Goal: Transaction & Acquisition: Purchase product/service

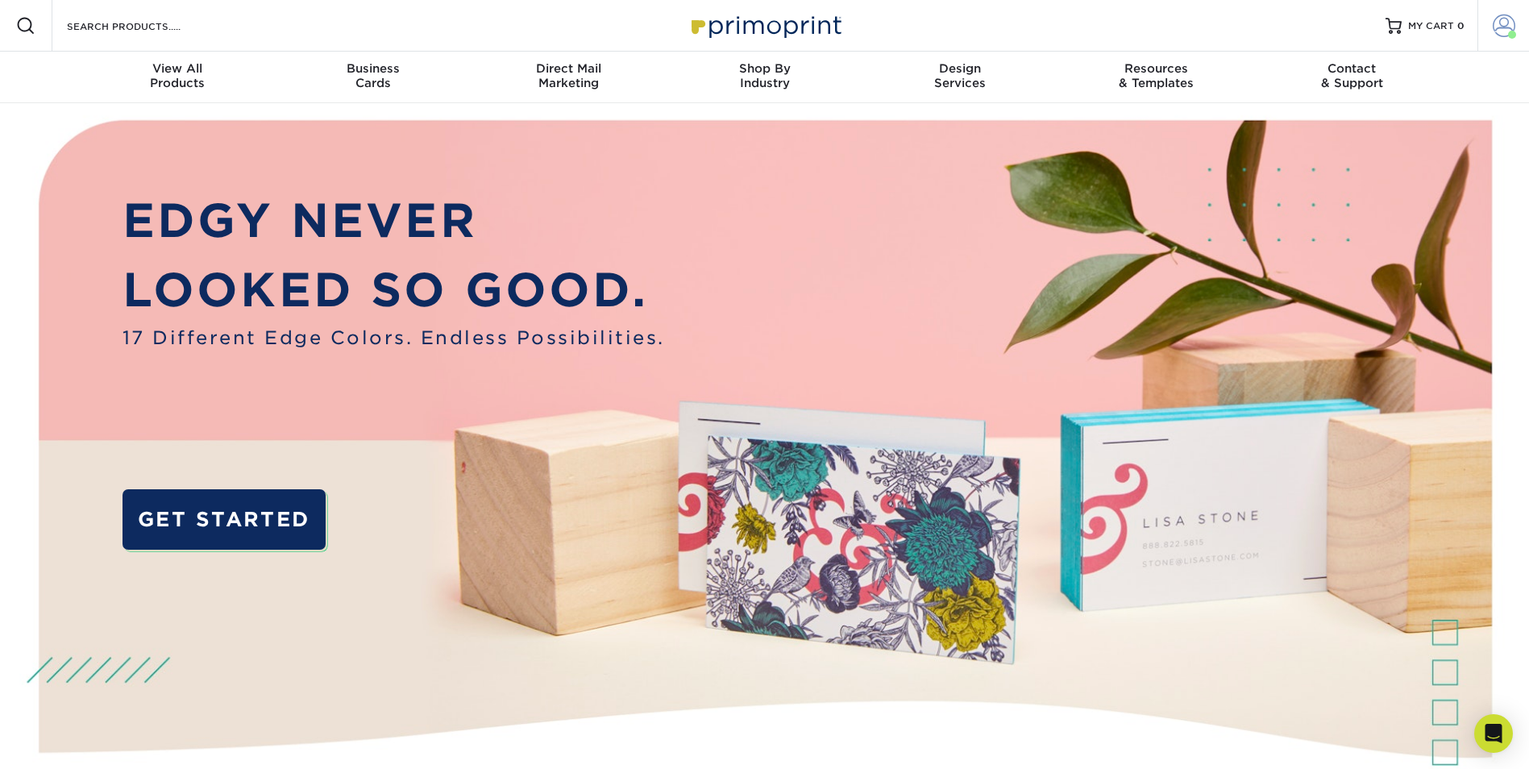
click at [1502, 27] on span at bounding box center [1504, 26] width 23 height 23
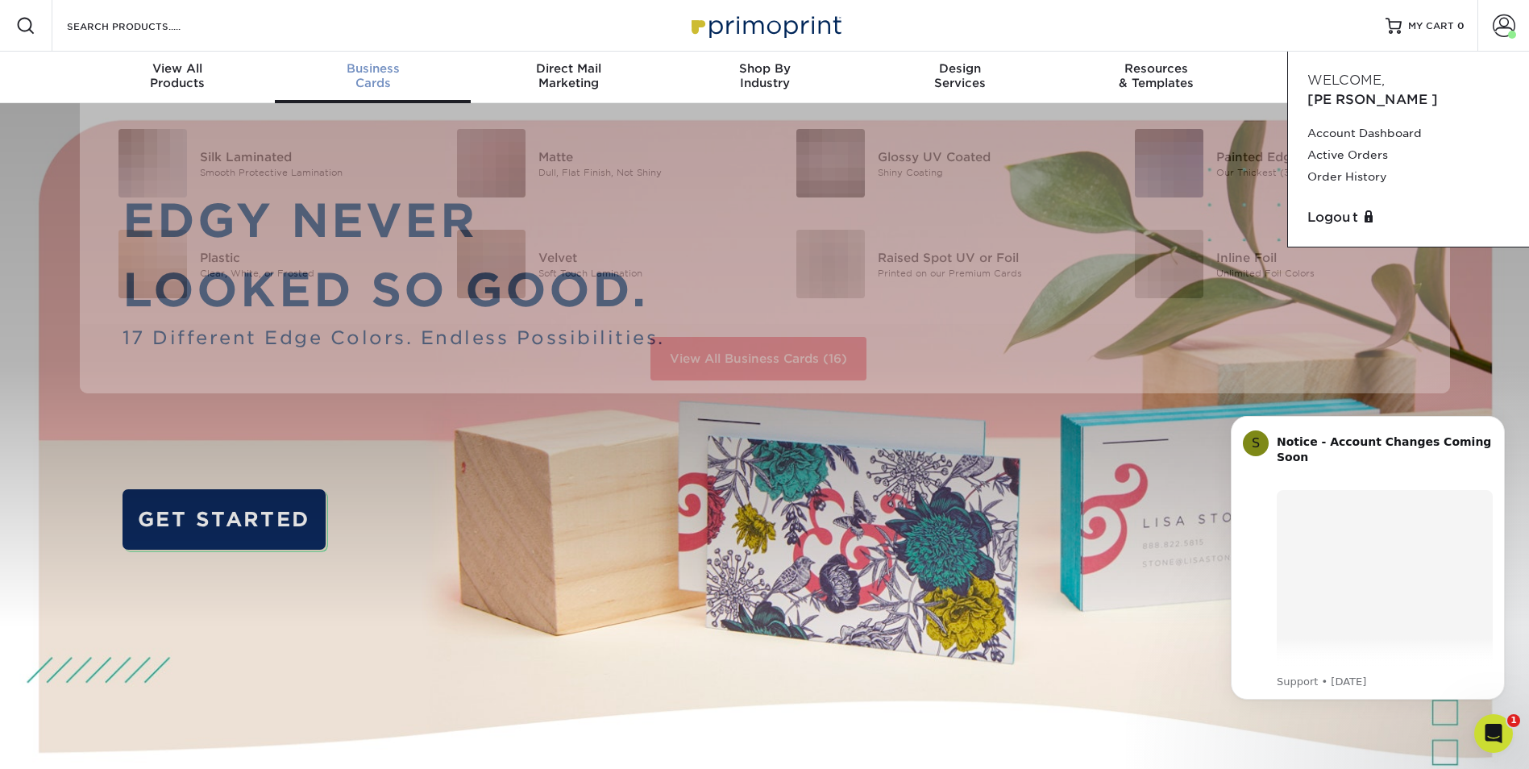
click at [371, 70] on span "Business" at bounding box center [373, 68] width 196 height 15
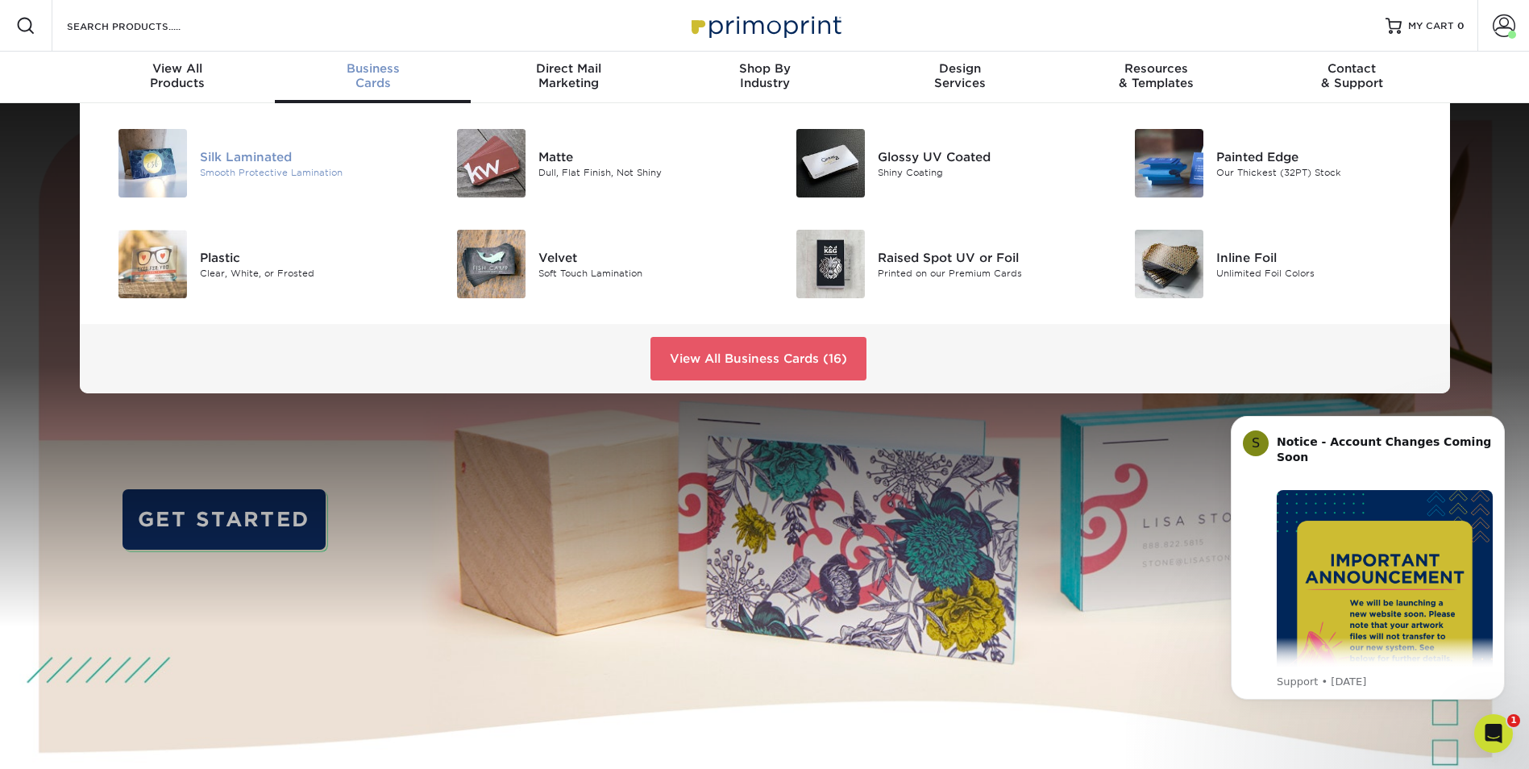
click at [236, 161] on div "Silk Laminated" at bounding box center [307, 157] width 214 height 18
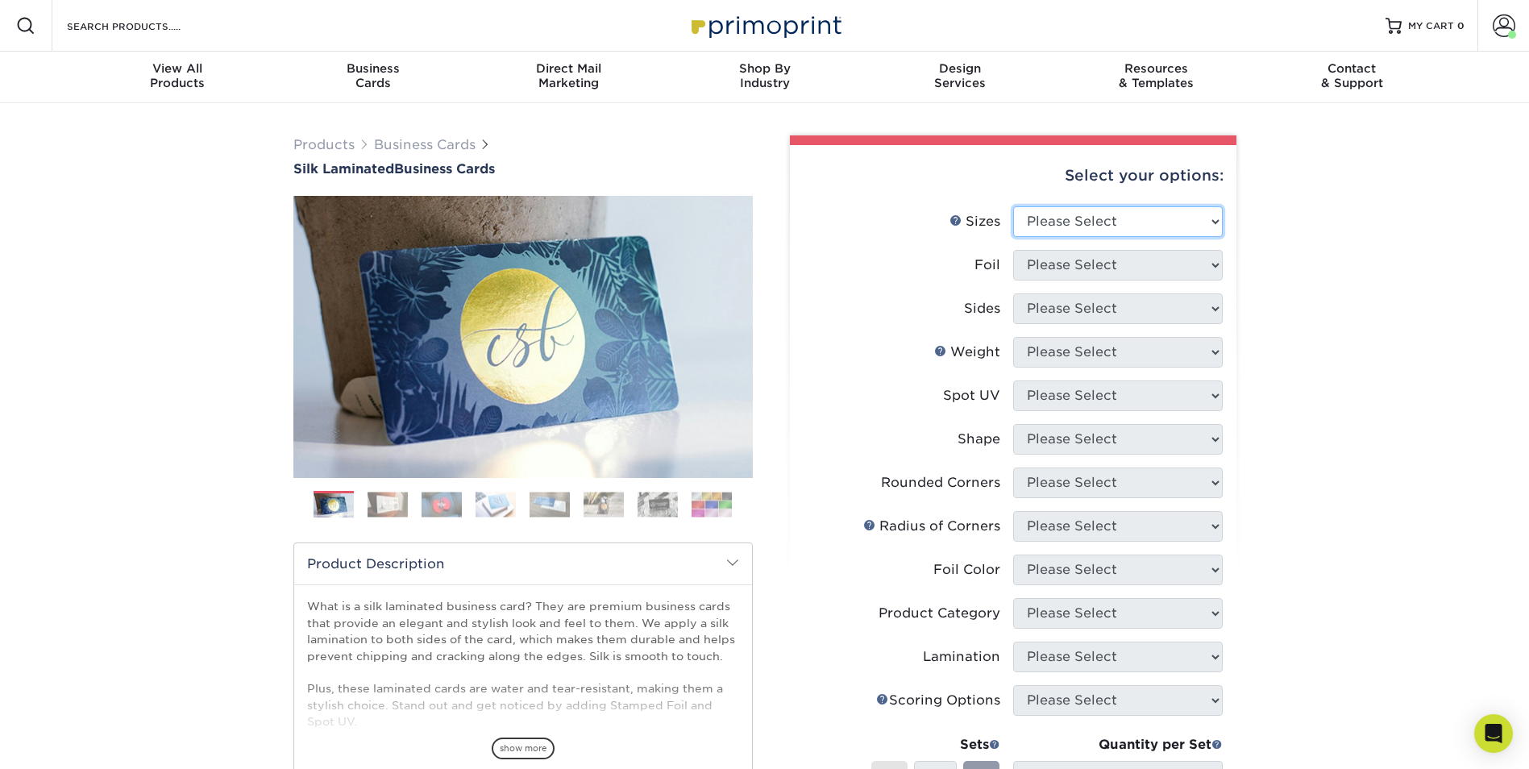
click at [1092, 232] on select "Please Select 1.5" x 3.5" - Mini 1.75" x 3.5" - Mini 2" x 2" - Square 2" x 3" -…" at bounding box center [1118, 221] width 210 height 31
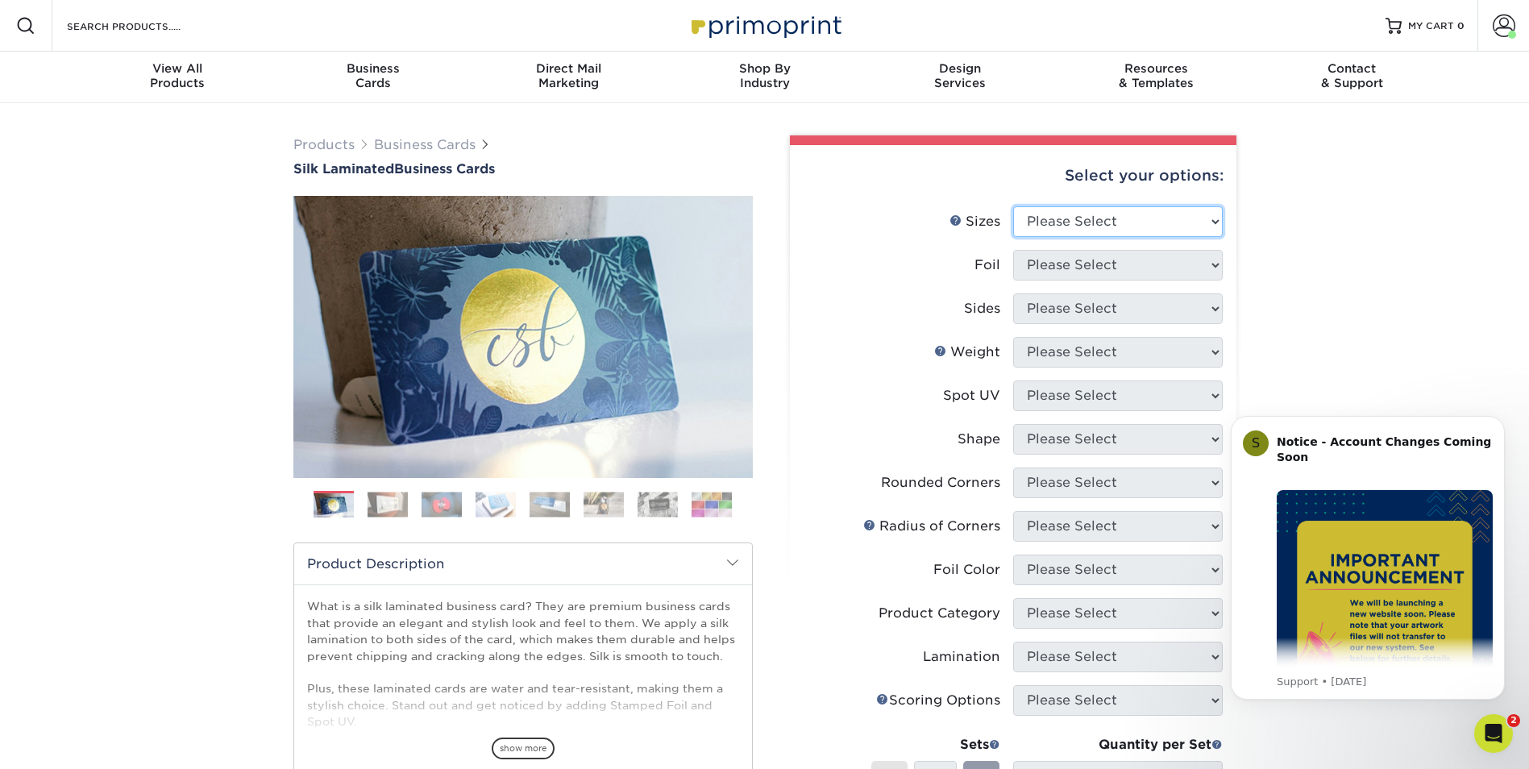
select select "2.00x3.50"
click at [1013, 206] on select "Please Select 1.5" x 3.5" - Mini 1.75" x 3.5" - Mini 2" x 2" - Square 2" x 3" -…" at bounding box center [1118, 221] width 210 height 31
click at [1035, 260] on select "Please Select Yes No" at bounding box center [1118, 265] width 210 height 31
select select "0"
click at [1013, 250] on select "Please Select Yes No" at bounding box center [1118, 265] width 210 height 31
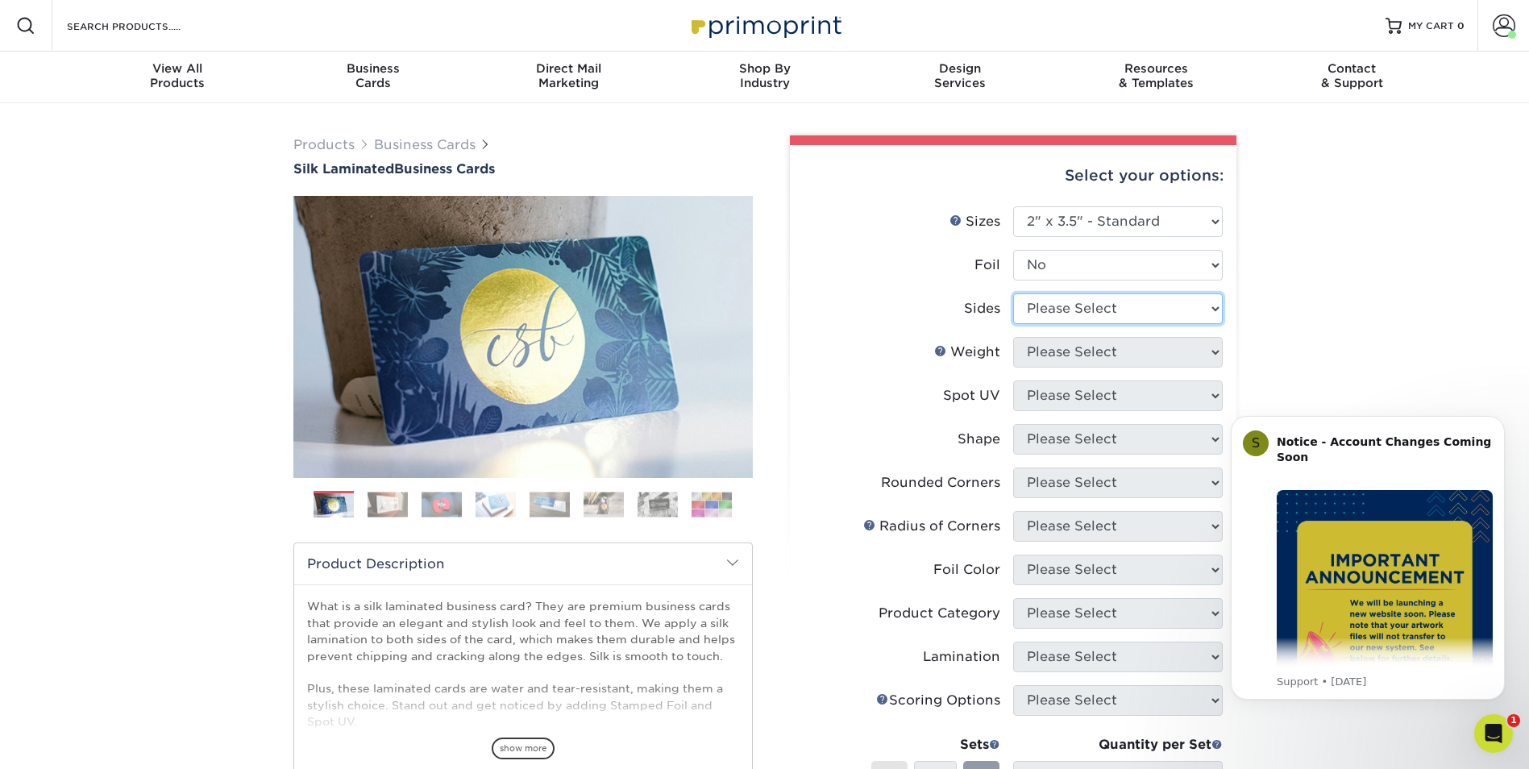
click at [1048, 305] on select "Please Select Print Both Sides Print Front Only" at bounding box center [1118, 308] width 210 height 31
select select "13abbda7-1d64-4f25-8bb2-c179b224825d"
click at [1013, 293] on select "Please Select Print Both Sides Print Front Only" at bounding box center [1118, 308] width 210 height 31
click at [1040, 356] on select "Please Select 16PT" at bounding box center [1118, 352] width 210 height 31
select select "16PT"
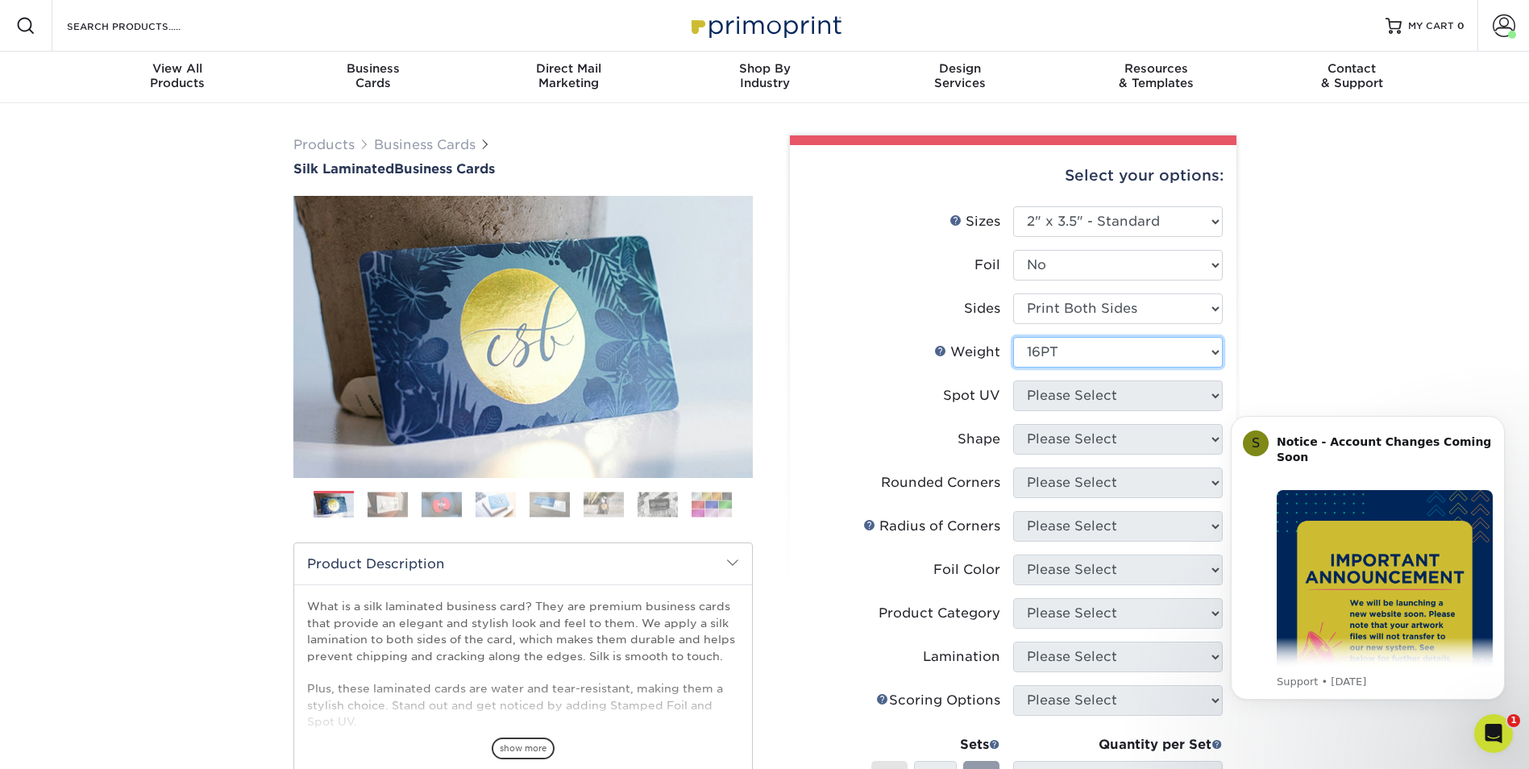
click at [1013, 337] on select "Please Select 16PT" at bounding box center [1118, 352] width 210 height 31
click at [1034, 393] on select "Please Select No Spot UV Front and Back (Both Sides) Front Only Back Only" at bounding box center [1118, 396] width 210 height 31
select select "3"
click at [1013, 381] on select "Please Select No Spot UV Front and Back (Both Sides) Front Only Back Only" at bounding box center [1118, 396] width 210 height 31
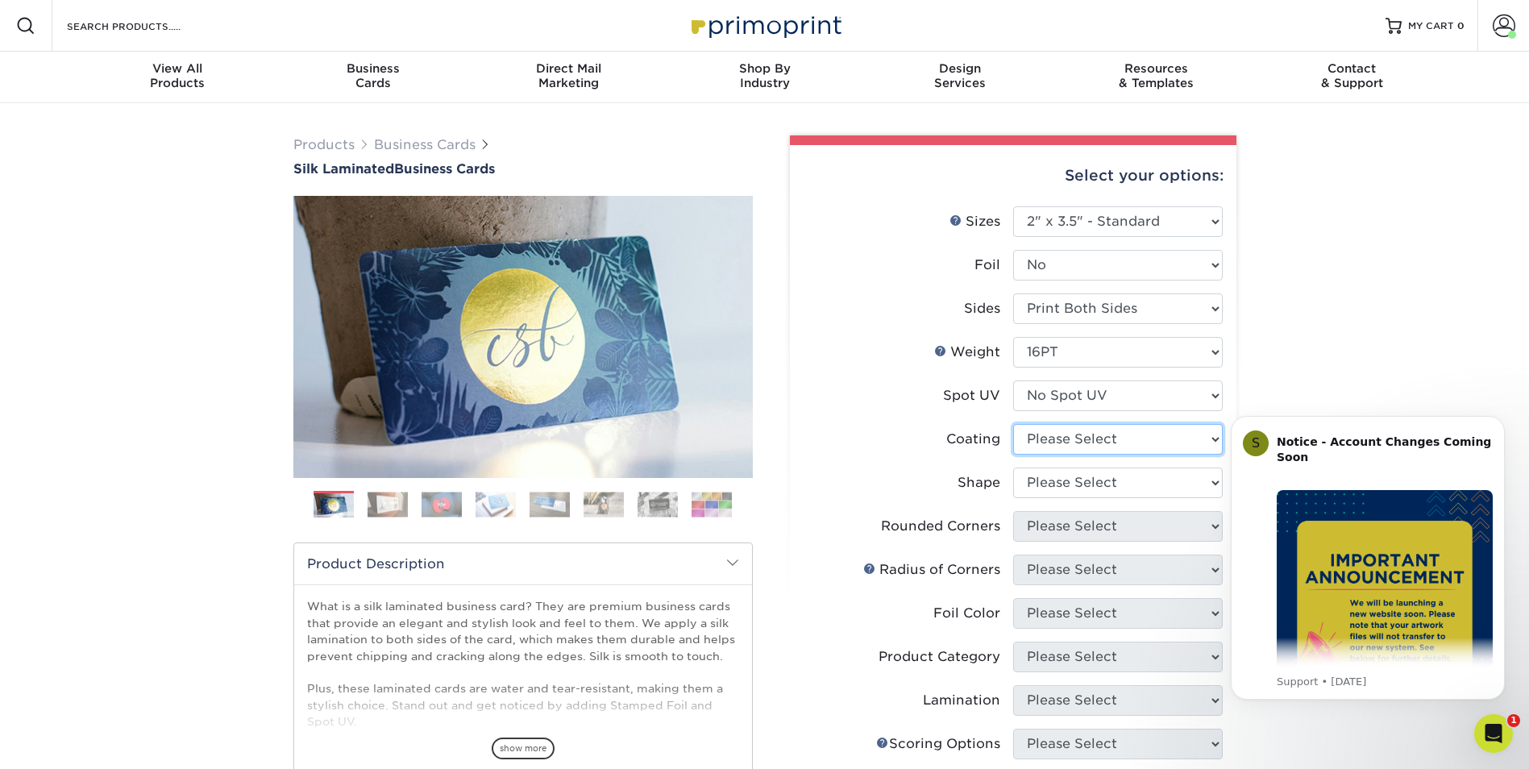
click at [1047, 445] on select at bounding box center [1118, 439] width 210 height 31
select select "3e7618de-abca-4bda-9f97-8b9129e913d8"
click at [1013, 424] on select at bounding box center [1118, 439] width 210 height 31
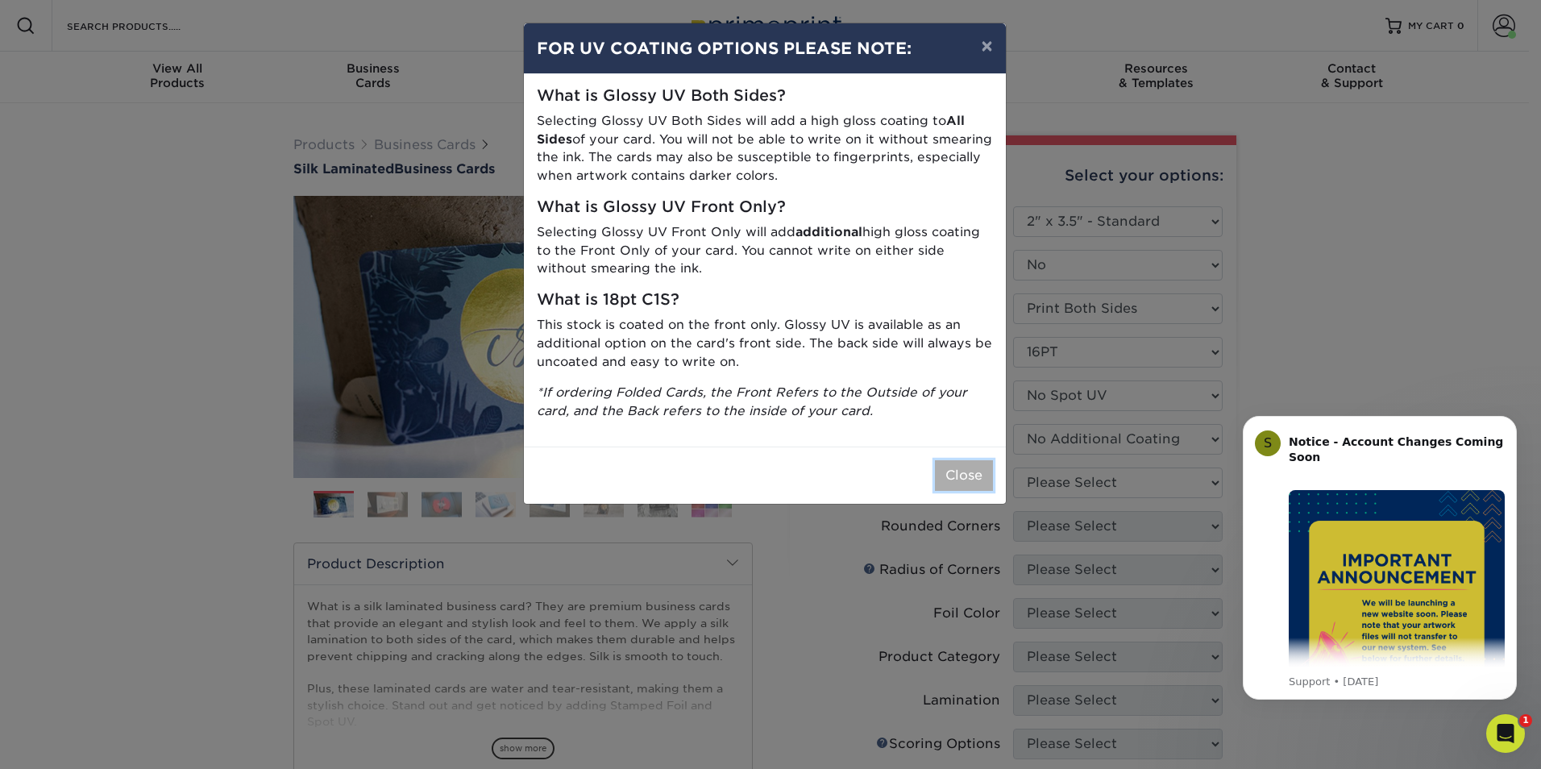
click at [952, 476] on button "Close" at bounding box center [964, 475] width 58 height 31
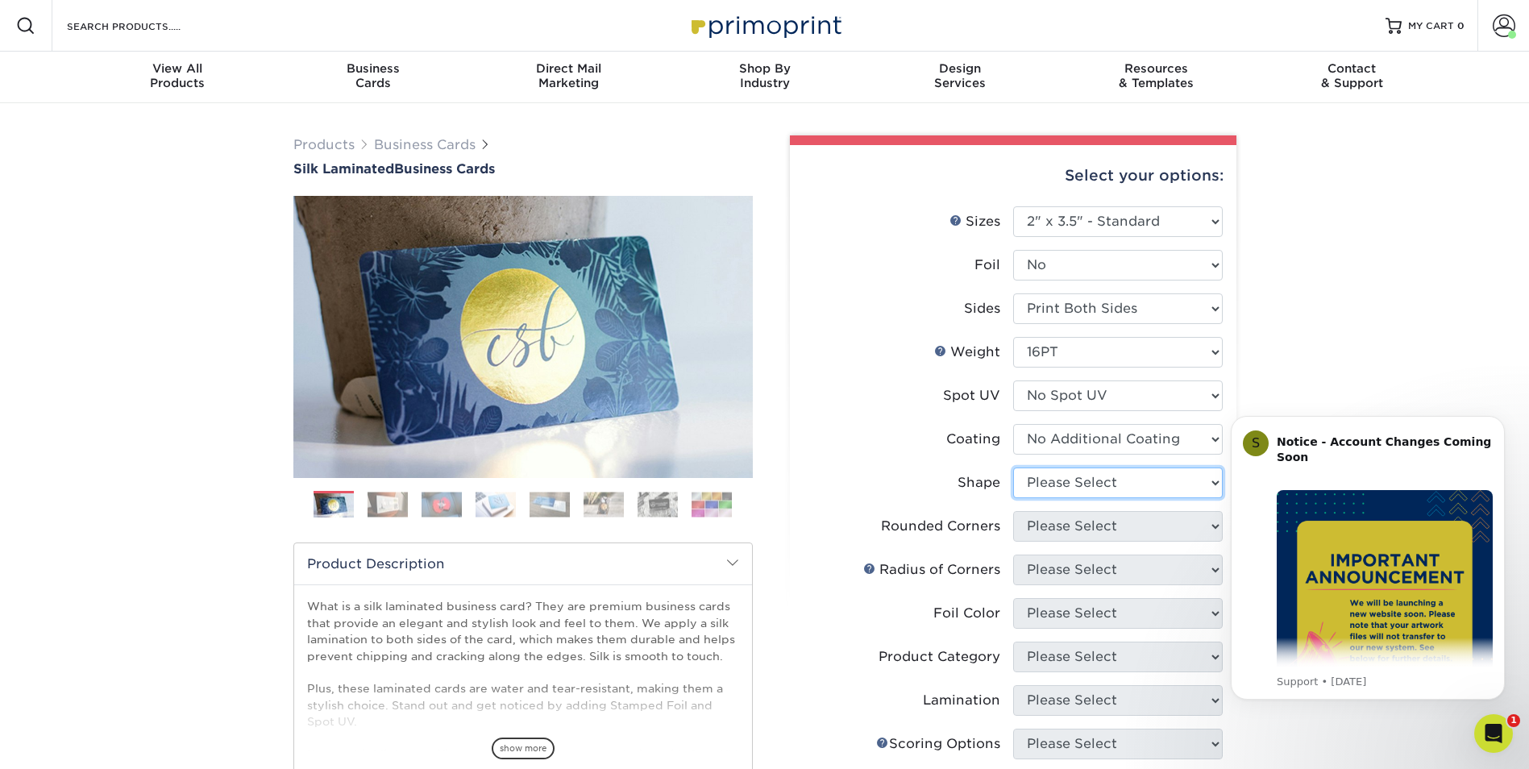
click at [1062, 477] on select "Please Select Standard Oval" at bounding box center [1118, 483] width 210 height 31
select select "standard"
click at [1013, 468] on select "Please Select Standard Oval" at bounding box center [1118, 483] width 210 height 31
click at [1055, 522] on select "Please Select Yes - Round 2 Corners Yes - Round 4 Corners No" at bounding box center [1118, 526] width 210 height 31
select select "0"
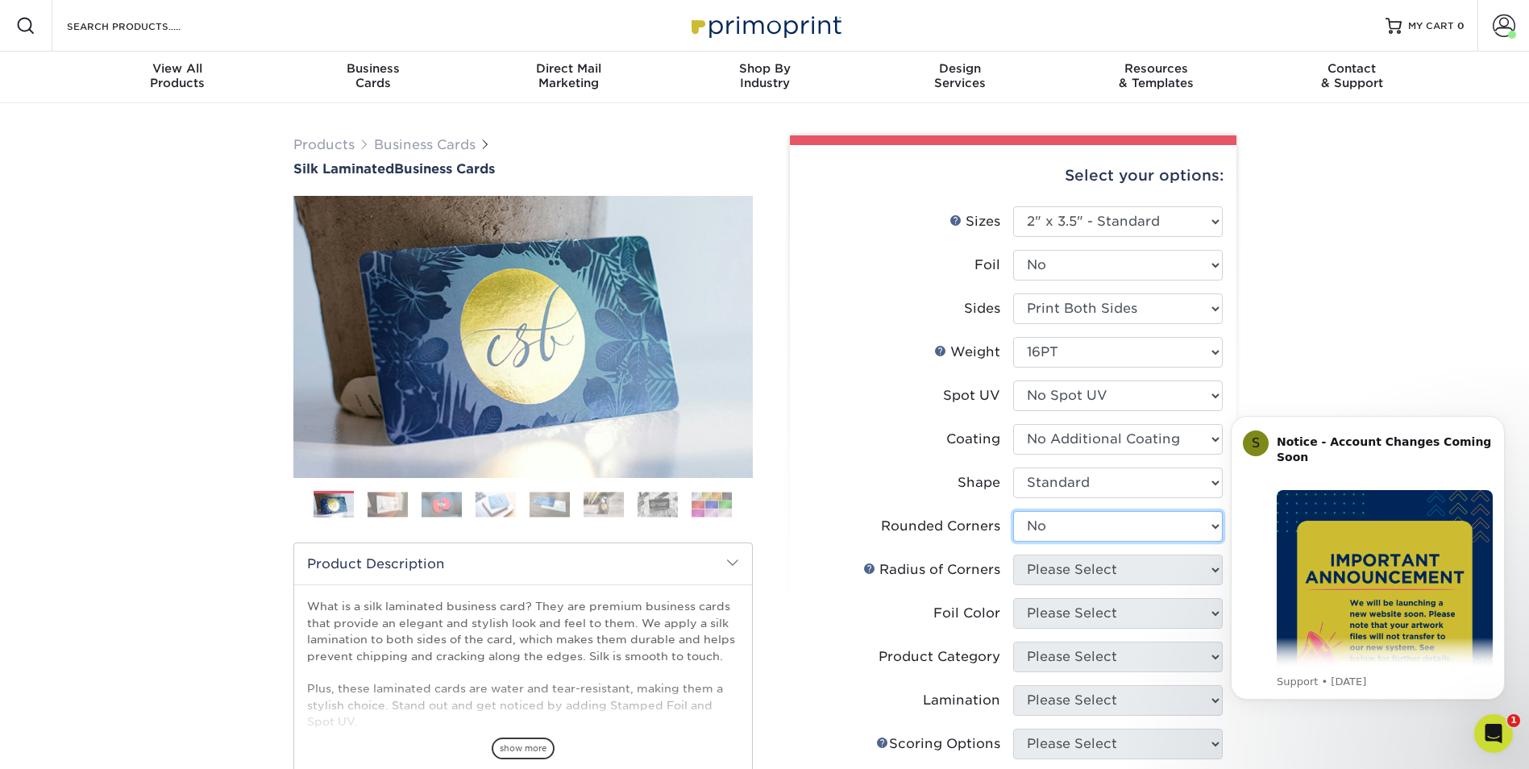
click at [1013, 511] on select "Please Select Yes - Round 2 Corners Yes - Round 4 Corners No" at bounding box center [1118, 526] width 210 height 31
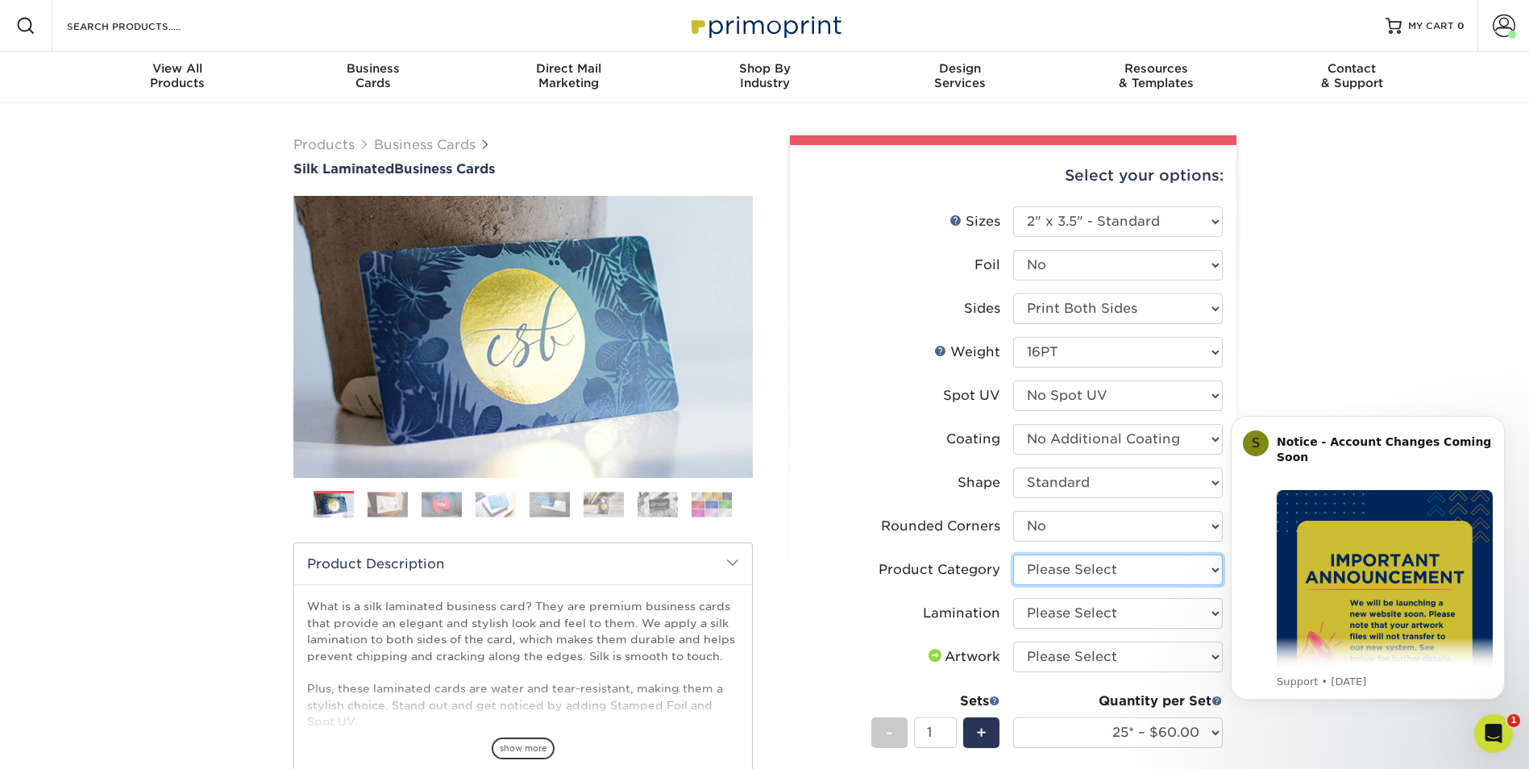
click at [1042, 569] on select "Please Select Business Cards" at bounding box center [1118, 570] width 210 height 31
select select "3b5148f1-0588-4f88-a218-97bcfdce65c1"
click at [1013, 555] on select "Please Select Business Cards" at bounding box center [1118, 570] width 210 height 31
click at [1052, 606] on select "Please Select Silk" at bounding box center [1118, 613] width 210 height 31
select select "ccacb42f-45f7-42d3-bbd3-7c8421cf37f0"
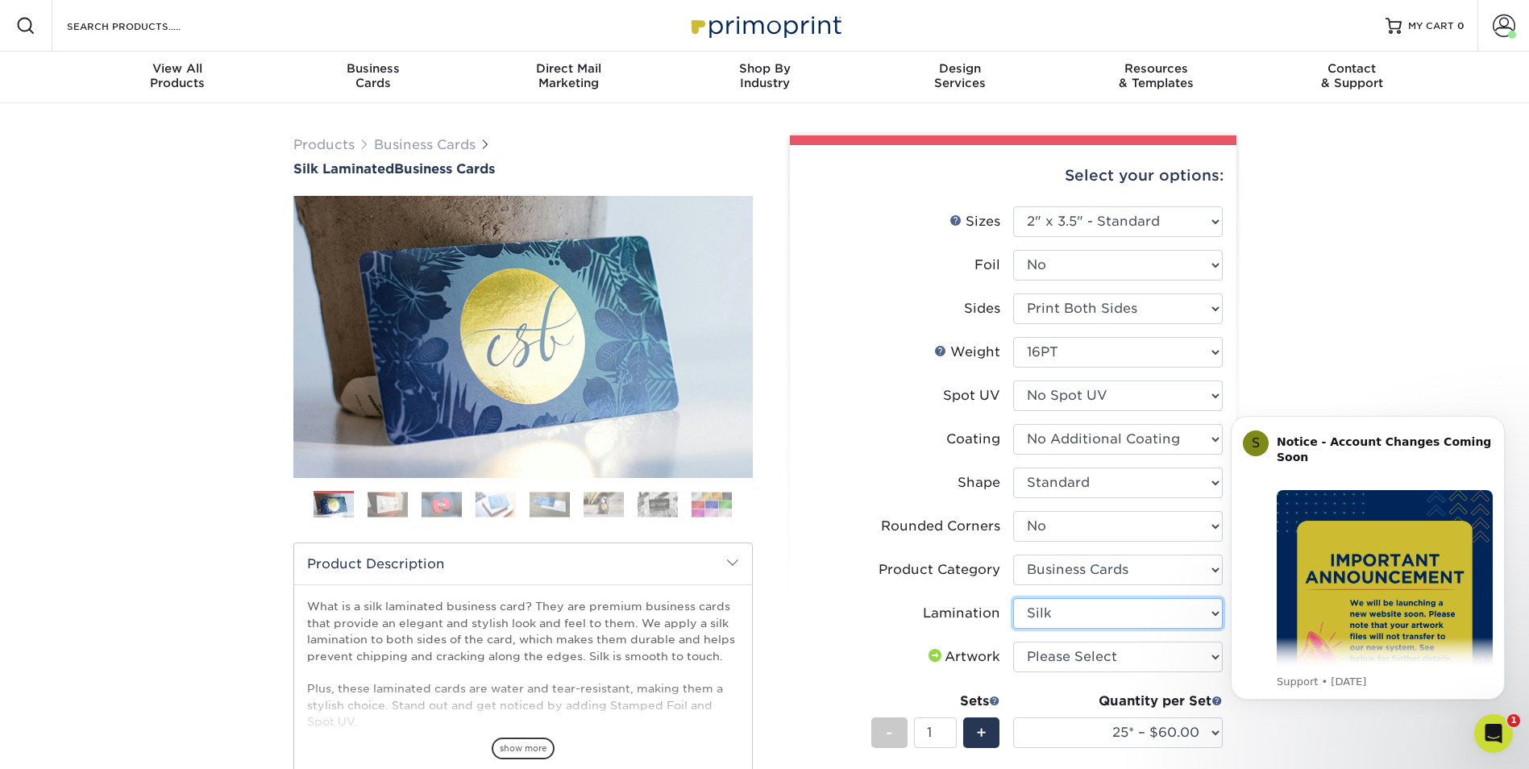
click at [1013, 598] on select "Please Select Silk" at bounding box center [1118, 613] width 210 height 31
click at [1047, 657] on select "Please Select I will upload files I need a design - $100" at bounding box center [1118, 657] width 210 height 31
select select "upload"
click at [1013, 642] on select "Please Select I will upload files I need a design - $100" at bounding box center [1118, 657] width 210 height 31
click at [972, 731] on div "+" at bounding box center [981, 733] width 36 height 31
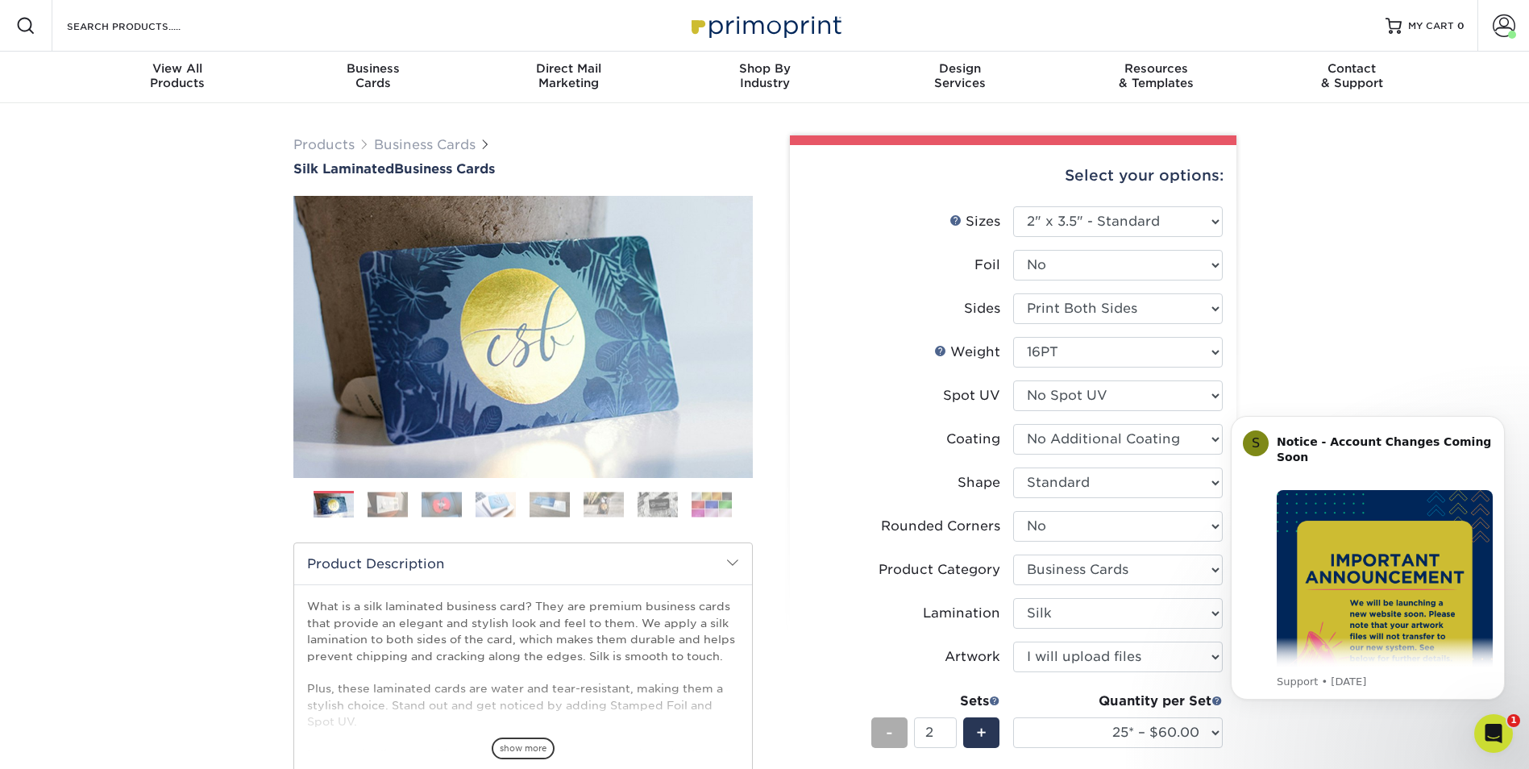
click at [897, 729] on div "-" at bounding box center [890, 733] width 36 height 31
type input "1"
click at [1155, 729] on select "25* – $60.00 50* – $68.00 75* – $76.00 100* – $84.00 250* – $92.00 500 – $96.00…" at bounding box center [1118, 733] width 210 height 31
select select "1000 – $128.00"
click at [1013, 718] on select "25* – $60.00 50* – $68.00 75* – $76.00 100* – $84.00 250* – $92.00 500 – $96.00…" at bounding box center [1118, 733] width 210 height 31
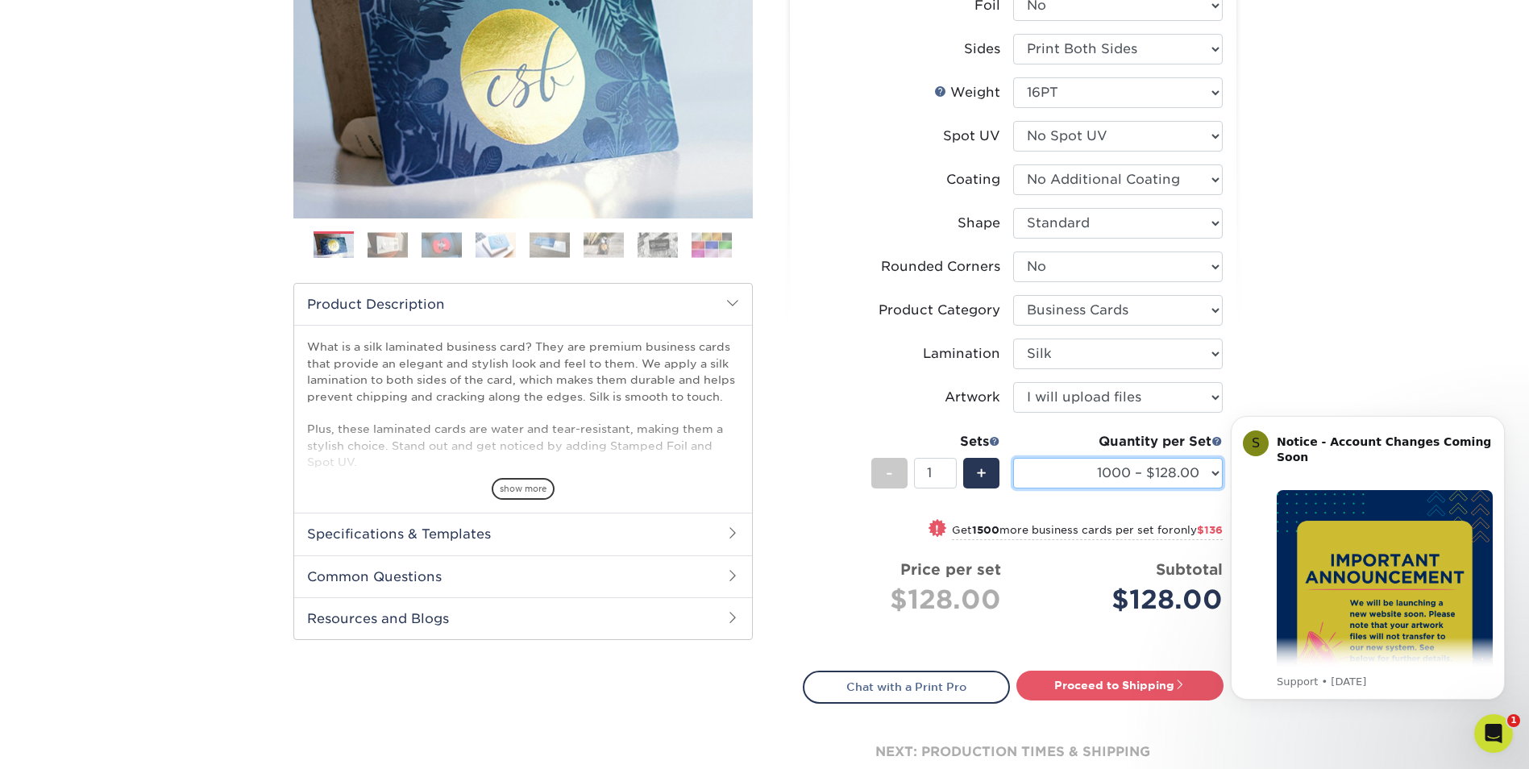
scroll to position [322, 0]
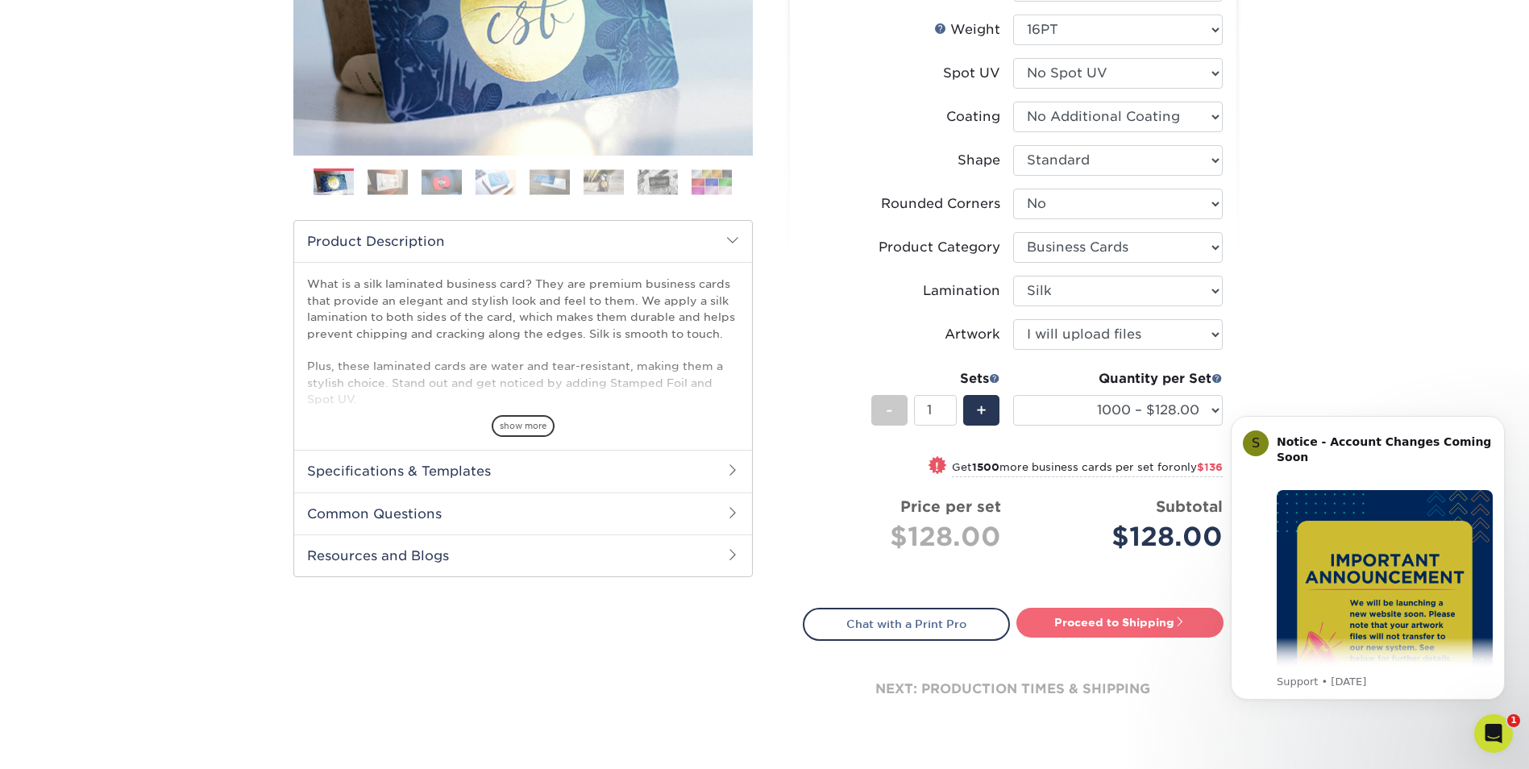
click at [1078, 616] on link "Proceed to Shipping" at bounding box center [1120, 622] width 207 height 29
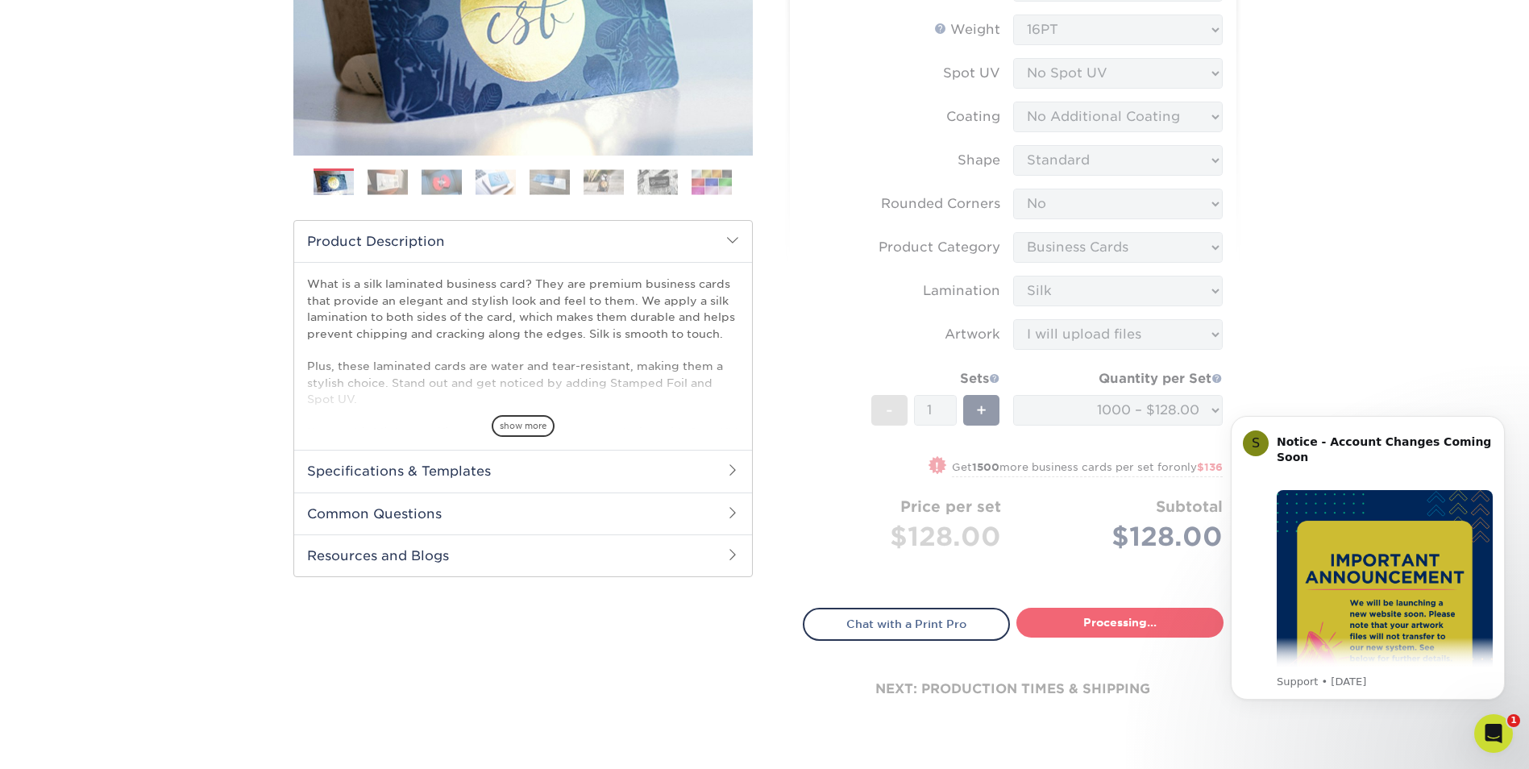
select select "cb0105d6-89c4-49d0-a7da-6075946ad4a6"
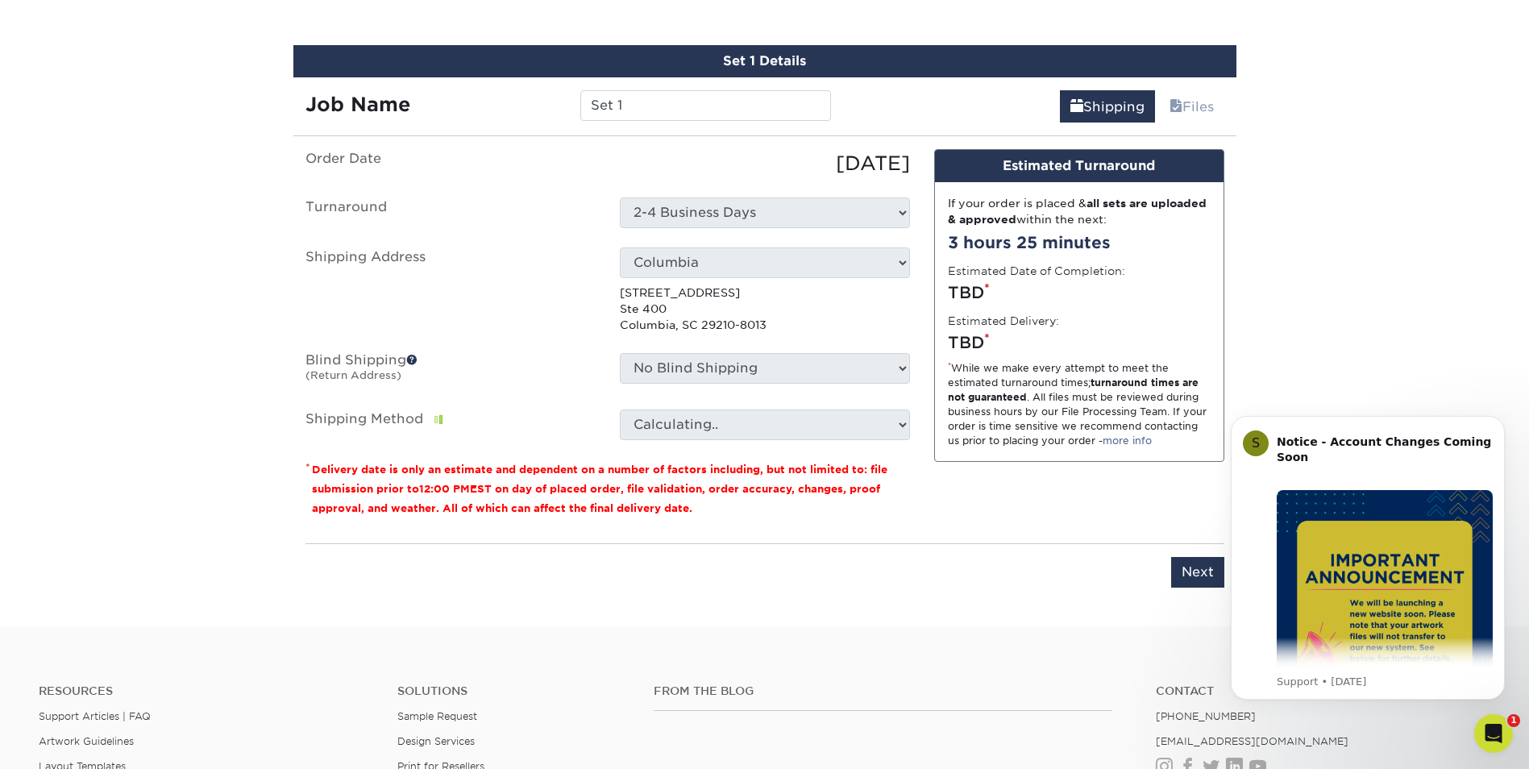
scroll to position [975, 0]
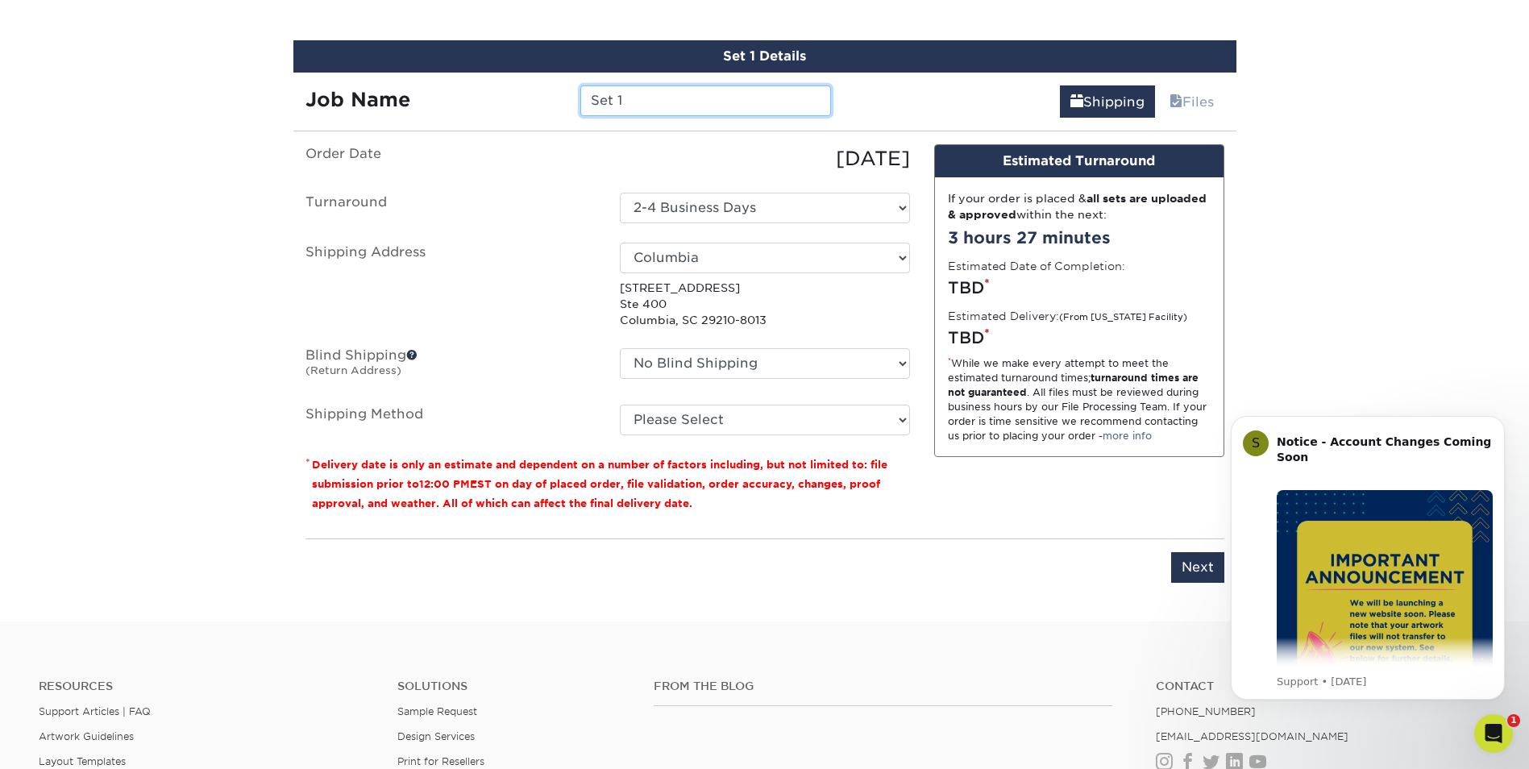
click at [615, 98] on input "Set 1" at bounding box center [705, 100] width 251 height 31
click at [615, 97] on input "Set 1" at bounding box center [705, 100] width 251 height 31
click at [615, 96] on input "Set 1" at bounding box center [705, 100] width 251 height 31
type input "Navejar bc"
click at [856, 264] on select "Select [GEOGRAPHIC_DATA] [GEOGRAPHIC_DATA] [GEOGRAPHIC_DATA] [PERSON_NAME][GEOG…" at bounding box center [765, 258] width 290 height 31
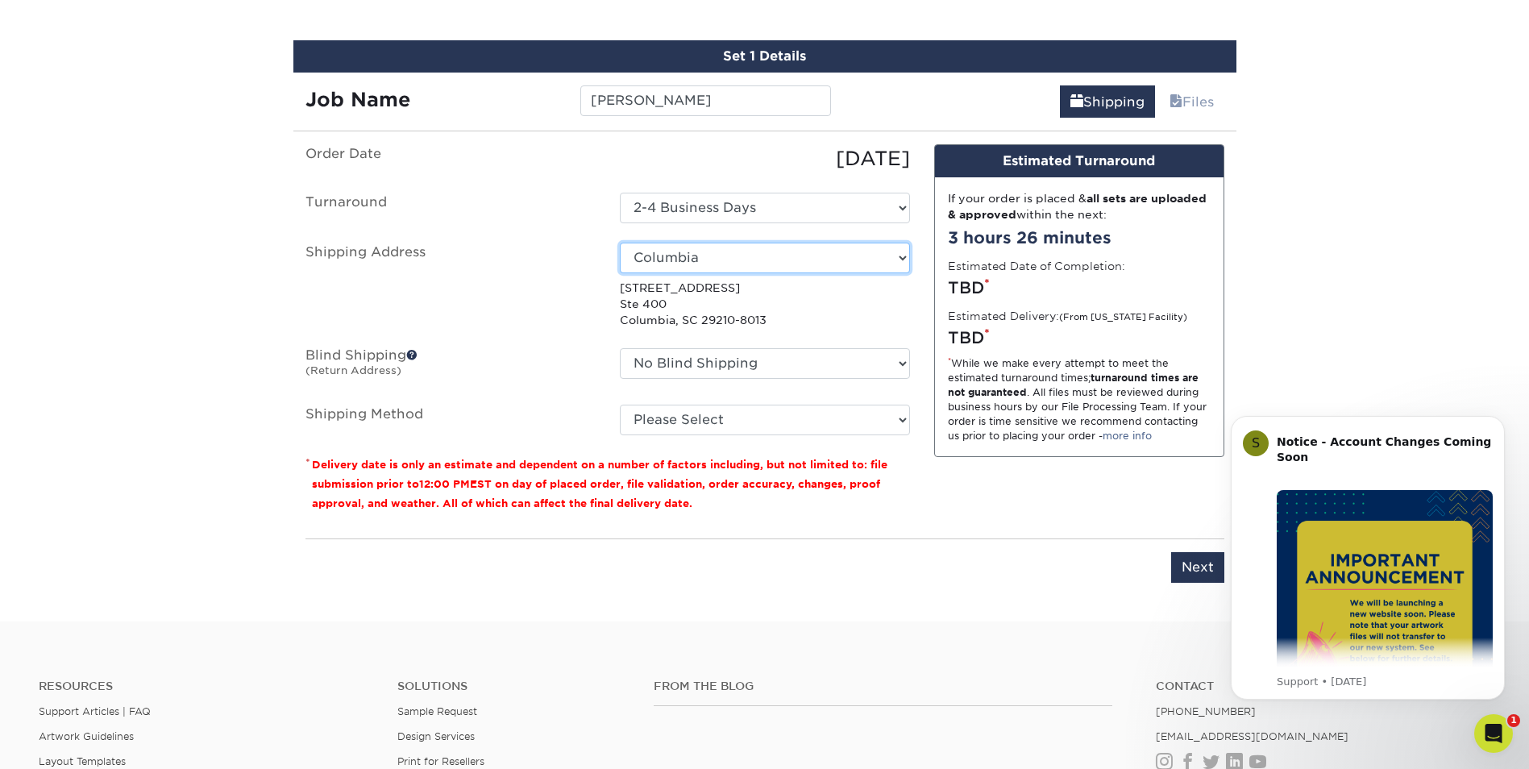
select select "135042"
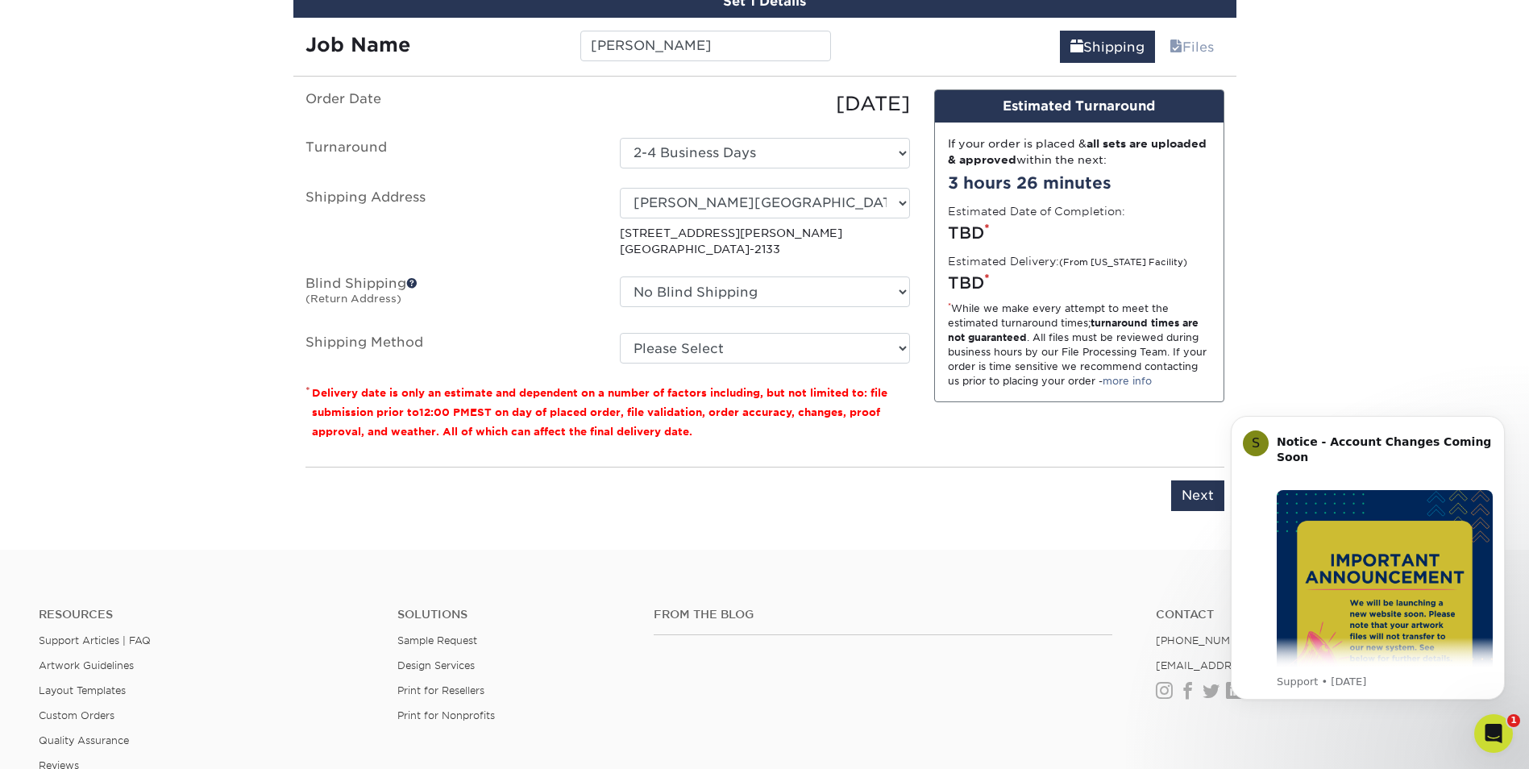
scroll to position [1055, 0]
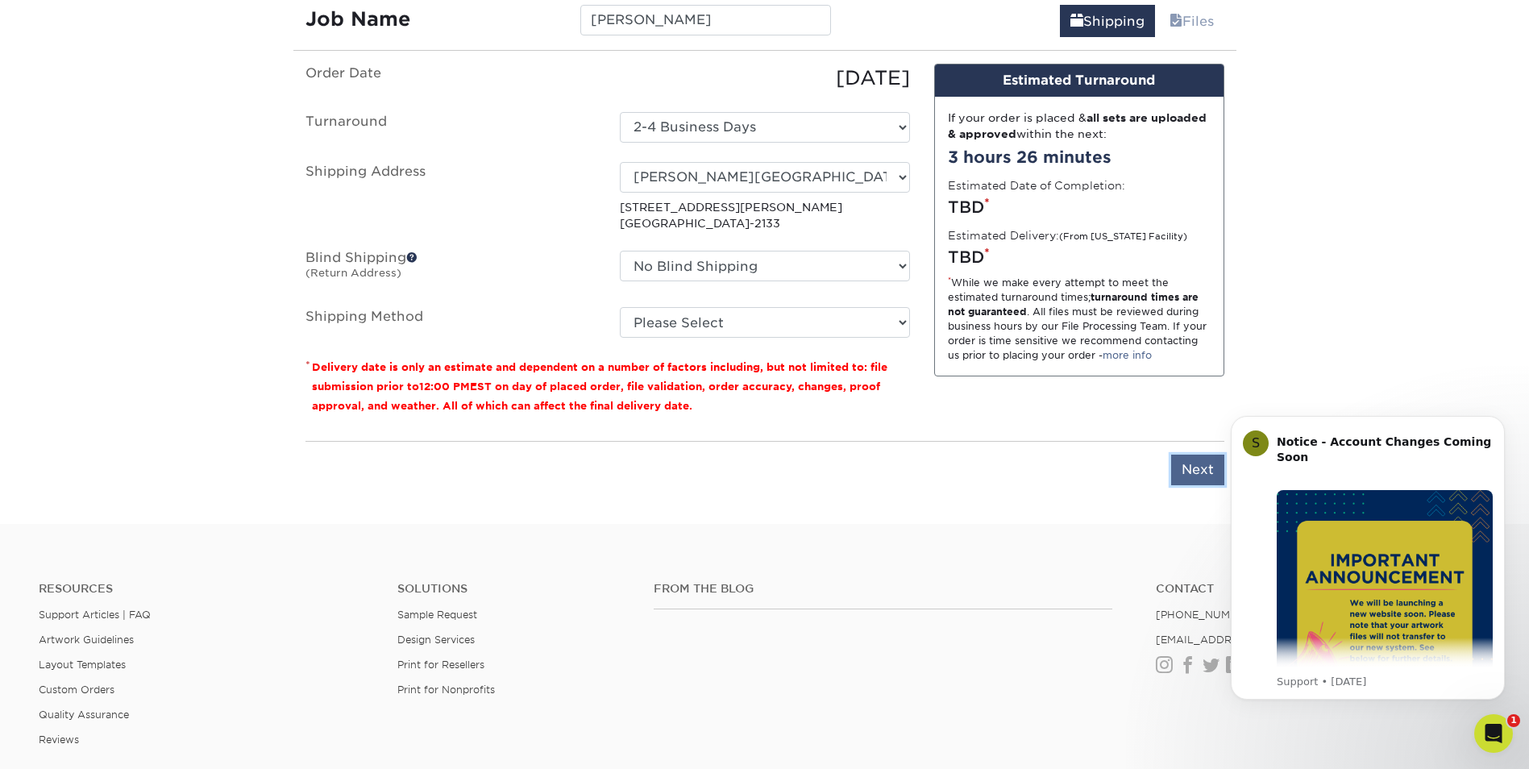
click at [1197, 468] on input "Next" at bounding box center [1197, 470] width 53 height 31
type input "Next"
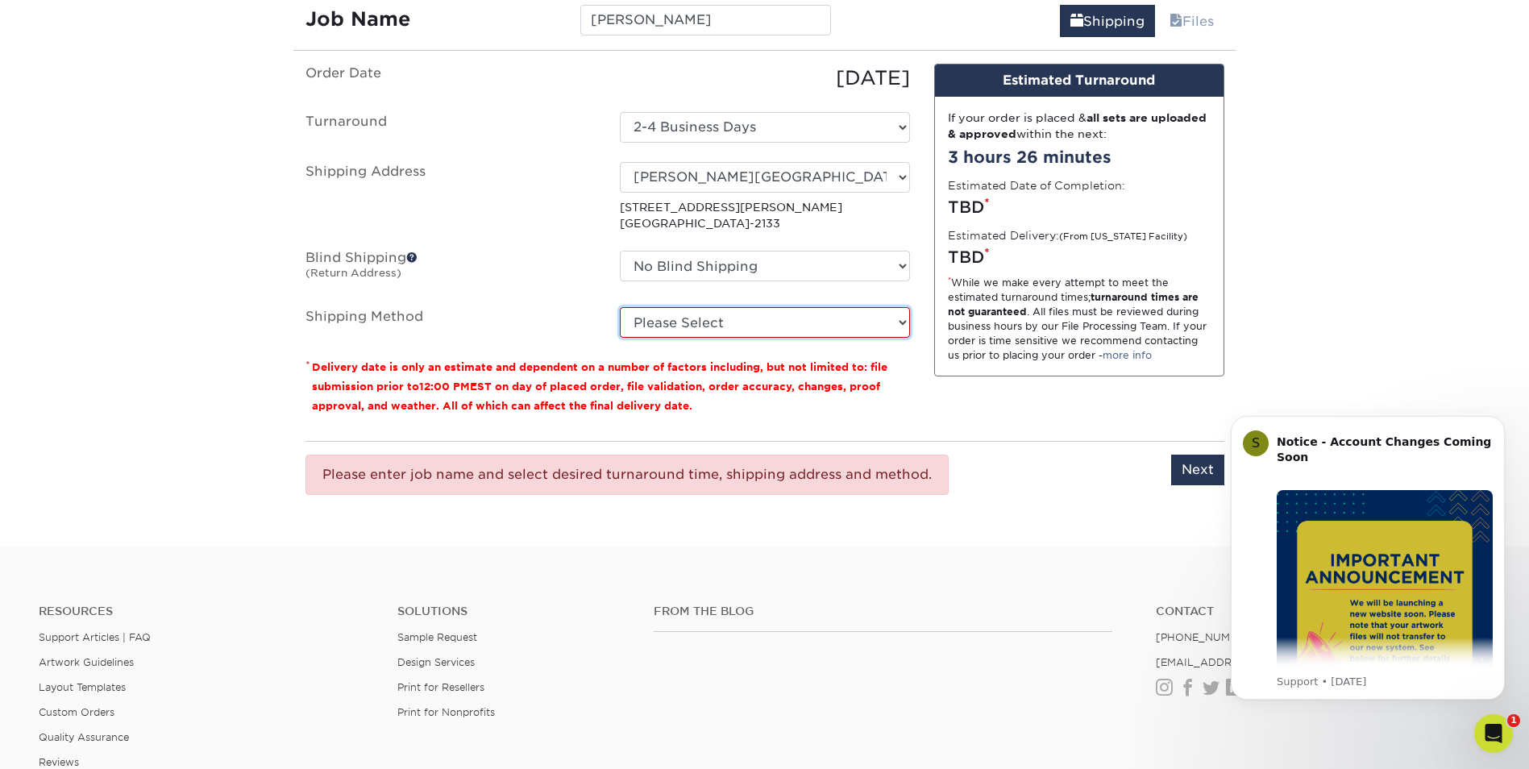
click at [854, 320] on select "Please Select Ground Shipping (+$8.96) 3 Day Shipping Service (+$16.59) 2 Day A…" at bounding box center [765, 322] width 290 height 31
select select "03"
click at [620, 307] on select "Please Select Ground Shipping (+$8.96) 3 Day Shipping Service (+$16.59) 2 Day A…" at bounding box center [765, 322] width 290 height 31
click at [1194, 472] on input "Next" at bounding box center [1197, 470] width 53 height 31
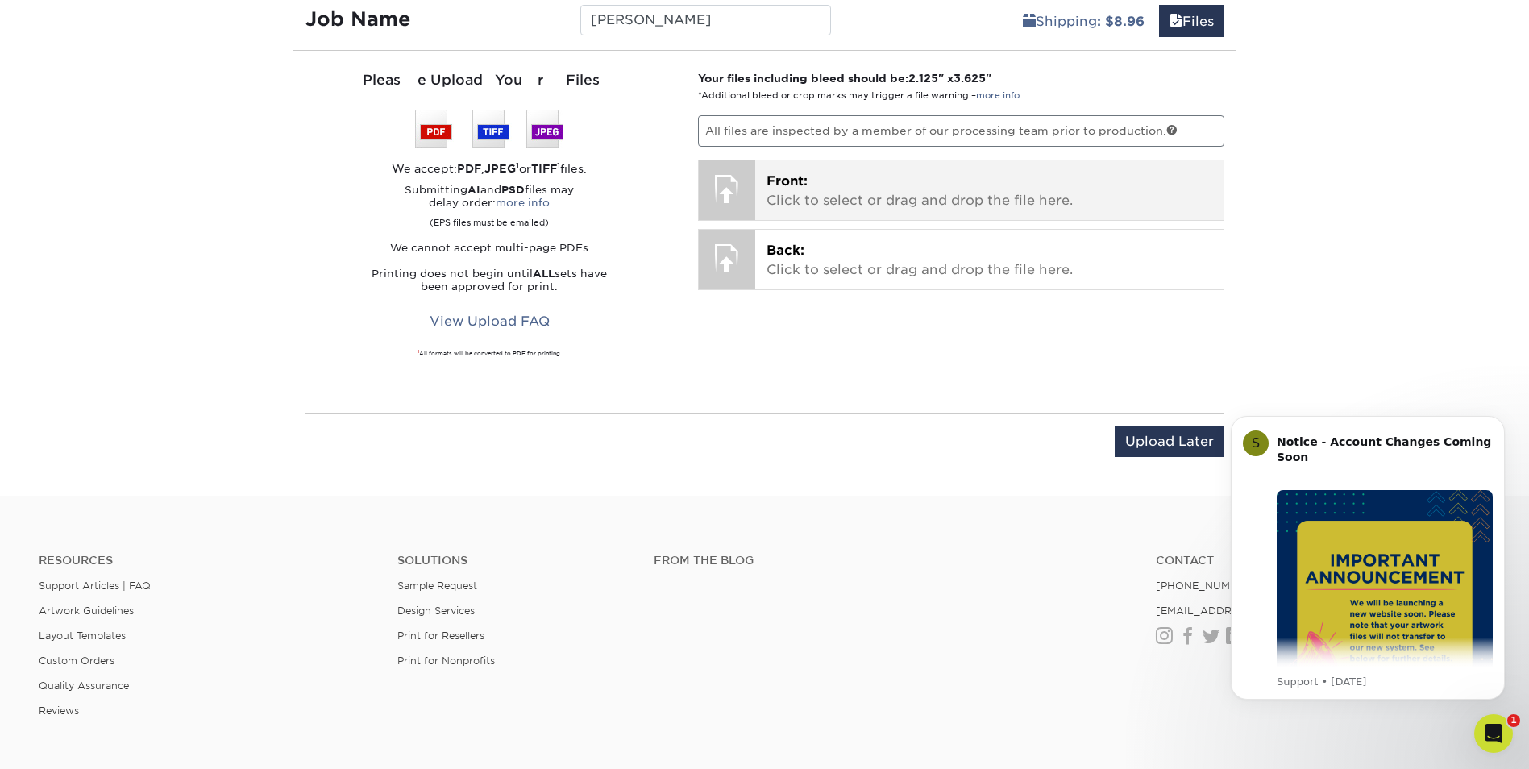
click at [828, 197] on p "Front: Click to select or drag and drop the file here." at bounding box center [990, 191] width 446 height 39
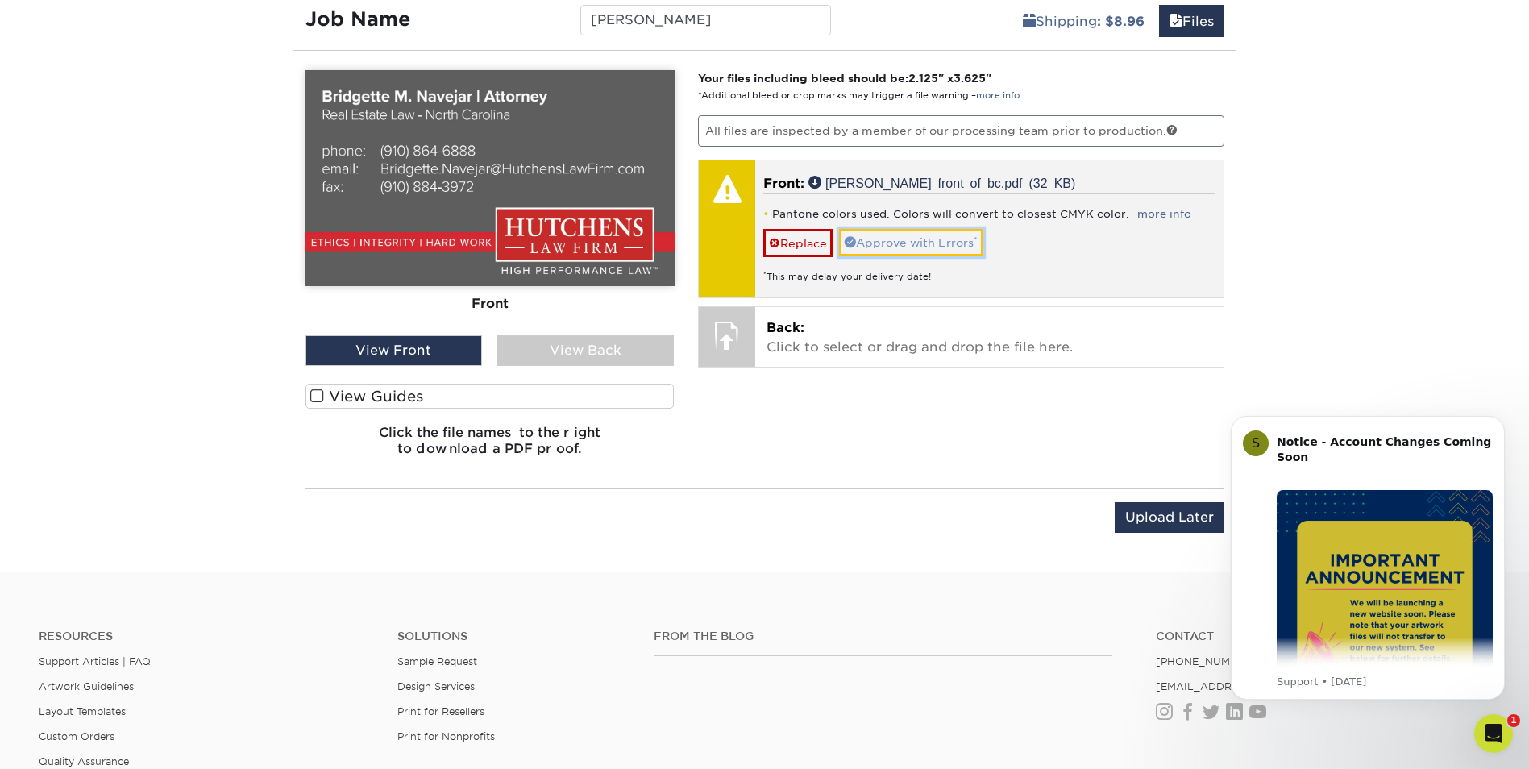
click at [933, 243] on link "Approve with Errors *" at bounding box center [911, 242] width 144 height 27
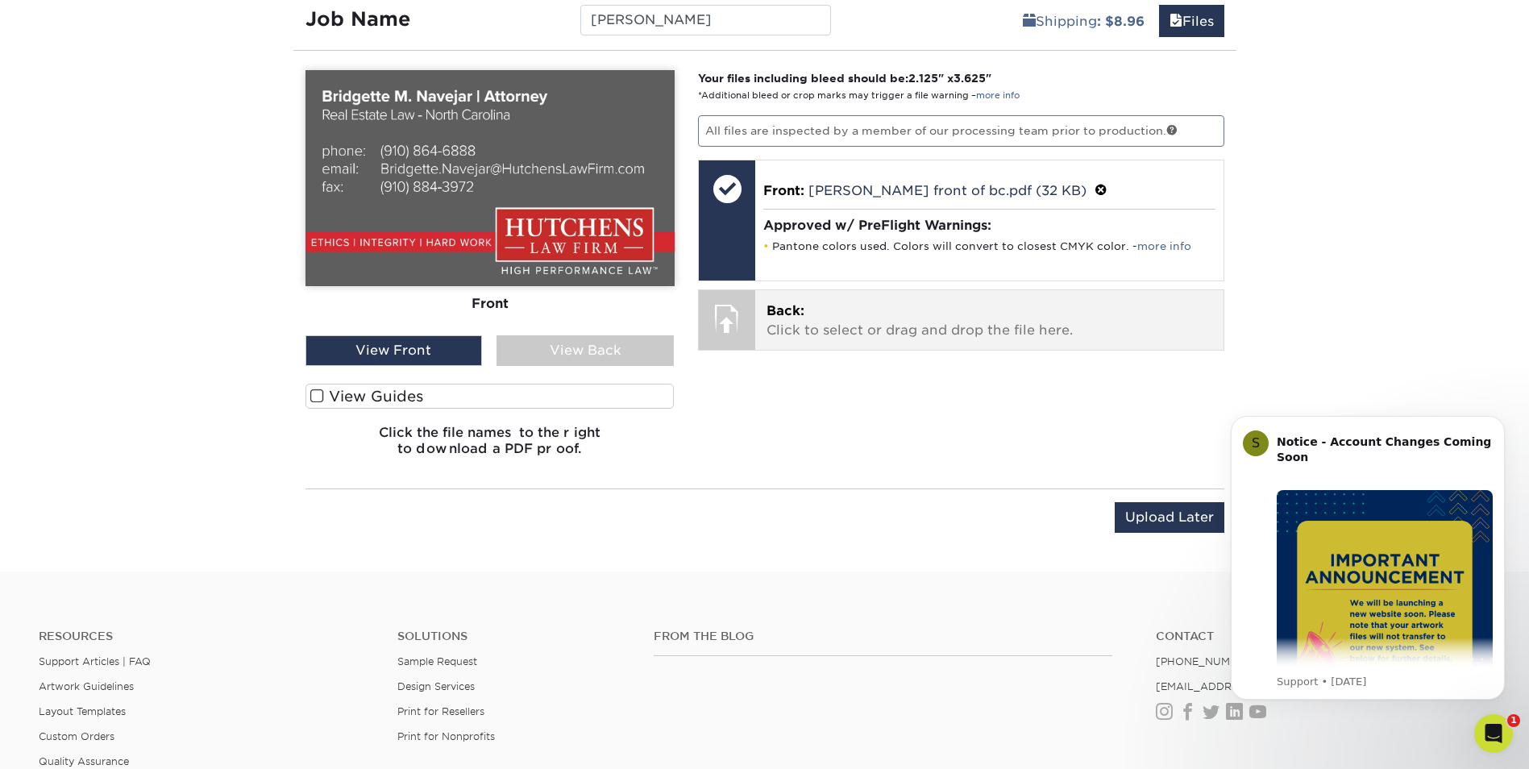
click at [793, 318] on span "Back:" at bounding box center [786, 310] width 38 height 15
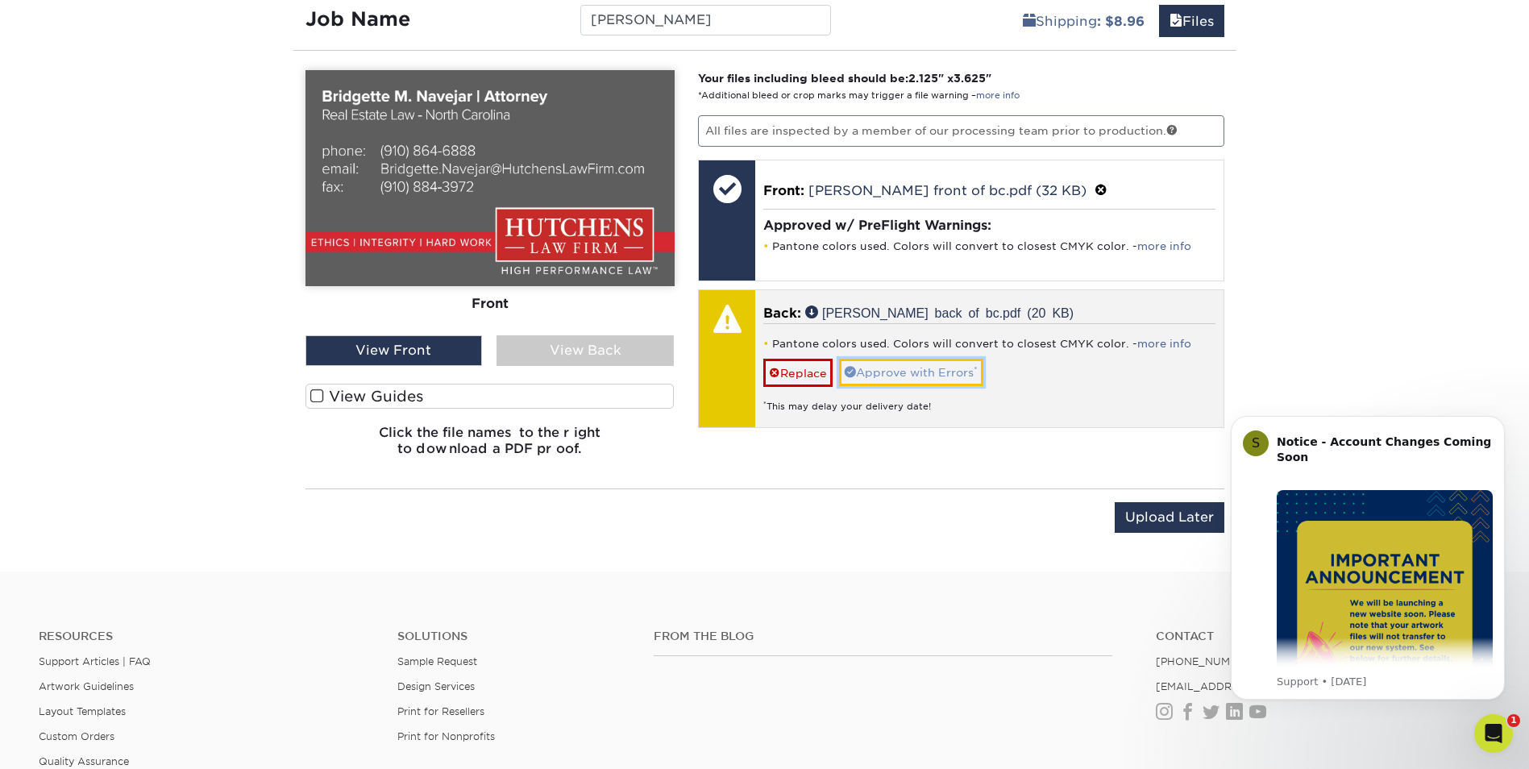
click at [934, 372] on link "Approve with Errors *" at bounding box center [911, 372] width 144 height 27
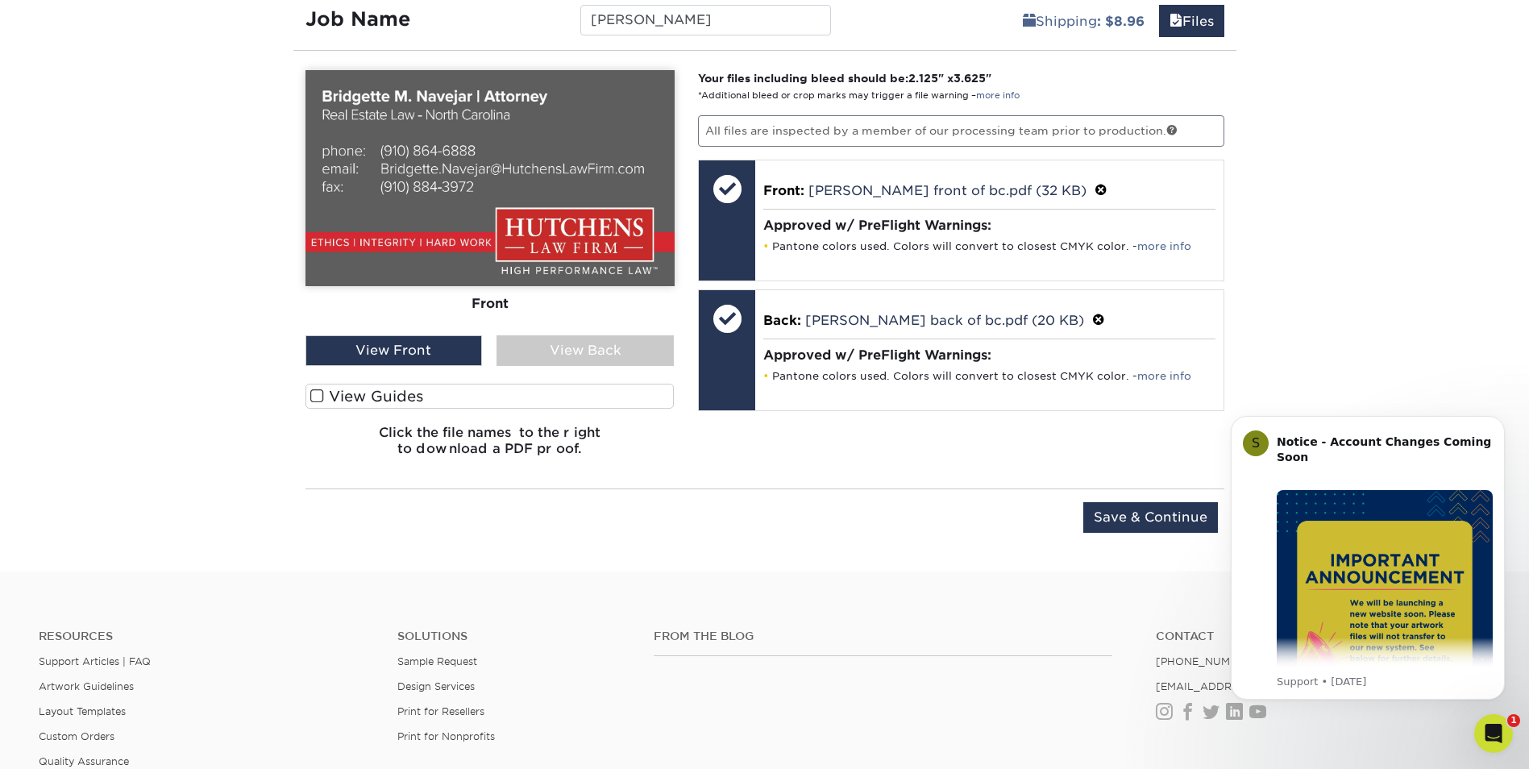
click at [573, 347] on div "View Back" at bounding box center [585, 350] width 177 height 31
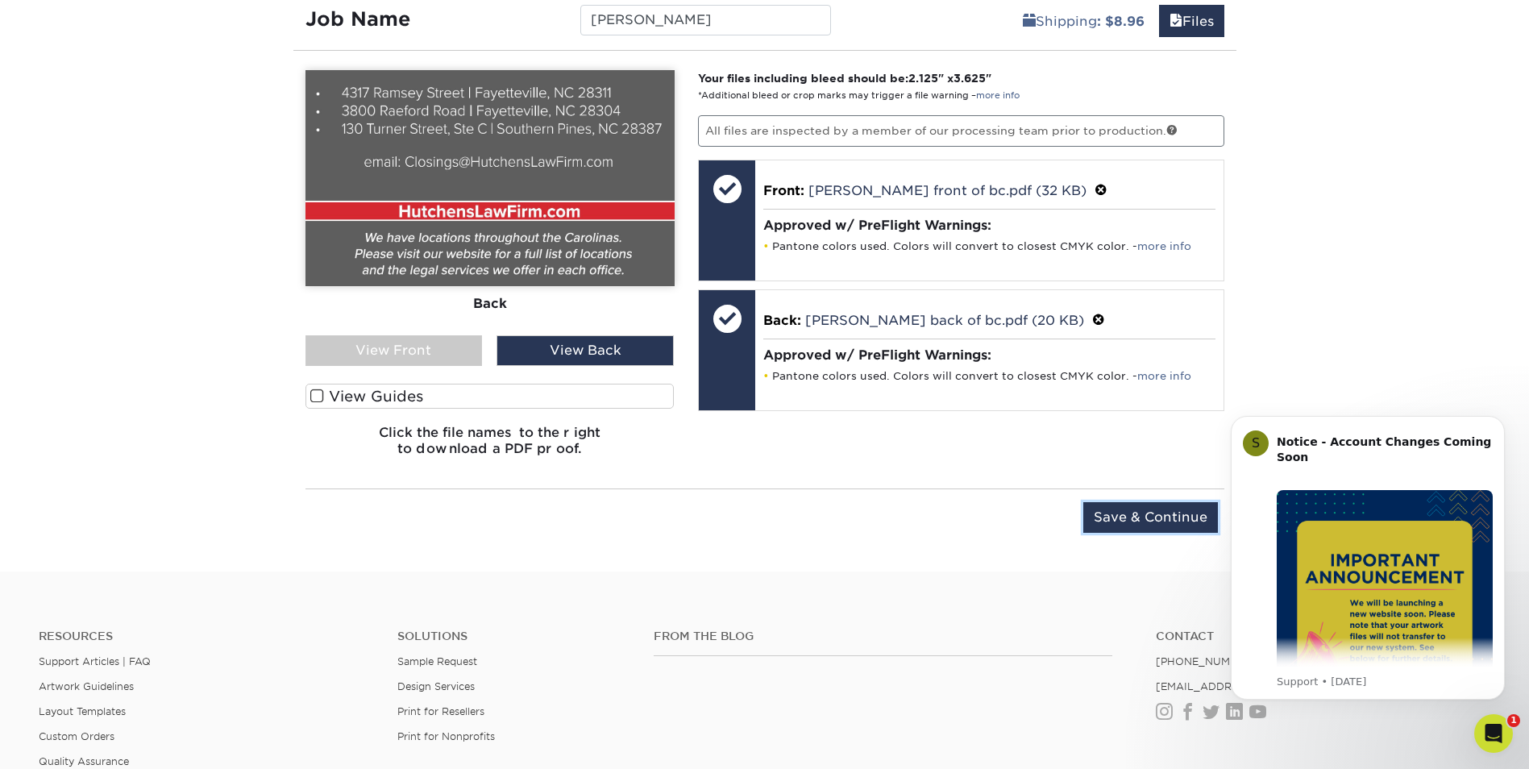
click at [1156, 513] on input "Save & Continue" at bounding box center [1151, 517] width 135 height 31
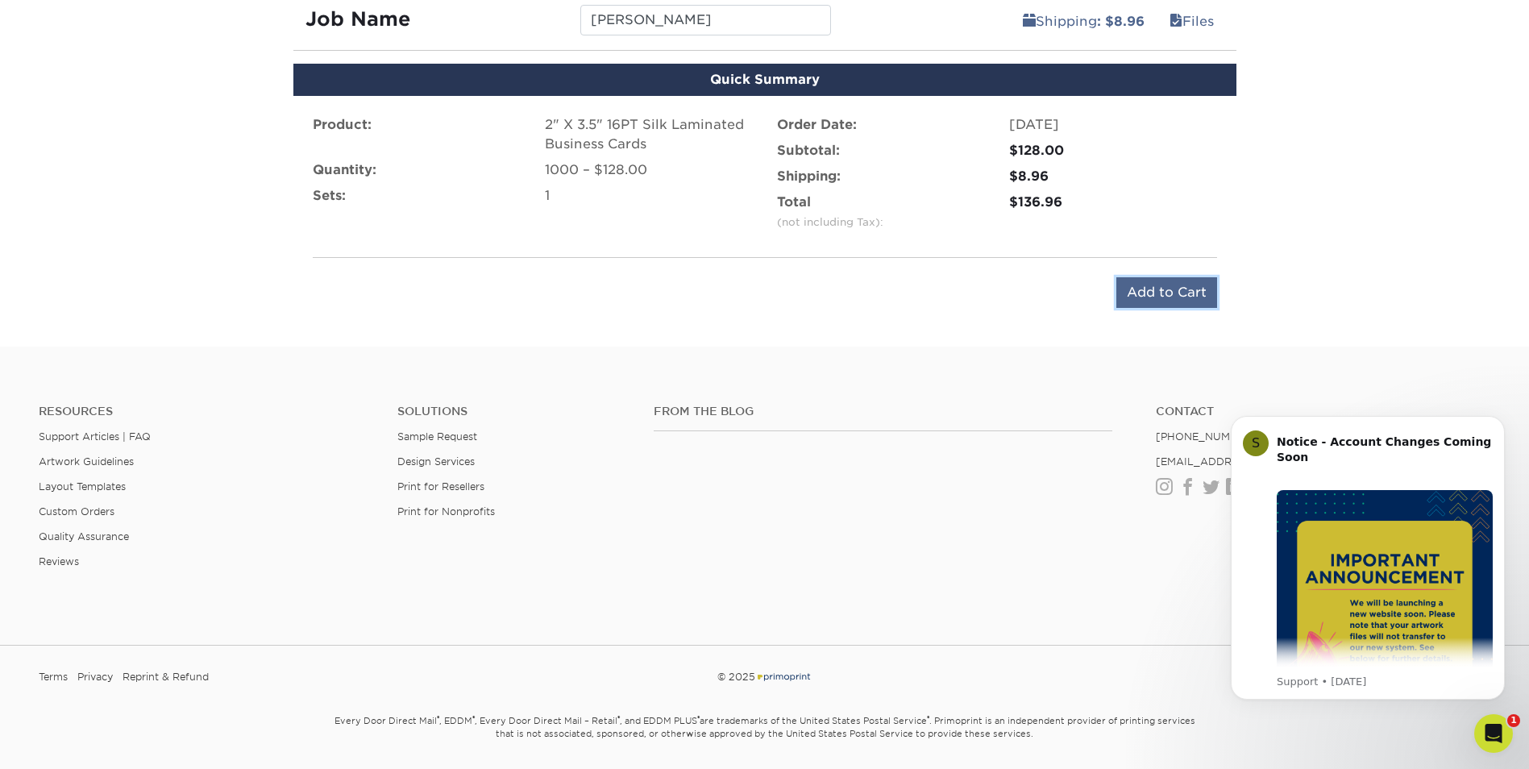
click at [1128, 295] on input "Add to Cart" at bounding box center [1167, 292] width 101 height 31
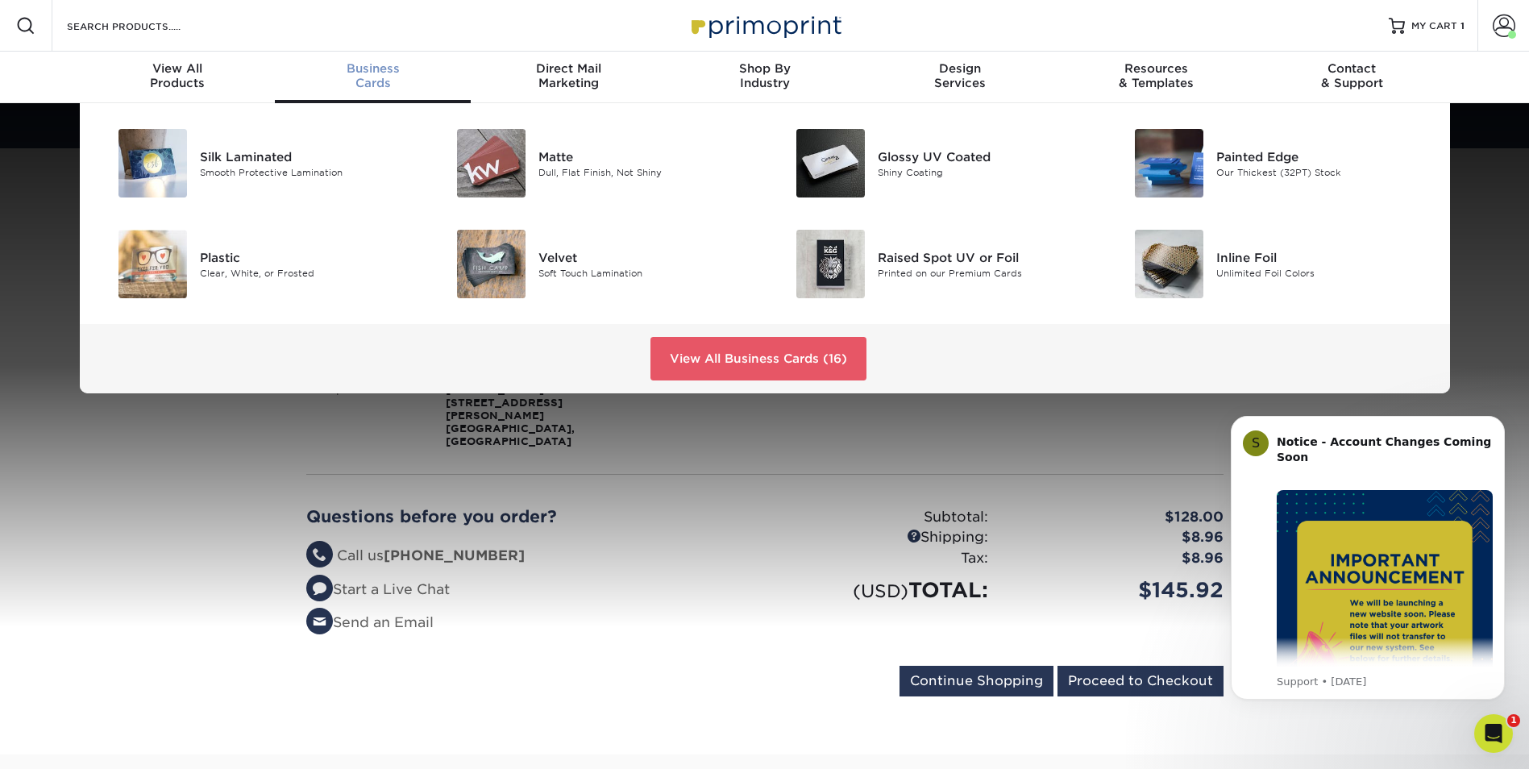
click at [381, 74] on span "Business" at bounding box center [373, 68] width 196 height 15
click at [168, 153] on img at bounding box center [153, 163] width 69 height 69
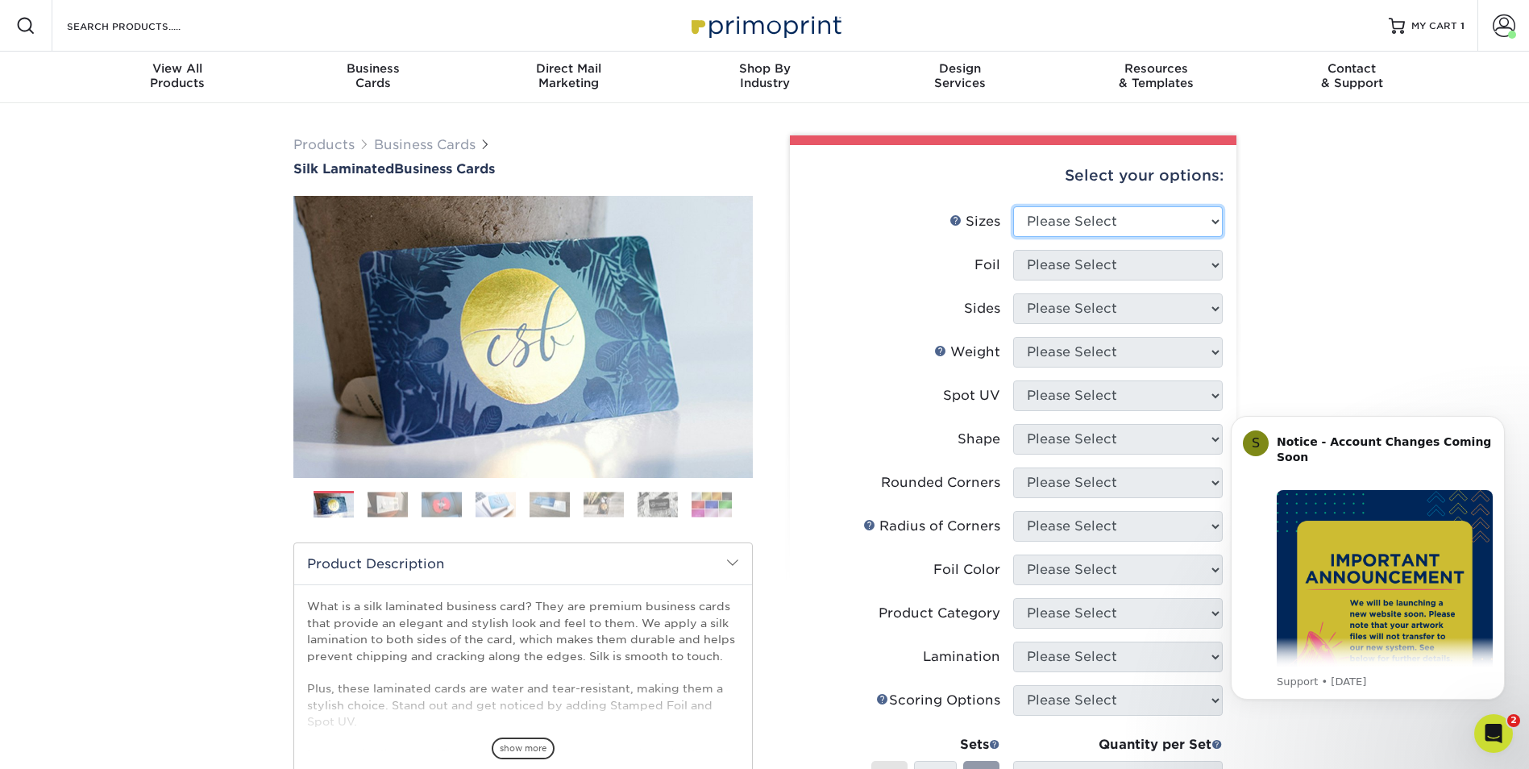
click at [1070, 223] on select "Please Select 1.5" x 3.5" - Mini 1.75" x 3.5" - Mini 2" x 2" - Square 2" x 3" -…" at bounding box center [1118, 221] width 210 height 31
select select "2.00x3.50"
click at [1013, 206] on select "Please Select 1.5" x 3.5" - Mini 1.75" x 3.5" - Mini 2" x 2" - Square 2" x 3" -…" at bounding box center [1118, 221] width 210 height 31
click at [1084, 266] on select "Please Select Yes No" at bounding box center [1118, 265] width 210 height 31
select select "0"
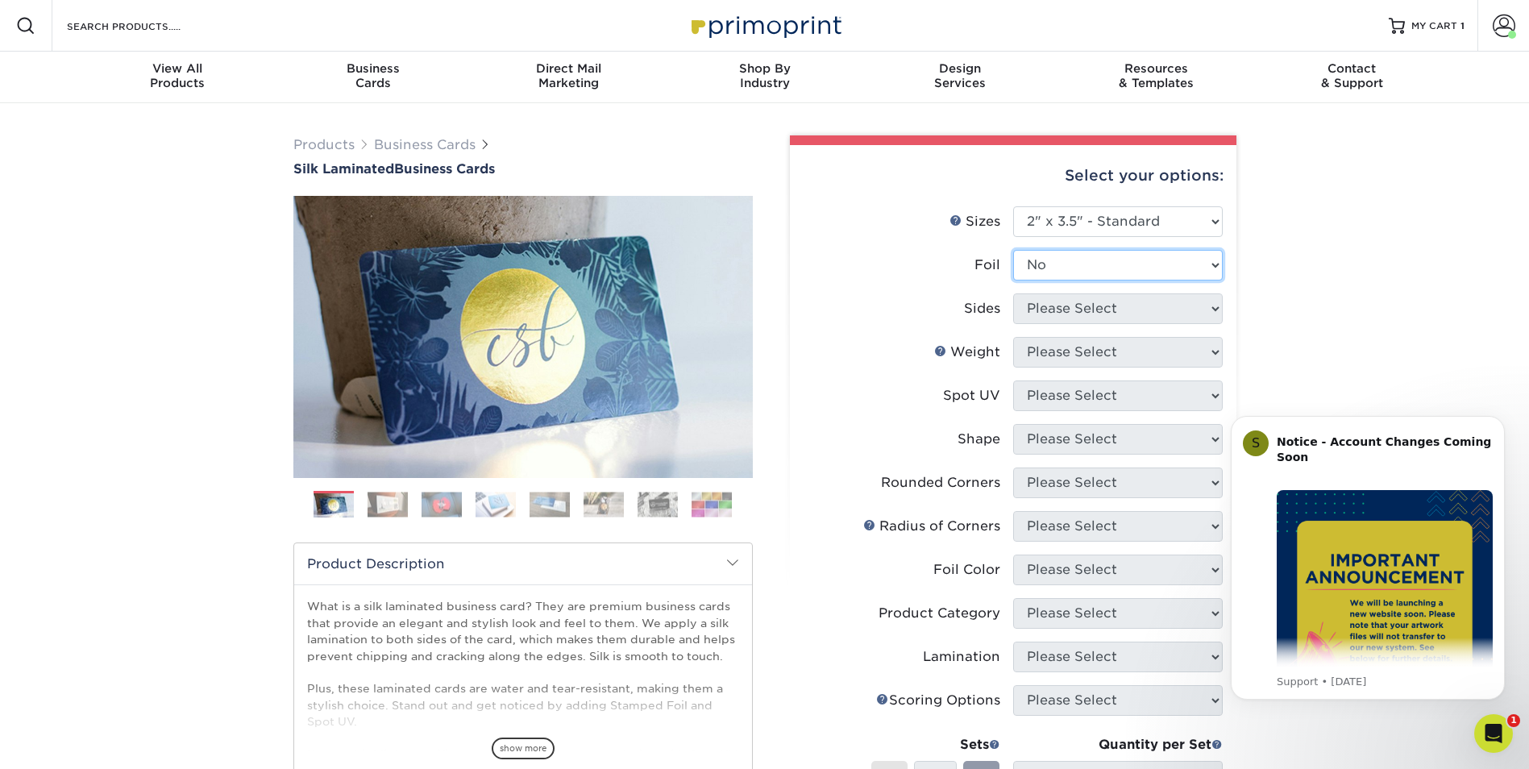
click at [1013, 250] on select "Please Select Yes No" at bounding box center [1118, 265] width 210 height 31
click at [1081, 304] on select "Please Select Print Both Sides Print Front Only" at bounding box center [1118, 308] width 210 height 31
select select "13abbda7-1d64-4f25-8bb2-c179b224825d"
click at [1013, 293] on select "Please Select Print Both Sides Print Front Only" at bounding box center [1118, 308] width 210 height 31
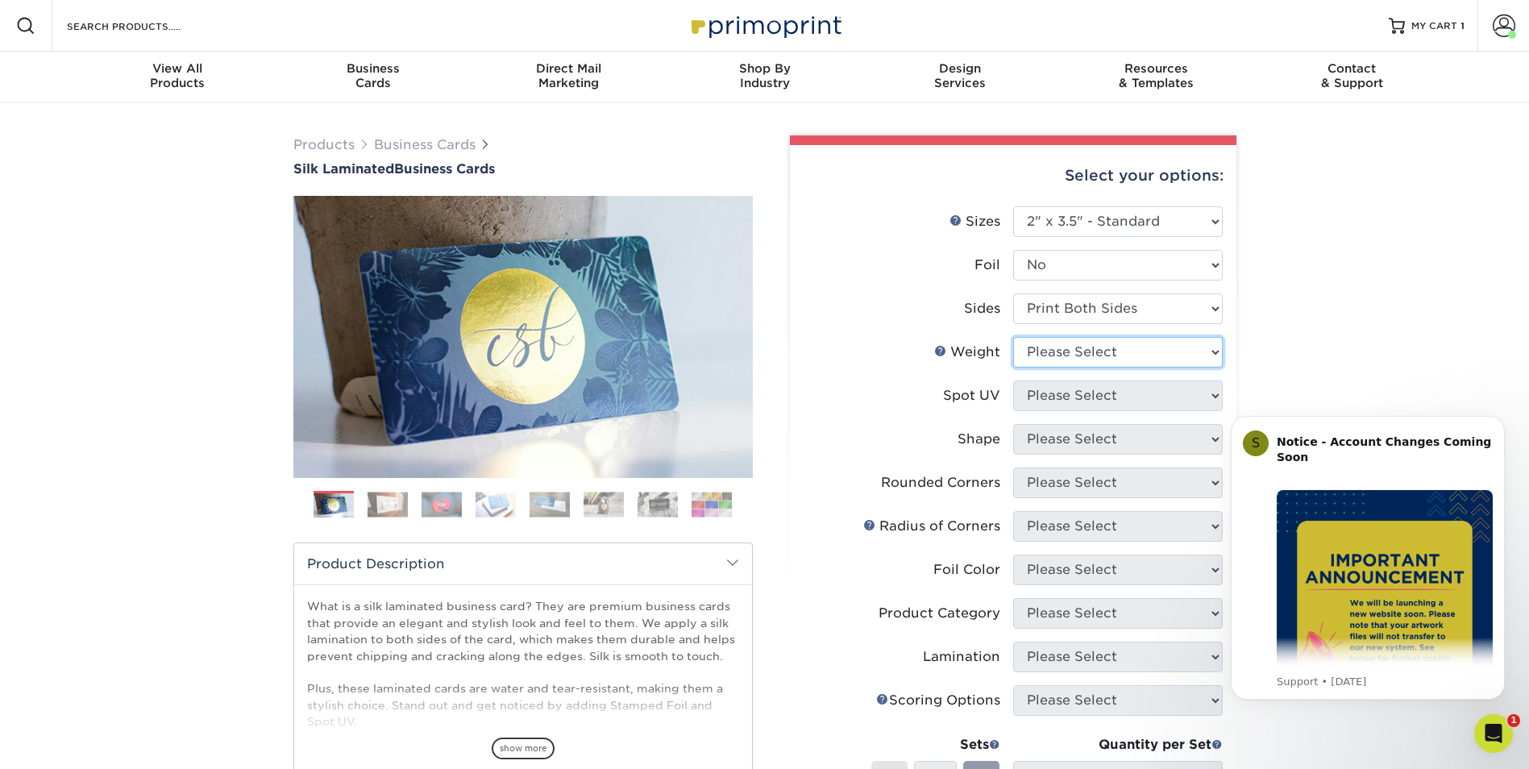
click at [1076, 356] on select "Please Select 16PT" at bounding box center [1118, 352] width 210 height 31
select select "16PT"
click at [1013, 337] on select "Please Select 16PT" at bounding box center [1118, 352] width 210 height 31
click at [1067, 381] on select "Please Select No Spot UV Front and Back (Both Sides) Front Only Back Only" at bounding box center [1118, 396] width 210 height 31
select select "3"
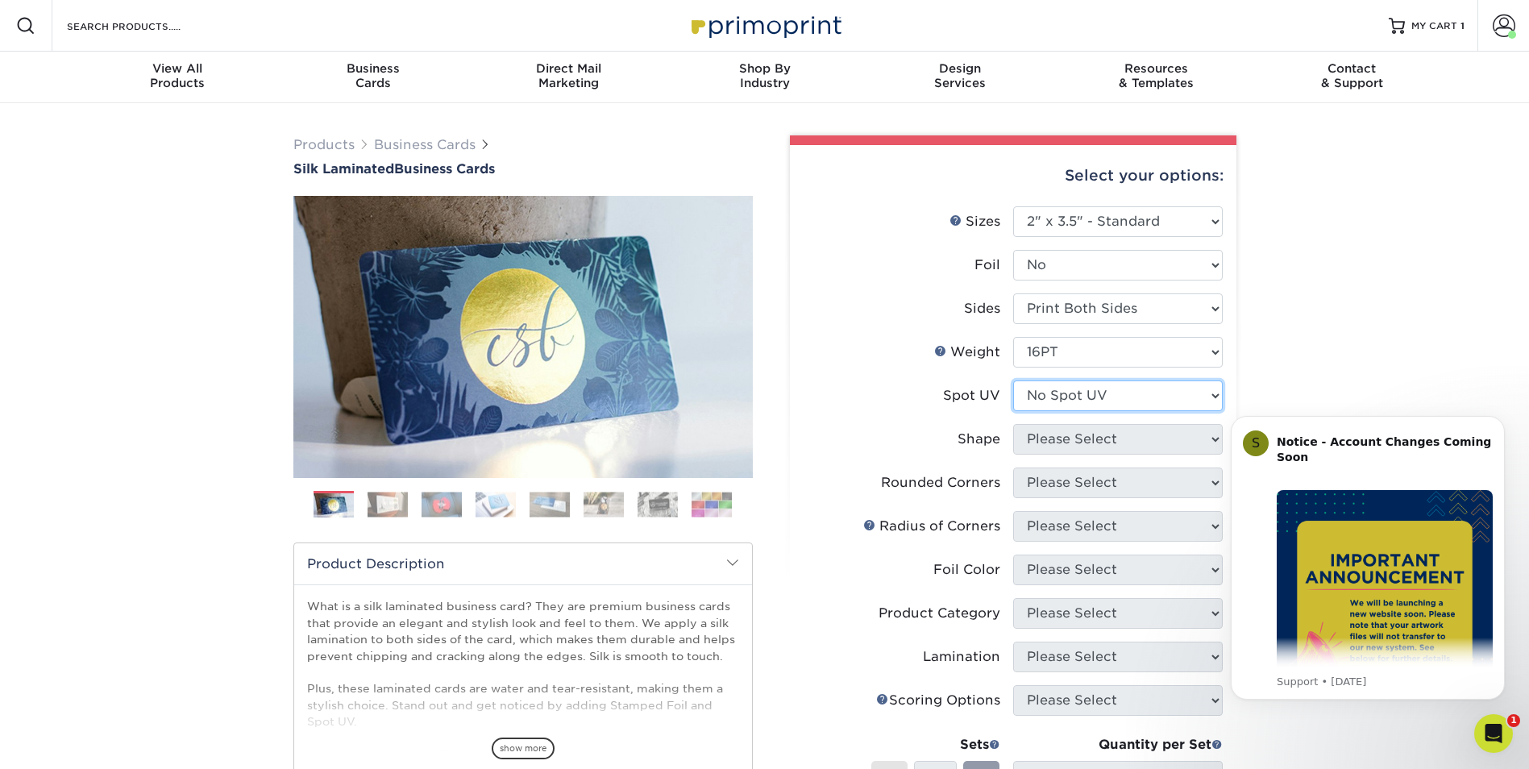
click at [1013, 381] on select "Please Select No Spot UV Front and Back (Both Sides) Front Only Back Only" at bounding box center [1118, 396] width 210 height 31
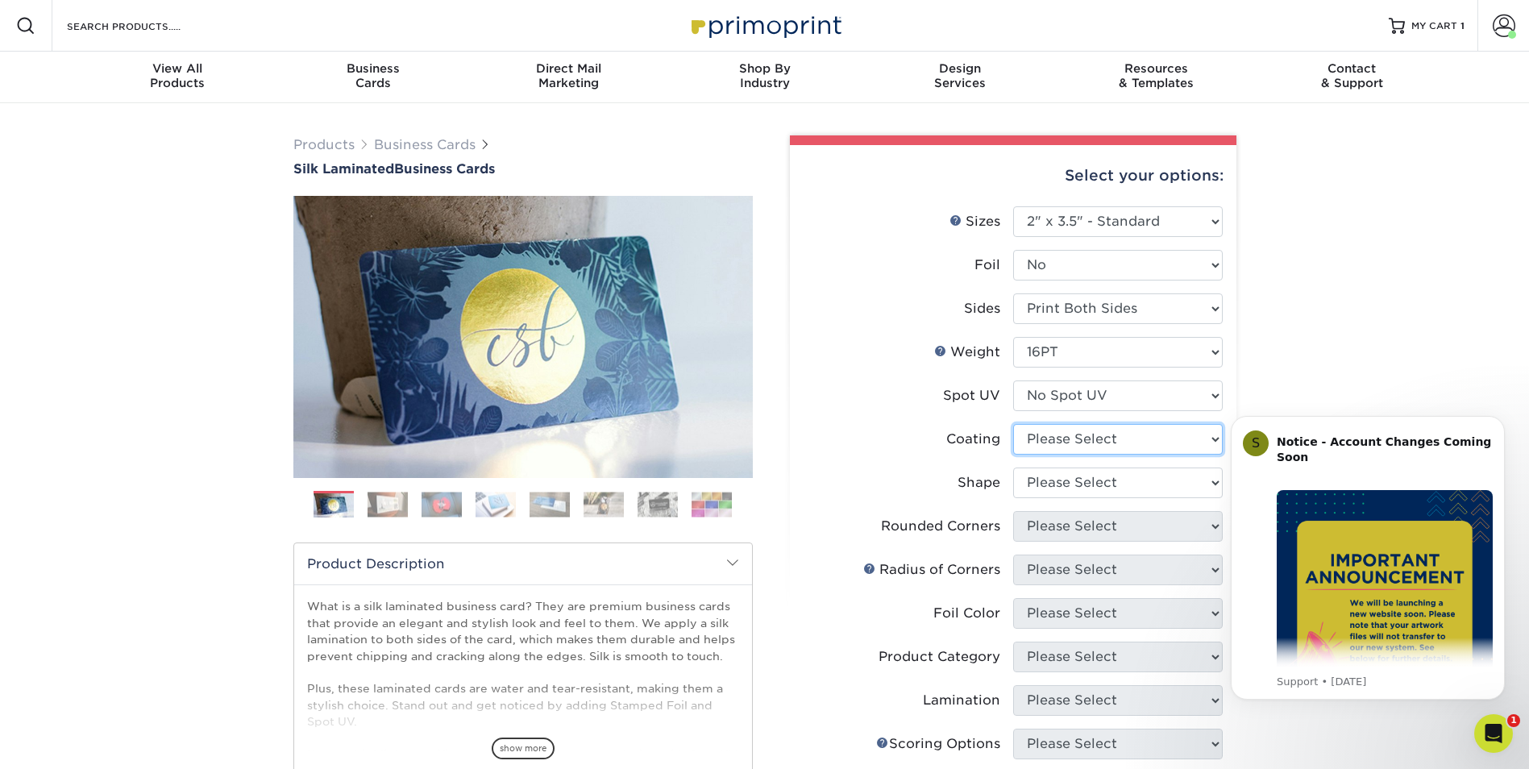
click at [1071, 426] on select at bounding box center [1118, 439] width 210 height 31
select select "3e7618de-abca-4bda-9f97-8b9129e913d8"
click at [1013, 424] on select at bounding box center [1118, 439] width 210 height 31
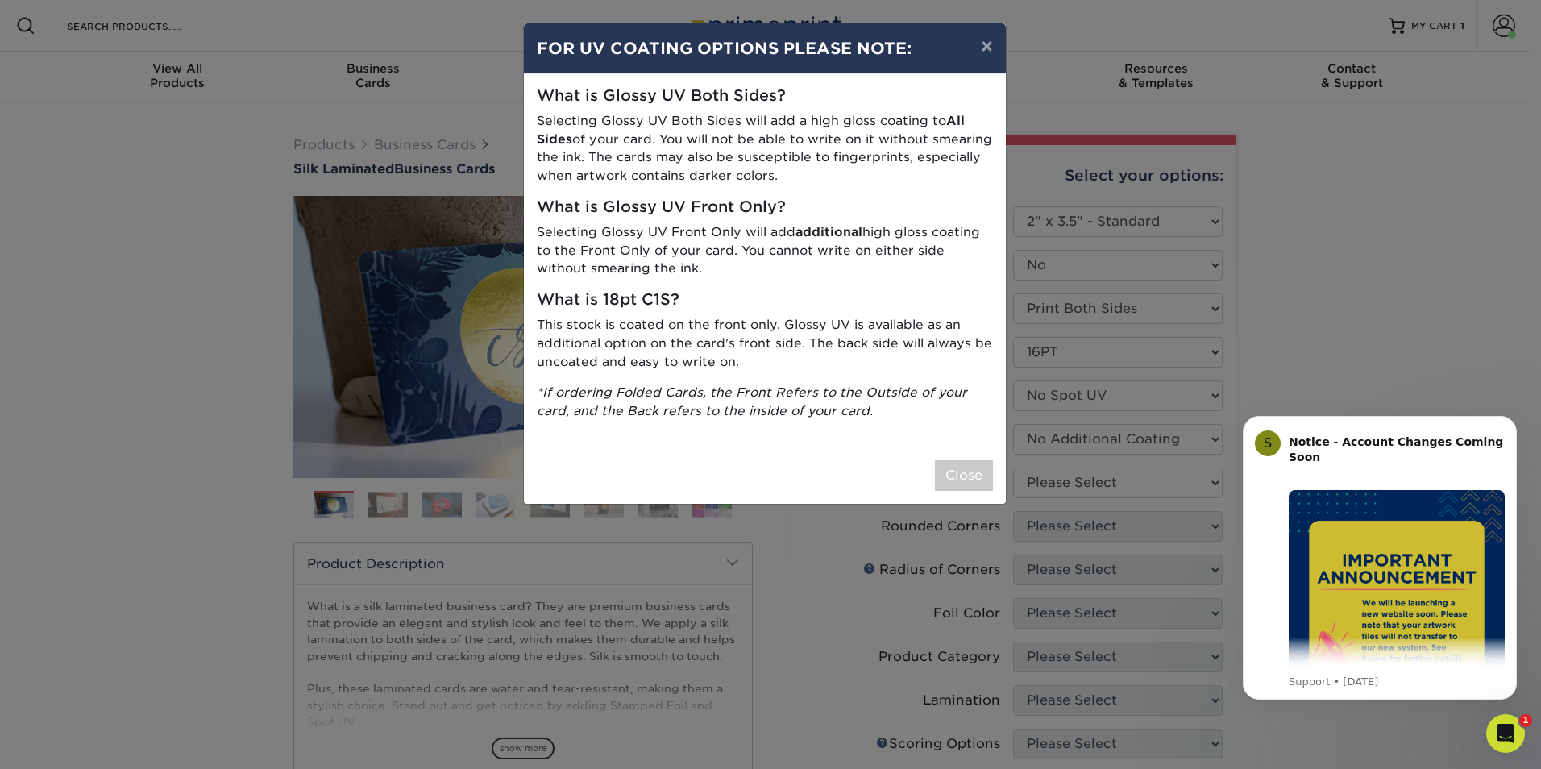
click at [1068, 482] on div "× FOR UV COATING OPTIONS PLEASE NOTE: What is Glossy UV Both Sides? Selecting G…" at bounding box center [770, 384] width 1541 height 769
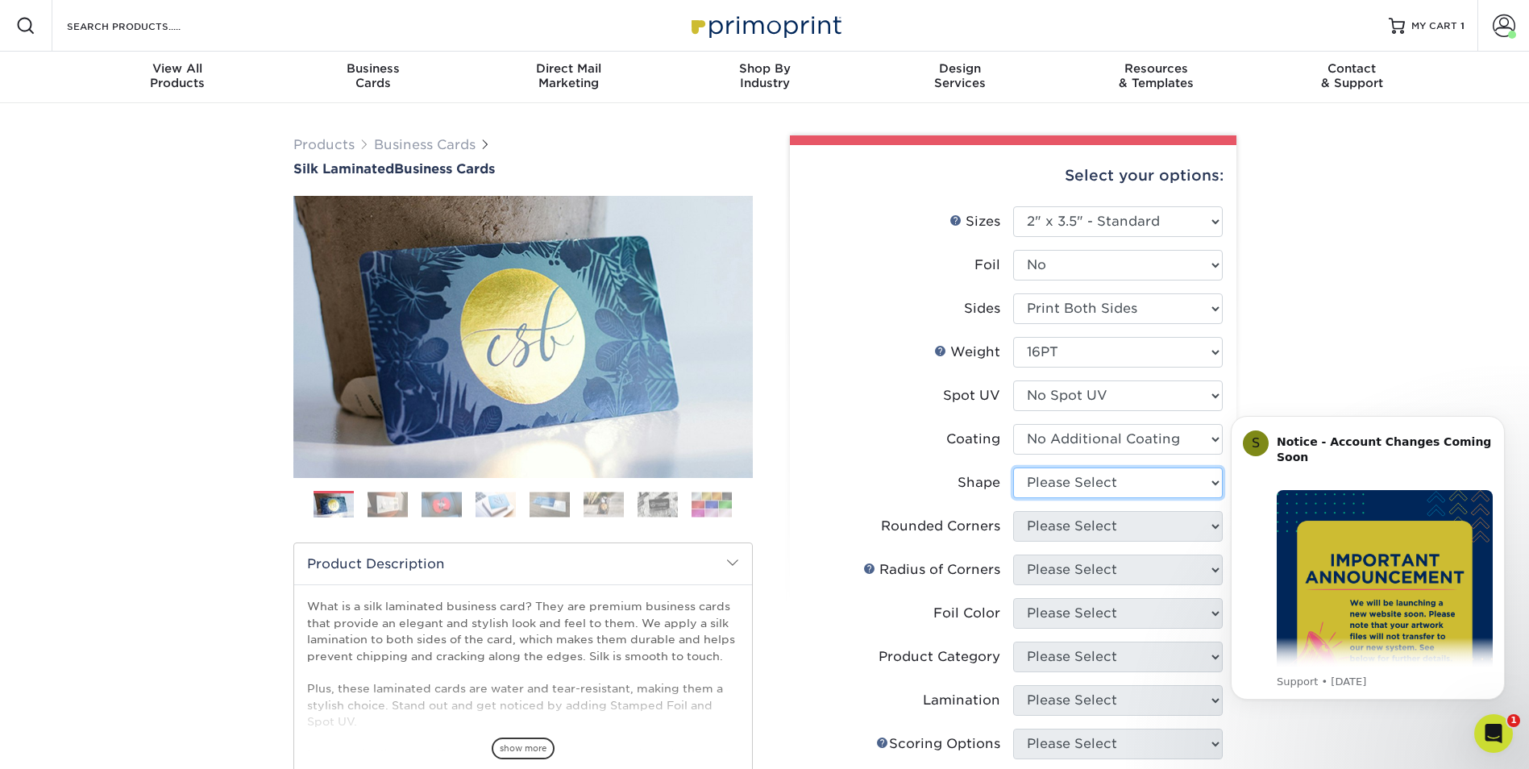
click at [1042, 481] on select "Please Select Standard Oval" at bounding box center [1118, 483] width 210 height 31
select select "standard"
click at [1013, 468] on select "Please Select Standard Oval" at bounding box center [1118, 483] width 210 height 31
click at [1055, 519] on select "Please Select Yes - Round 2 Corners Yes - Round 4 Corners No" at bounding box center [1118, 526] width 210 height 31
select select "0"
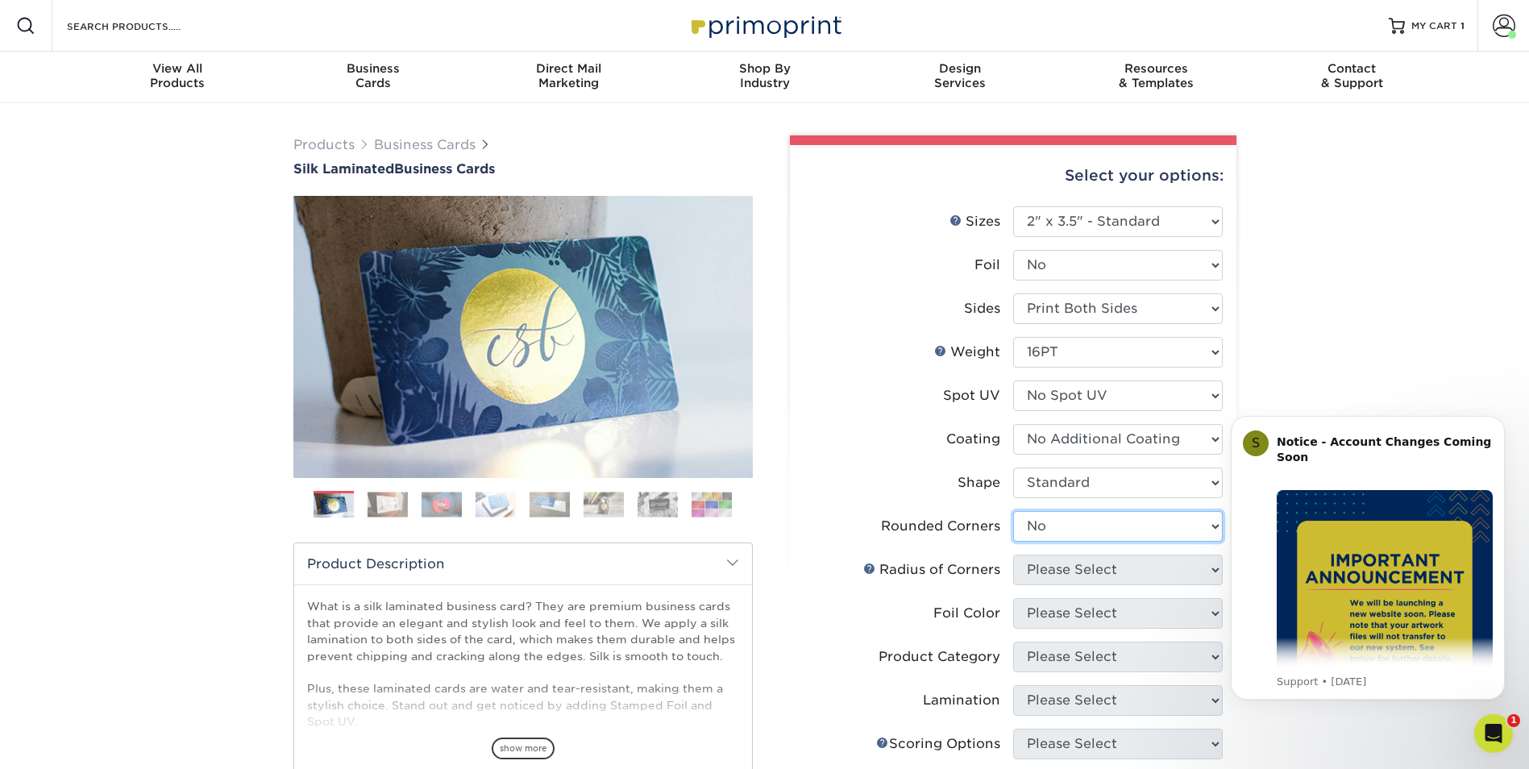
click at [1013, 511] on select "Please Select Yes - Round 2 Corners Yes - Round 4 Corners No" at bounding box center [1118, 526] width 210 height 31
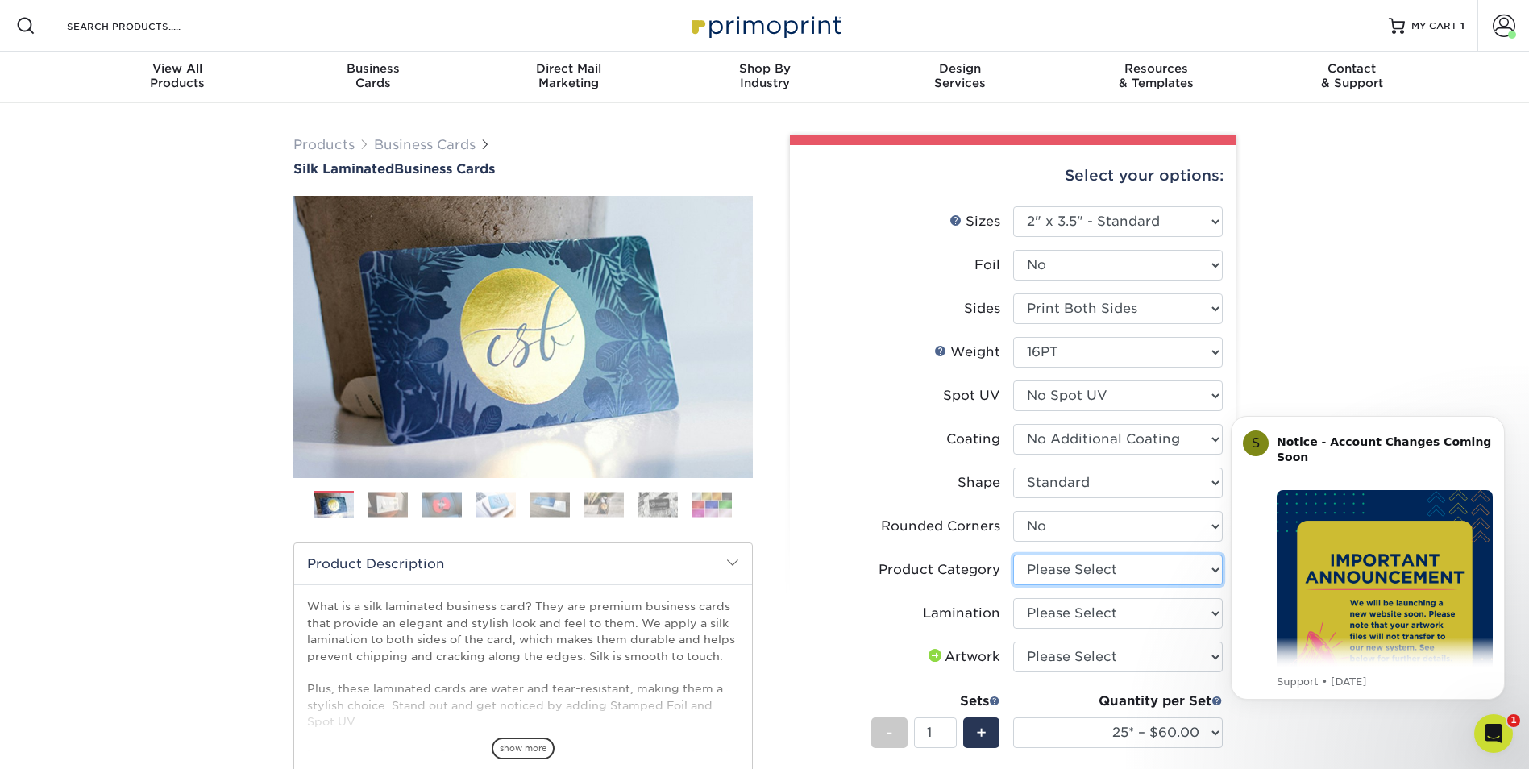
click at [1095, 575] on select "Please Select Business Cards" at bounding box center [1118, 570] width 210 height 31
click at [1095, 568] on select "Please Select Business Cards" at bounding box center [1118, 570] width 210 height 31
select select "3b5148f1-0588-4f88-a218-97bcfdce65c1"
click at [1013, 555] on select "Please Select Business Cards" at bounding box center [1118, 570] width 210 height 31
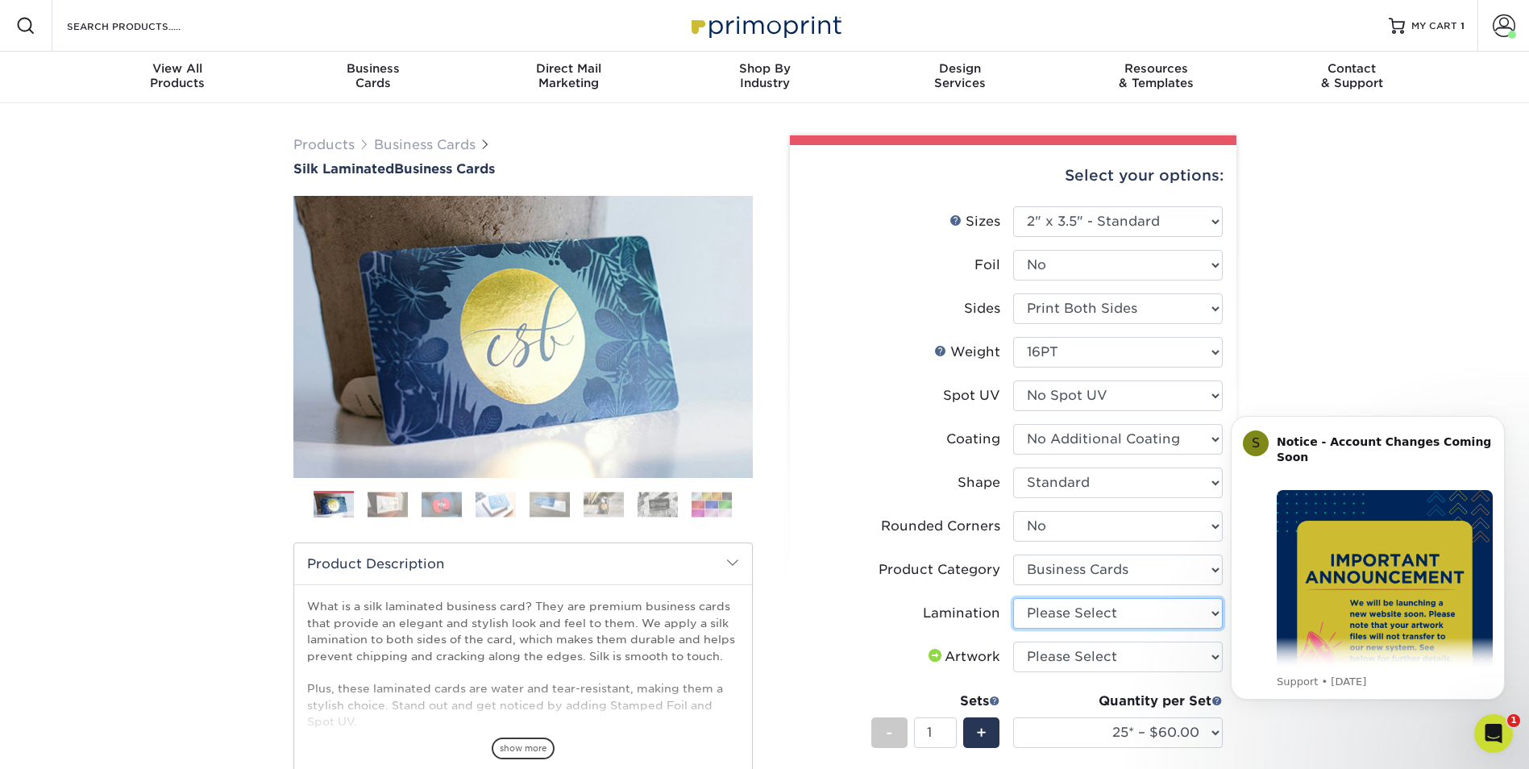
click at [1080, 602] on select "Please Select Silk" at bounding box center [1118, 613] width 210 height 31
select select "ccacb42f-45f7-42d3-bbd3-7c8421cf37f0"
click at [1013, 598] on select "Please Select Silk" at bounding box center [1118, 613] width 210 height 31
click at [1051, 660] on select "Please Select I will upload files I need a design - $100" at bounding box center [1118, 657] width 210 height 31
select select "upload"
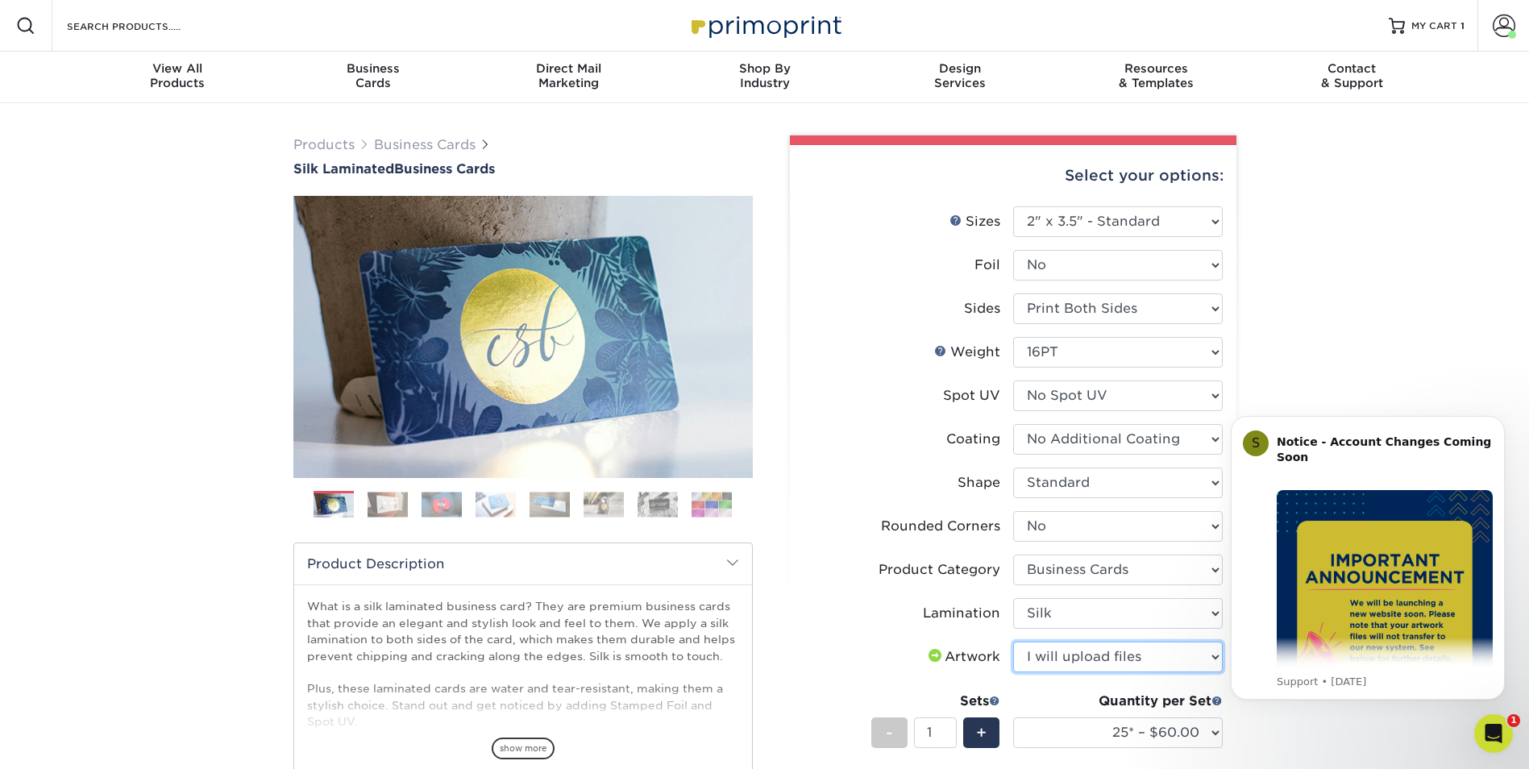
click at [1013, 642] on select "Please Select I will upload files I need a design - $100" at bounding box center [1118, 657] width 210 height 31
click at [1075, 733] on select "25* – $60.00 50* – $68.00 75* – $76.00 100* – $84.00 250* – $92.00 500 – $96.00…" at bounding box center [1118, 733] width 210 height 31
select select "500 – $96.00"
click at [1013, 718] on select "25* – $60.00 50* – $68.00 75* – $76.00 100* – $84.00 250* – $92.00 500 – $96.00…" at bounding box center [1118, 733] width 210 height 31
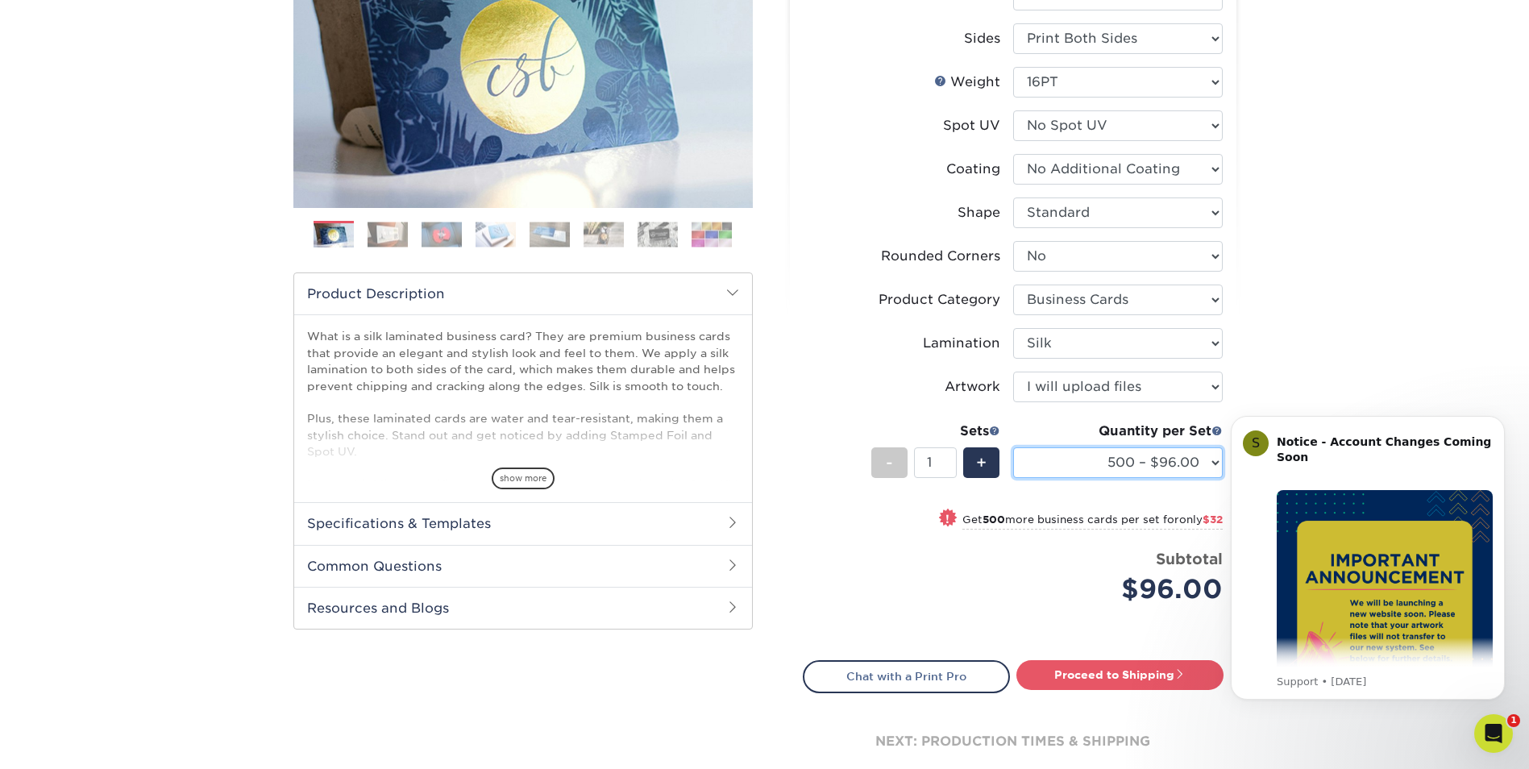
scroll to position [322, 0]
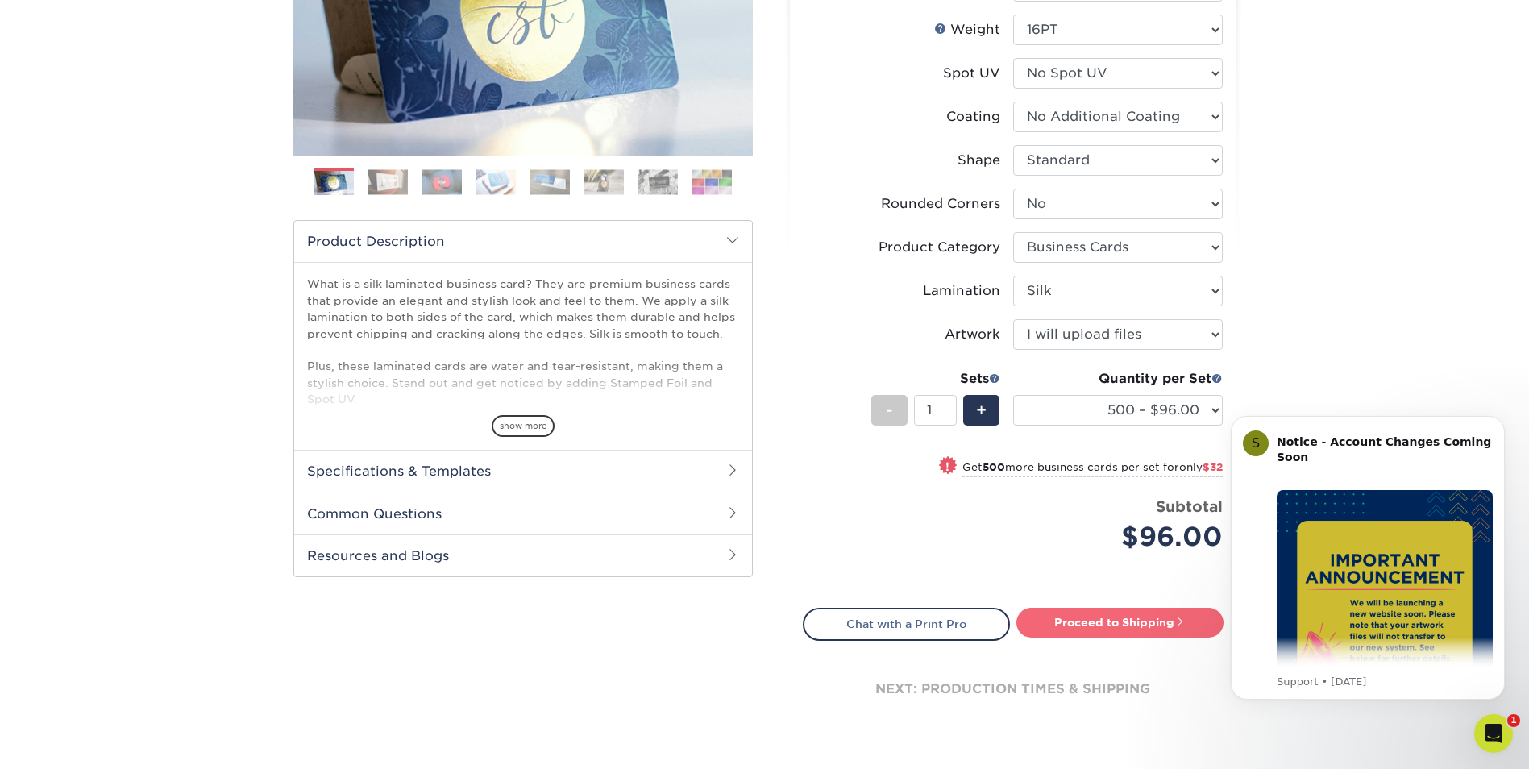
click at [1111, 618] on link "Proceed to Shipping" at bounding box center [1120, 622] width 207 height 29
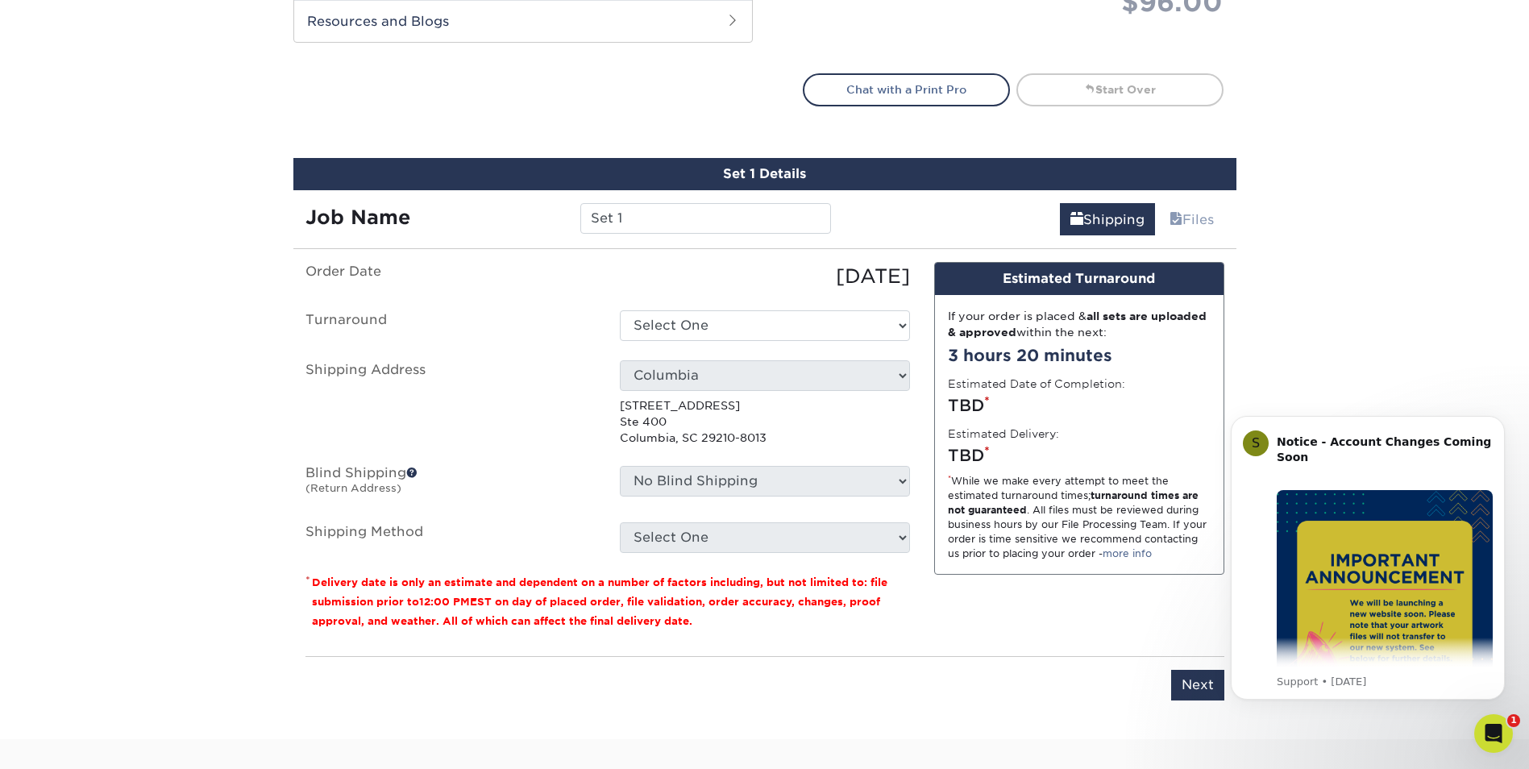
scroll to position [975, 0]
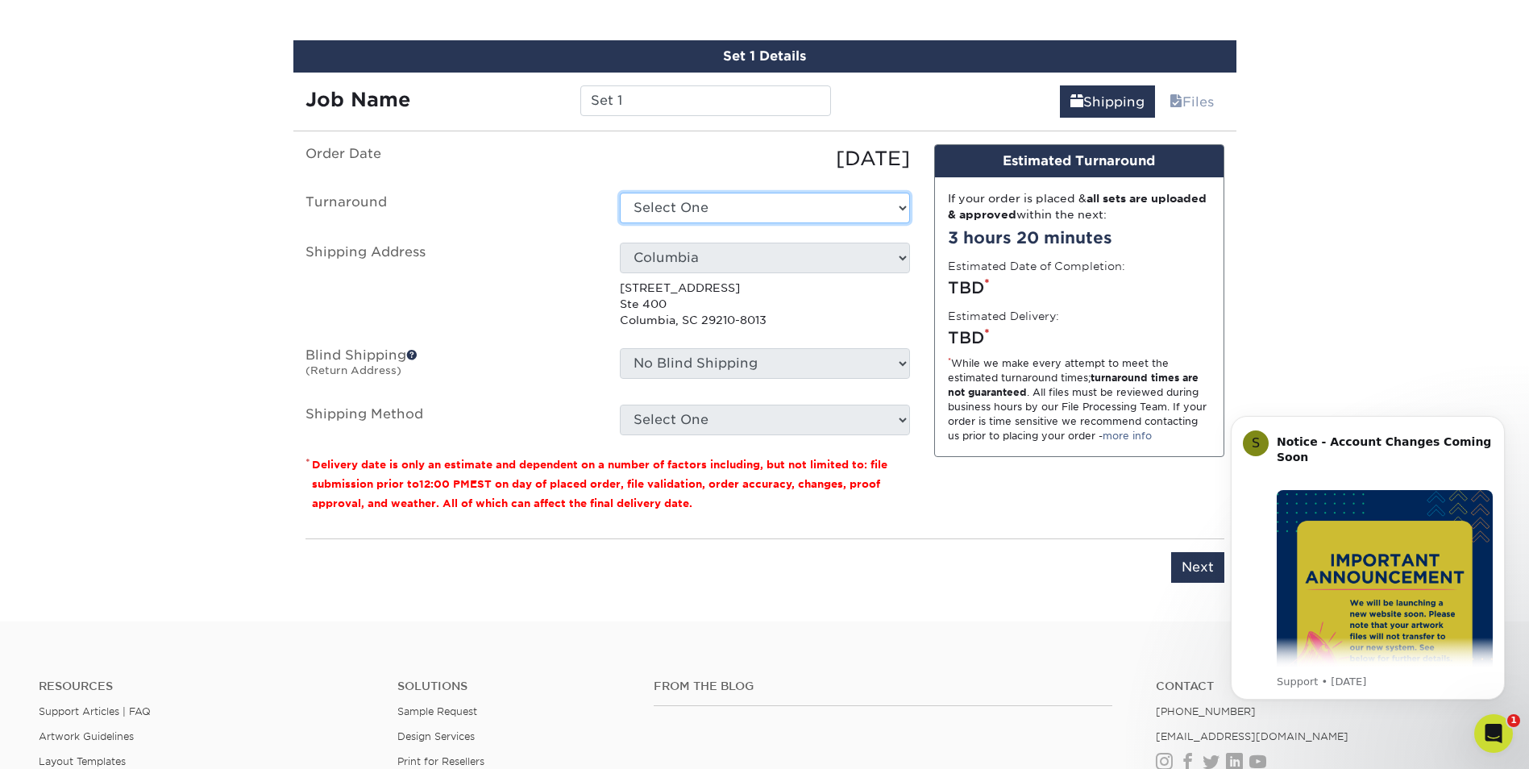
click at [788, 202] on select "Select One 2-4 Business Days 2 Day Next Business Day" at bounding box center [765, 208] width 290 height 31
click at [642, 102] on input "Set 1" at bounding box center [705, 100] width 251 height 31
drag, startPoint x: 641, startPoint y: 102, endPoint x: 434, endPoint y: 93, distance: 207.4
click at [434, 93] on div "Job Name Set 1" at bounding box center [568, 100] width 551 height 31
type input "m"
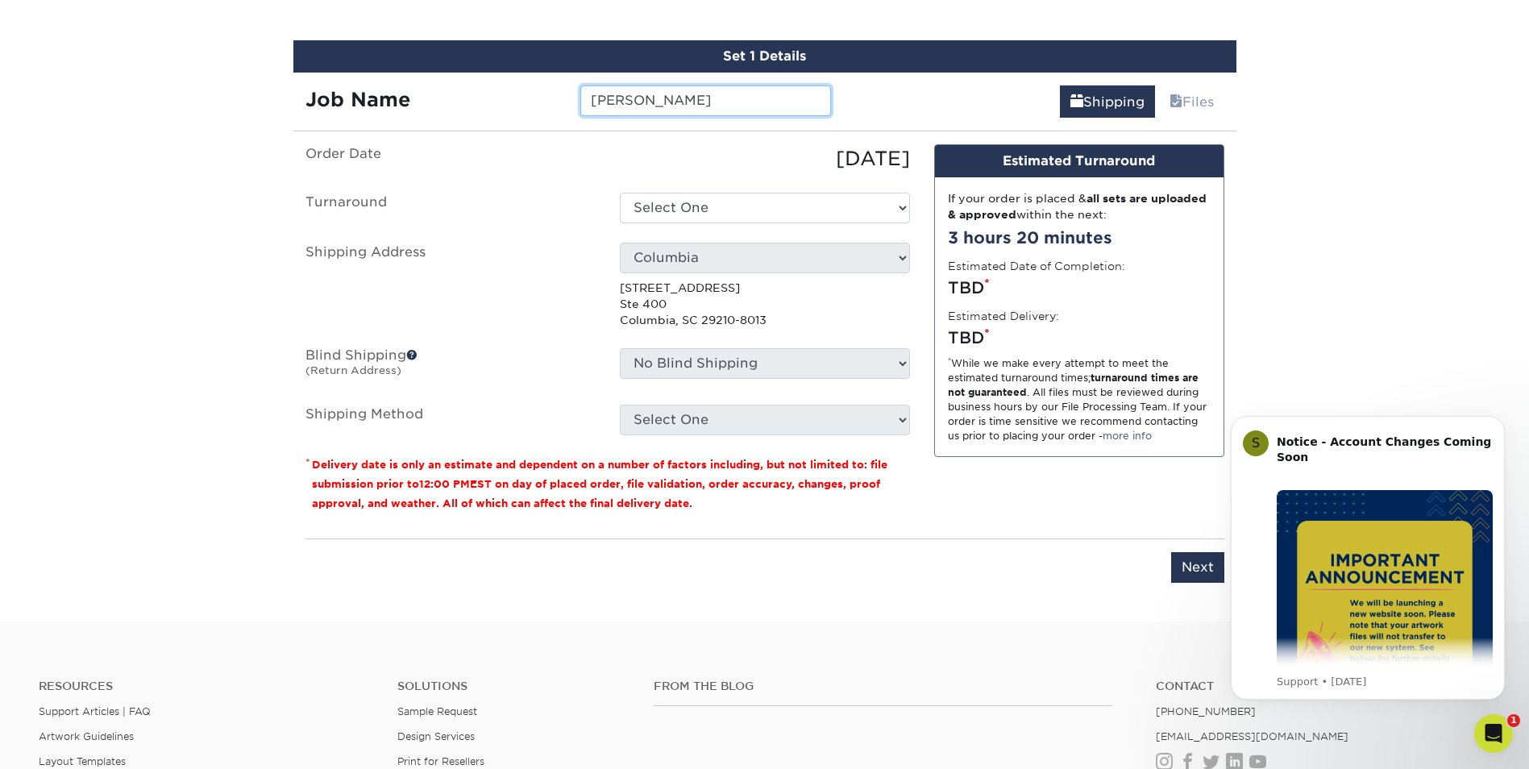
type input "McCain bc"
click at [715, 203] on select "Select One 2-4 Business Days 2 Day Next Business Day" at bounding box center [765, 208] width 290 height 31
select select "daeee239-1cf4-403f-860f-e366b9ee29d2"
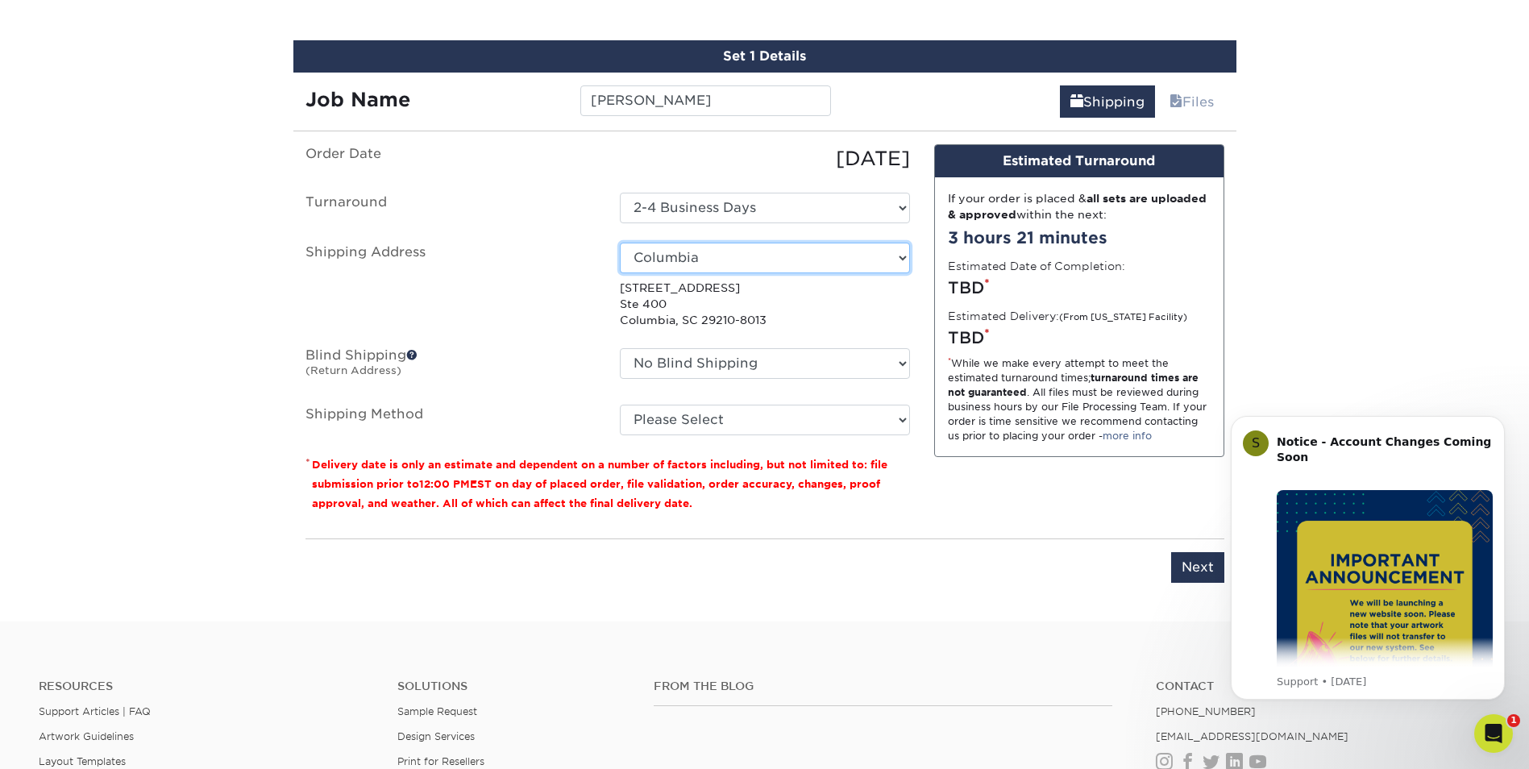
click at [887, 257] on select "Select One Azalea Ct Myrtle Beach Charlotte Columbia Leland Raeford Road Ramsey…" at bounding box center [765, 258] width 290 height 31
select select "135042"
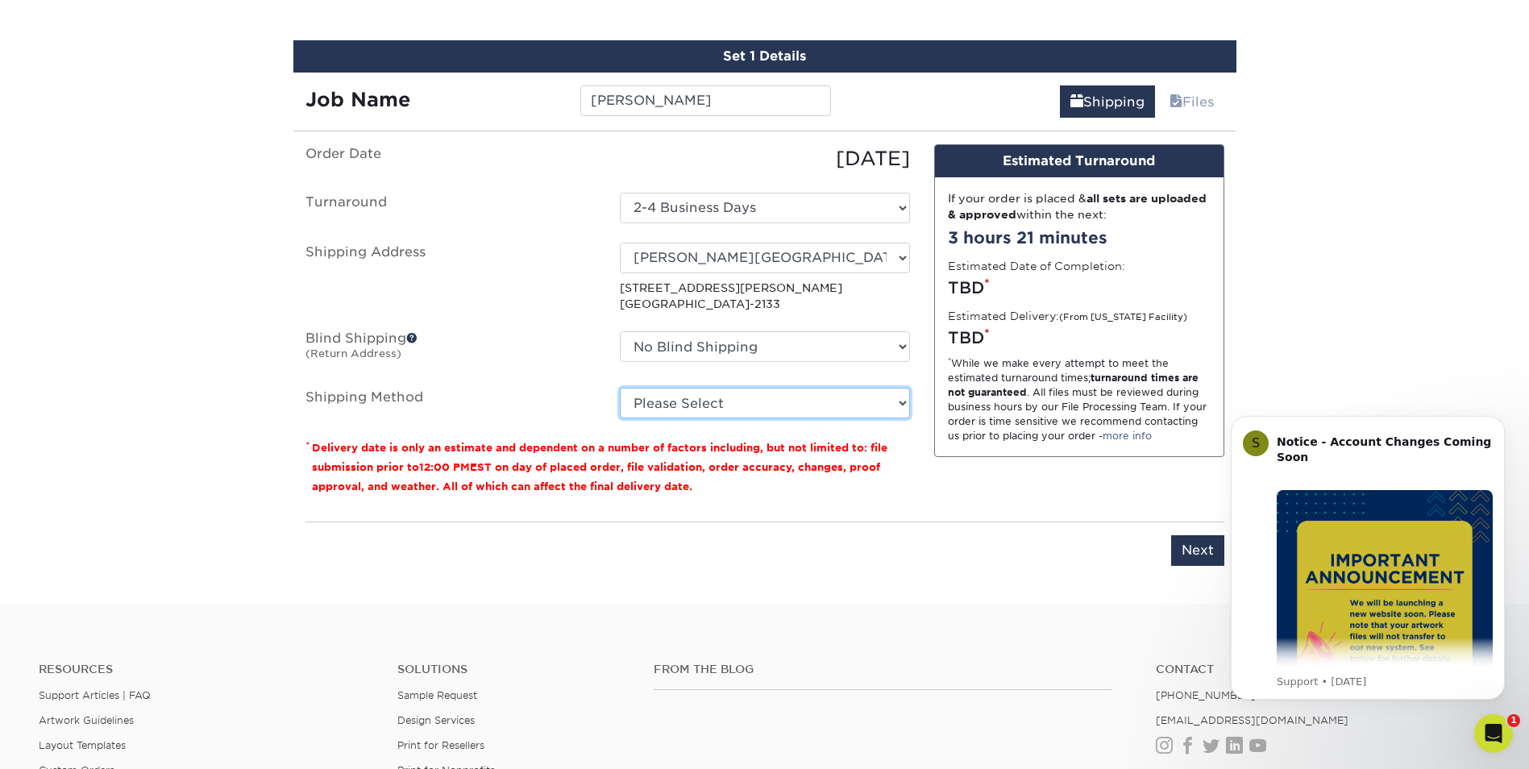
click at [737, 403] on select "Please Select Ground Shipping (+$8.96) 3 Day Shipping Service (+$15.36) 2 Day A…" at bounding box center [765, 403] width 290 height 31
select select "03"
click at [620, 388] on select "Please Select Ground Shipping (+$8.96) 3 Day Shipping Service (+$15.36) 2 Day A…" at bounding box center [765, 403] width 290 height 31
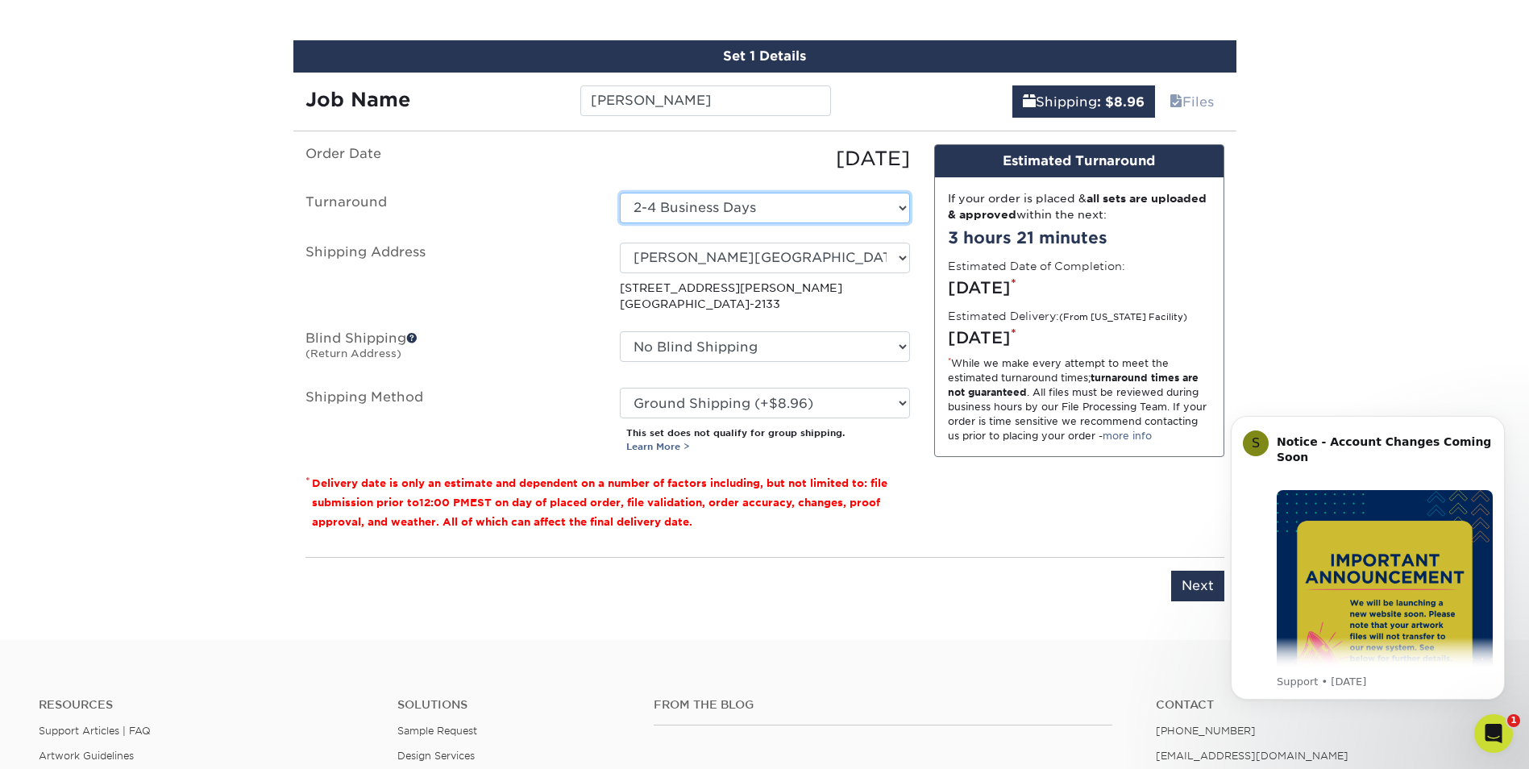
click at [728, 193] on select "Select One 2-4 Business Days 2 Day Next Business Day" at bounding box center [765, 208] width 290 height 31
select select "-1"
click at [620, 193] on select "Select One 2-4 Business Days 2 Day Next Business Day" at bounding box center [765, 208] width 290 height 31
click at [881, 473] on p "* Delivery date is only an estimate and dependent on a number of factors includ…" at bounding box center [608, 502] width 605 height 58
drag, startPoint x: 881, startPoint y: 472, endPoint x: 943, endPoint y: 501, distance: 68.5
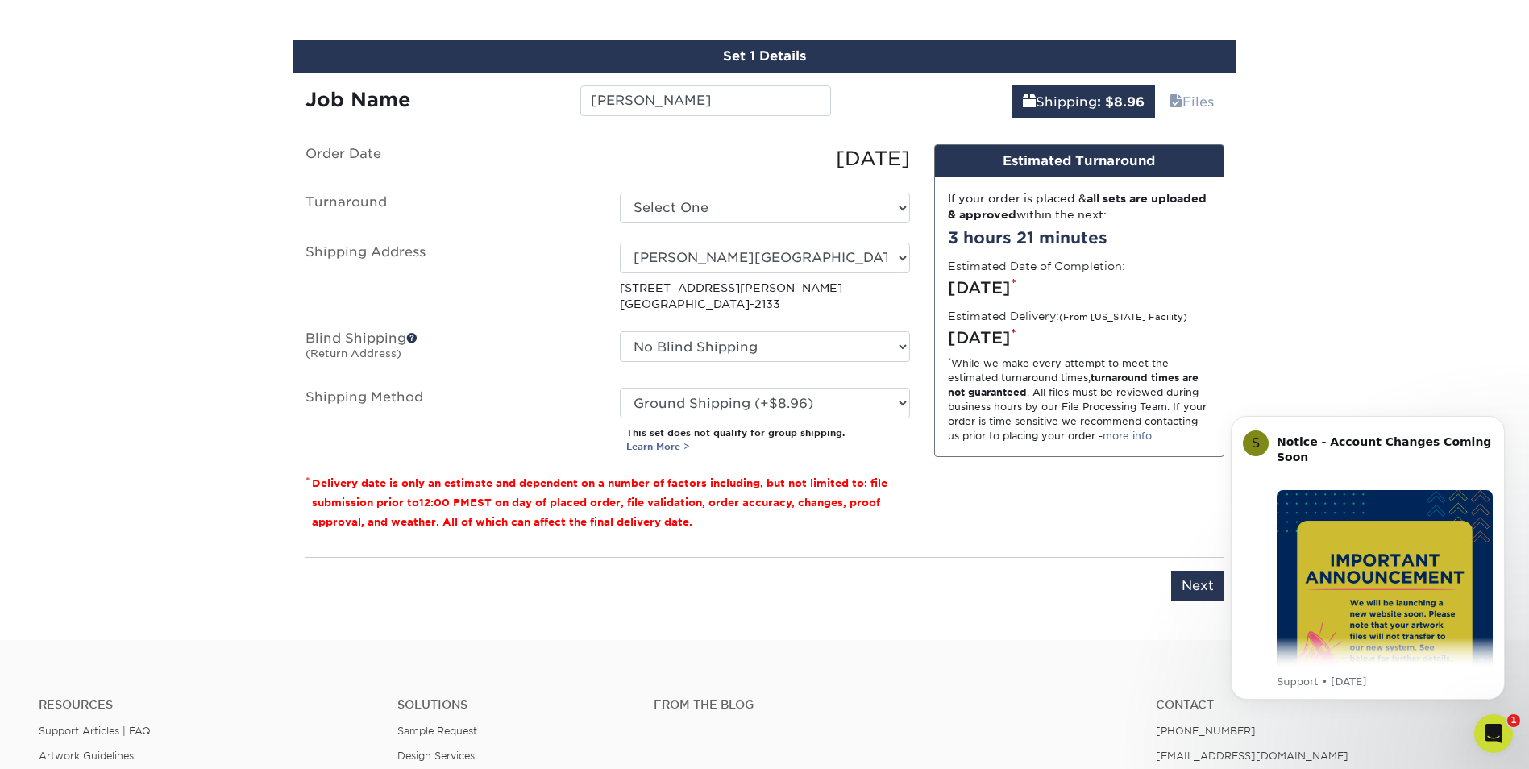
click at [943, 501] on div "Design Estimated Turnaround If your order is placed & all sets are uploaded & a…" at bounding box center [1079, 344] width 314 height 400
click at [1184, 584] on input "Next" at bounding box center [1197, 586] width 53 height 31
type input "Next"
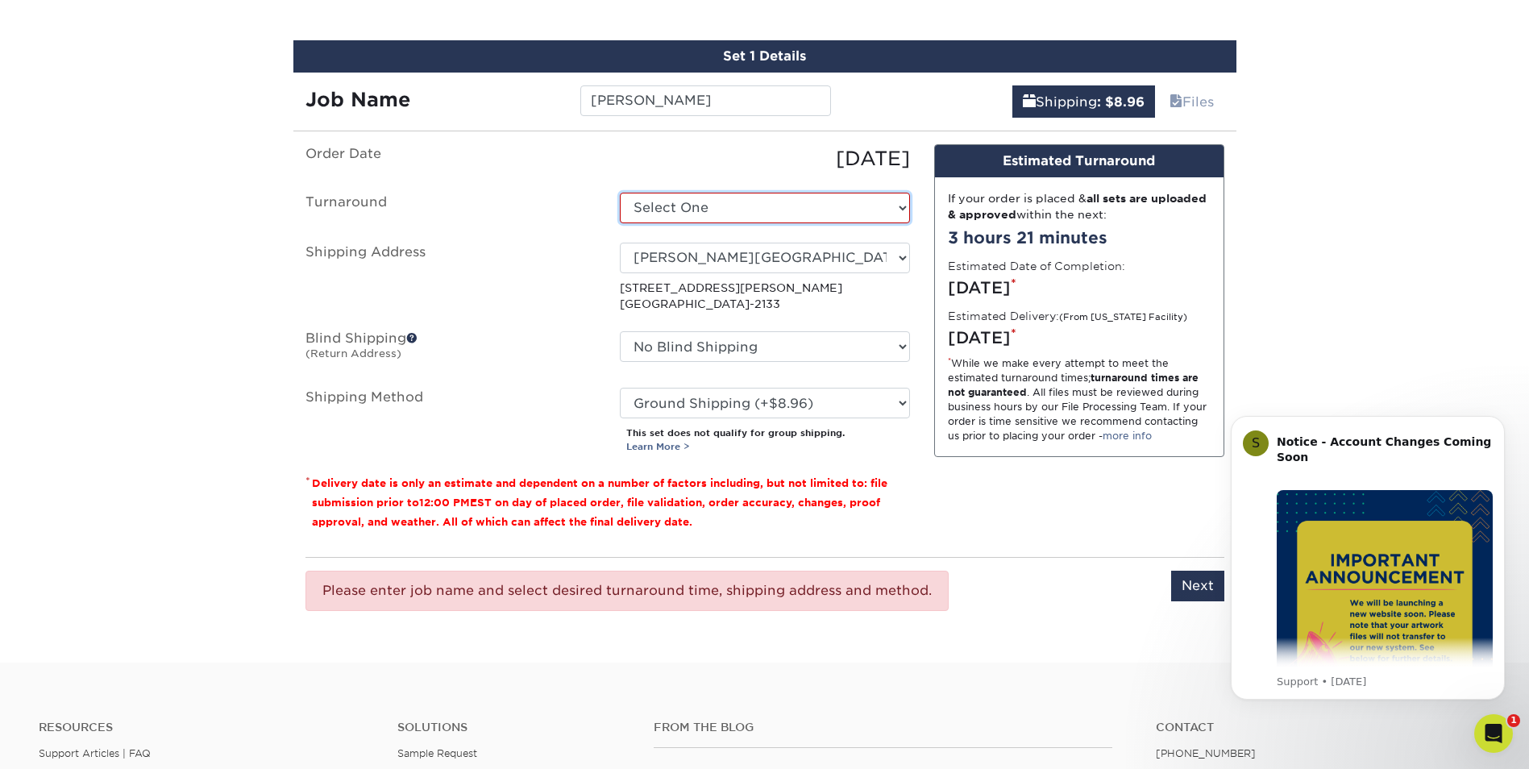
click at [670, 202] on select "Select One 2-4 Business Days 2 Day Next Business Day" at bounding box center [765, 208] width 290 height 31
select select "daeee239-1cf4-403f-860f-e366b9ee29d2"
click at [723, 405] on select "Please Select Ground Shipping (+$8.96) 3 Day Shipping Service (+$15.36) 2 Day A…" at bounding box center [765, 403] width 290 height 31
click at [546, 170] on label "Order Date" at bounding box center [450, 158] width 314 height 29
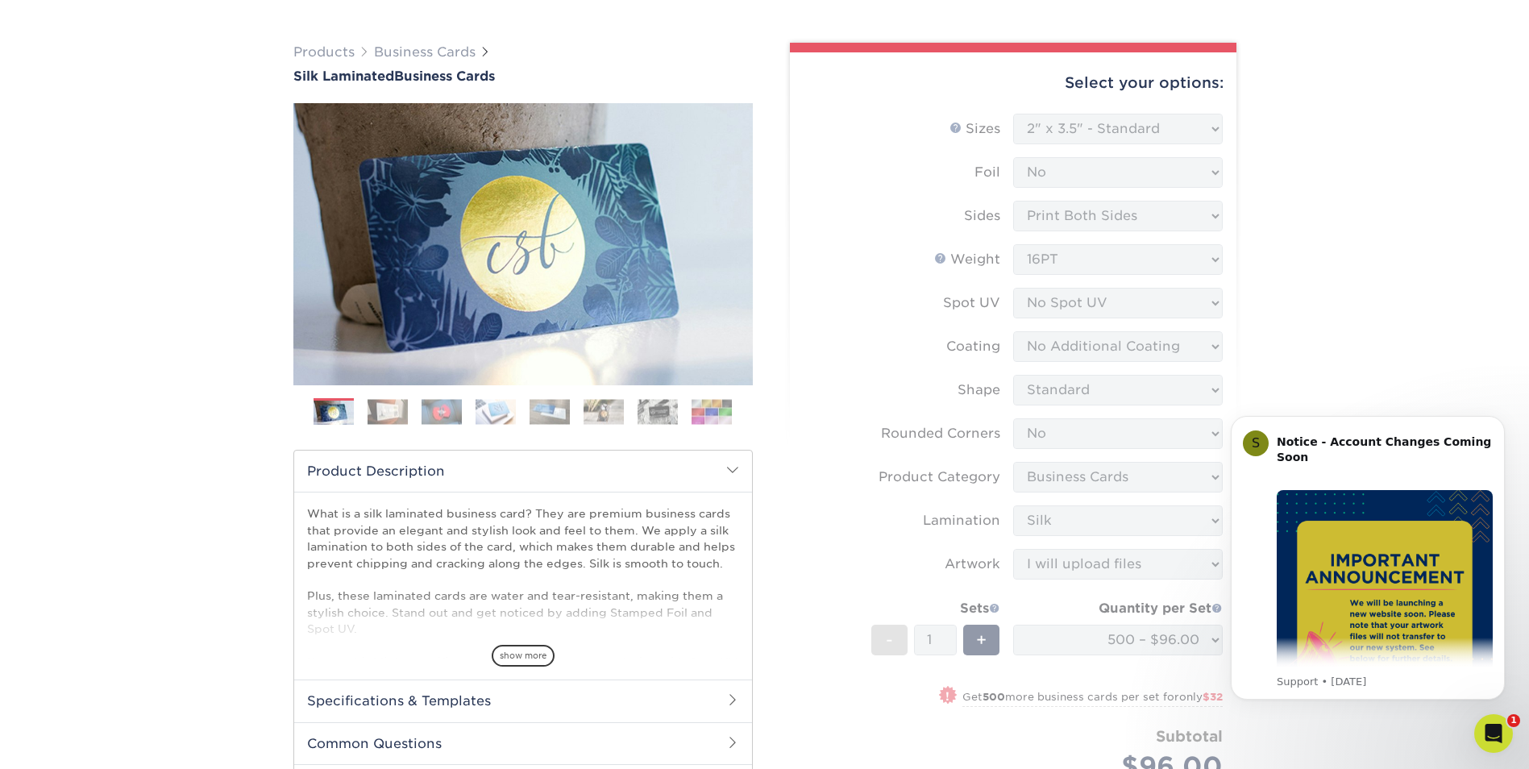
scroll to position [0, 0]
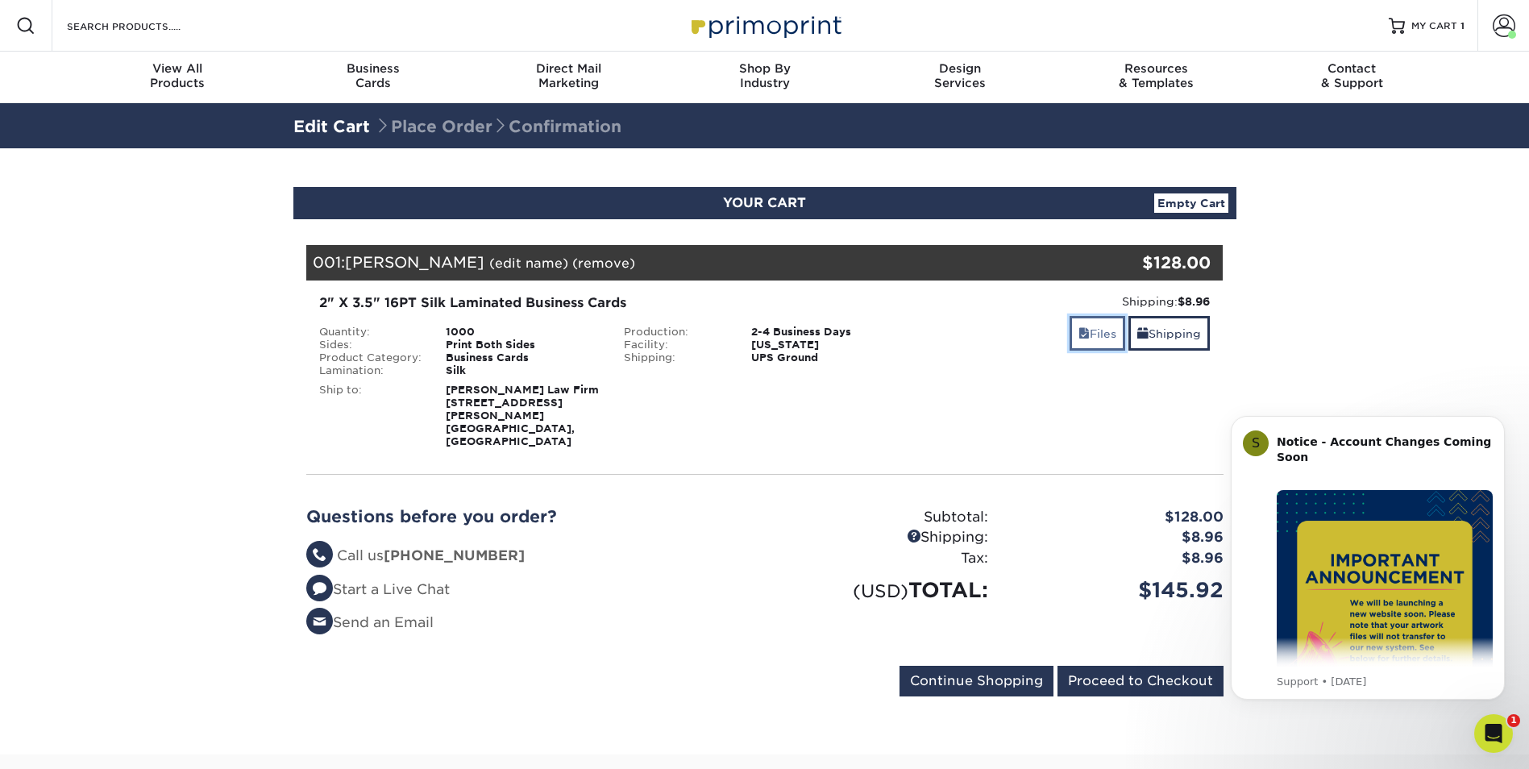
click at [1092, 339] on link "Files" at bounding box center [1098, 333] width 56 height 35
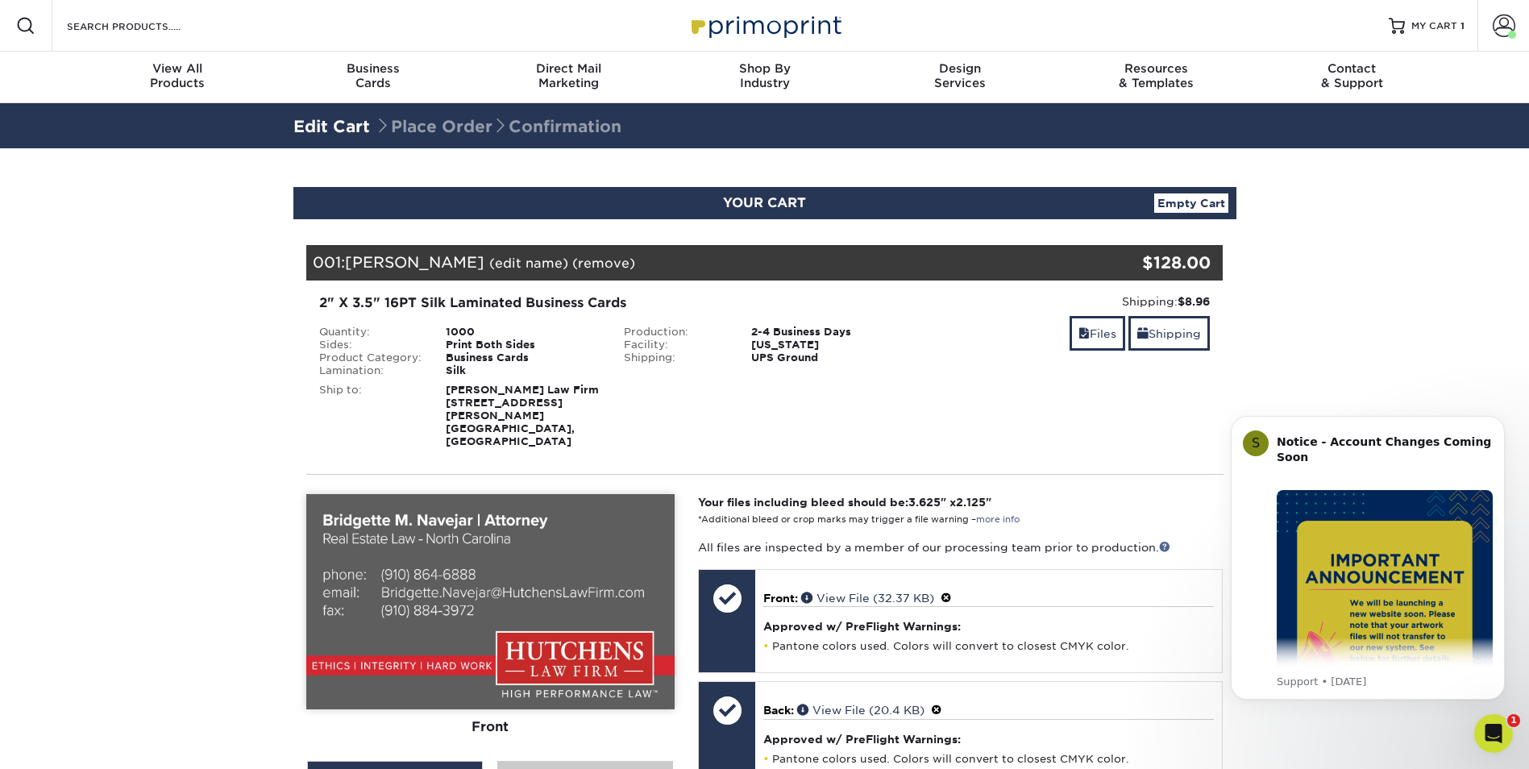
click at [908, 403] on div "Blind Ship:" at bounding box center [765, 412] width 306 height 71
click at [318, 120] on link "Edit Cart" at bounding box center [331, 126] width 77 height 19
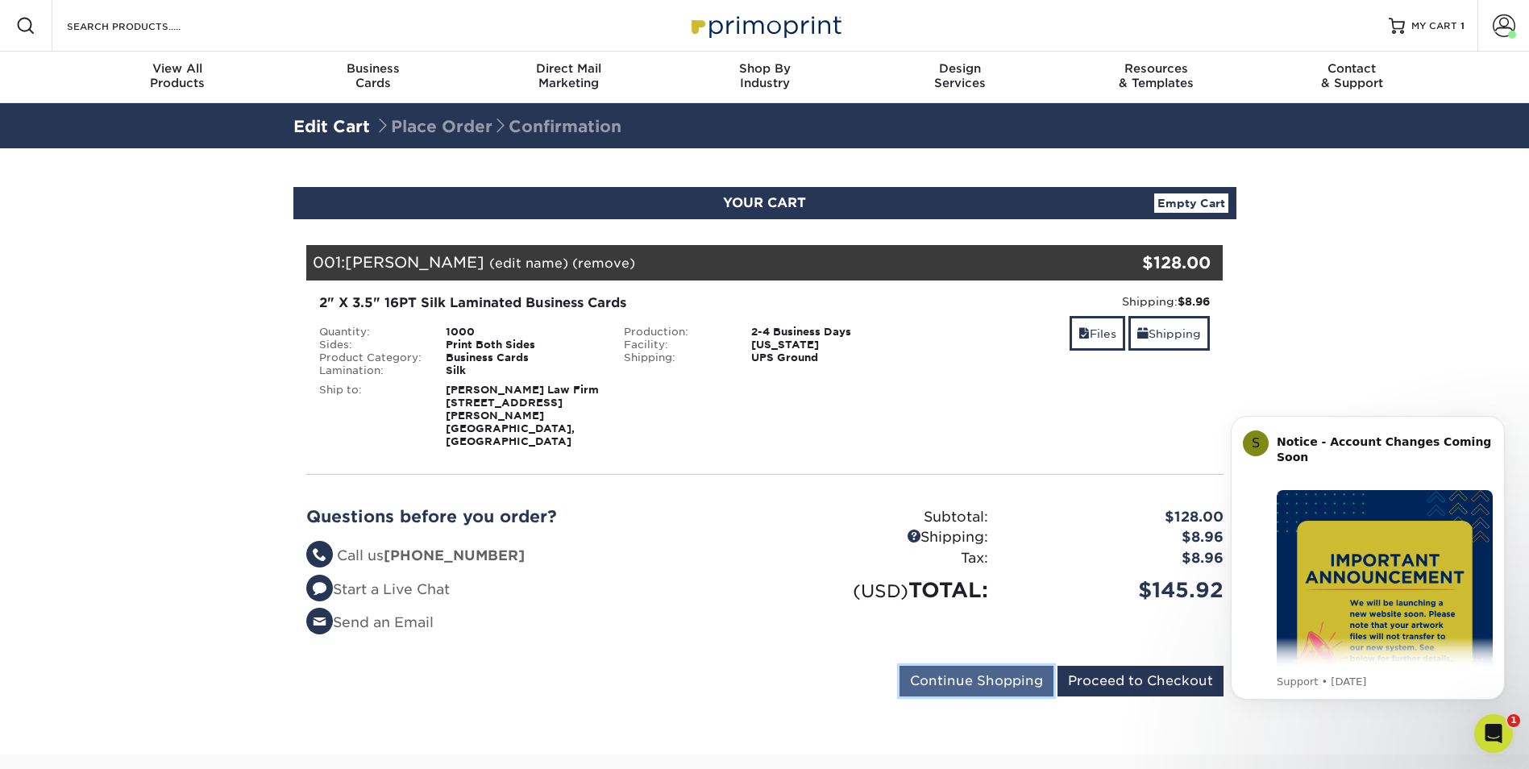
drag, startPoint x: 968, startPoint y: 652, endPoint x: 964, endPoint y: 643, distance: 9.7
click at [968, 666] on input "Continue Shopping" at bounding box center [977, 681] width 154 height 31
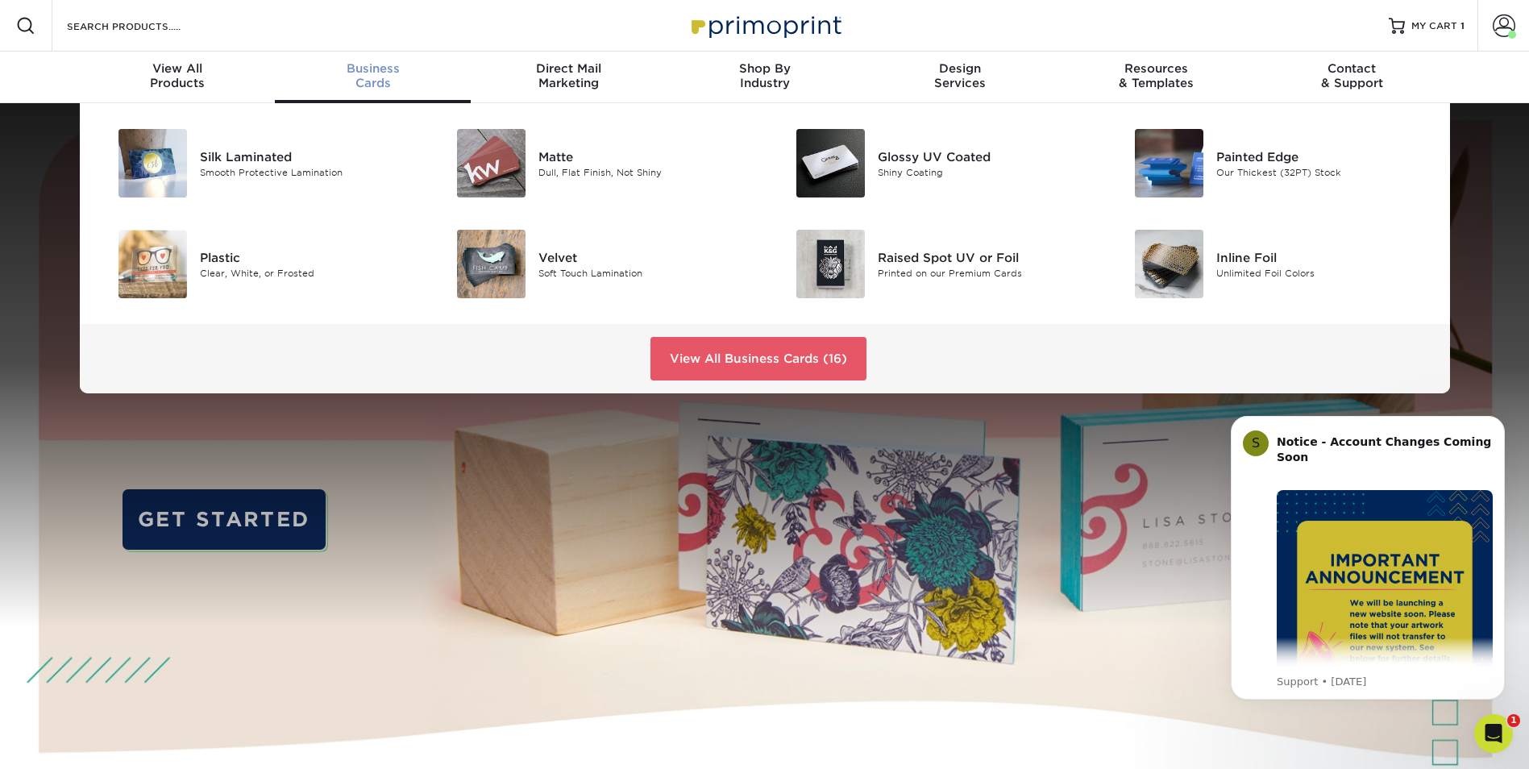
click at [367, 66] on span "Business" at bounding box center [373, 68] width 196 height 15
click at [152, 170] on img at bounding box center [153, 163] width 69 height 69
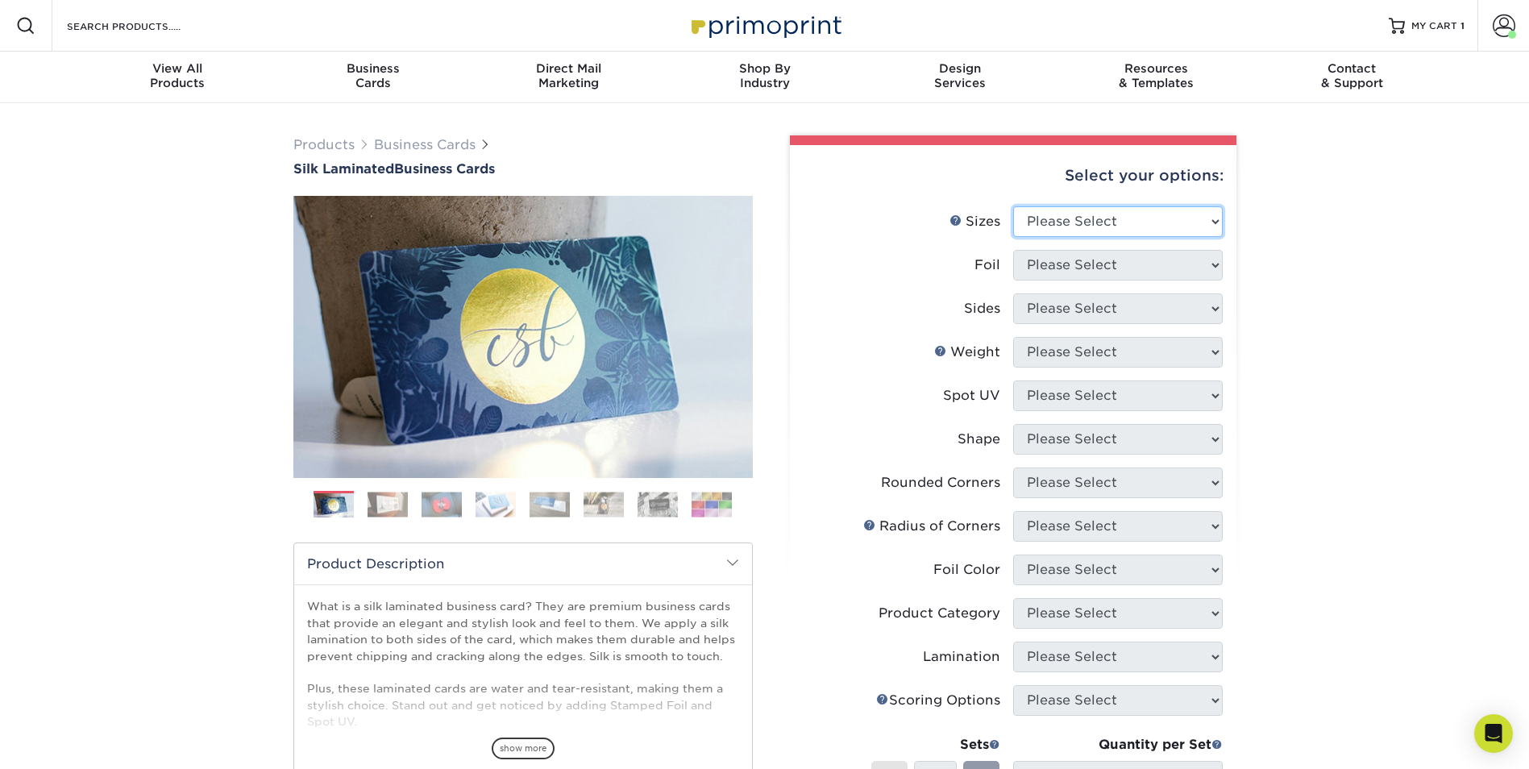
click at [1118, 215] on select "Please Select 1.5" x 3.5" - Mini 1.75" x 3.5" - Mini 2" x 2" - Square 2" x 3" -…" at bounding box center [1118, 221] width 210 height 31
select select "2.00x3.50"
click at [1013, 206] on select "Please Select 1.5" x 3.5" - Mini 1.75" x 3.5" - Mini 2" x 2" - Square 2" x 3" -…" at bounding box center [1118, 221] width 210 height 31
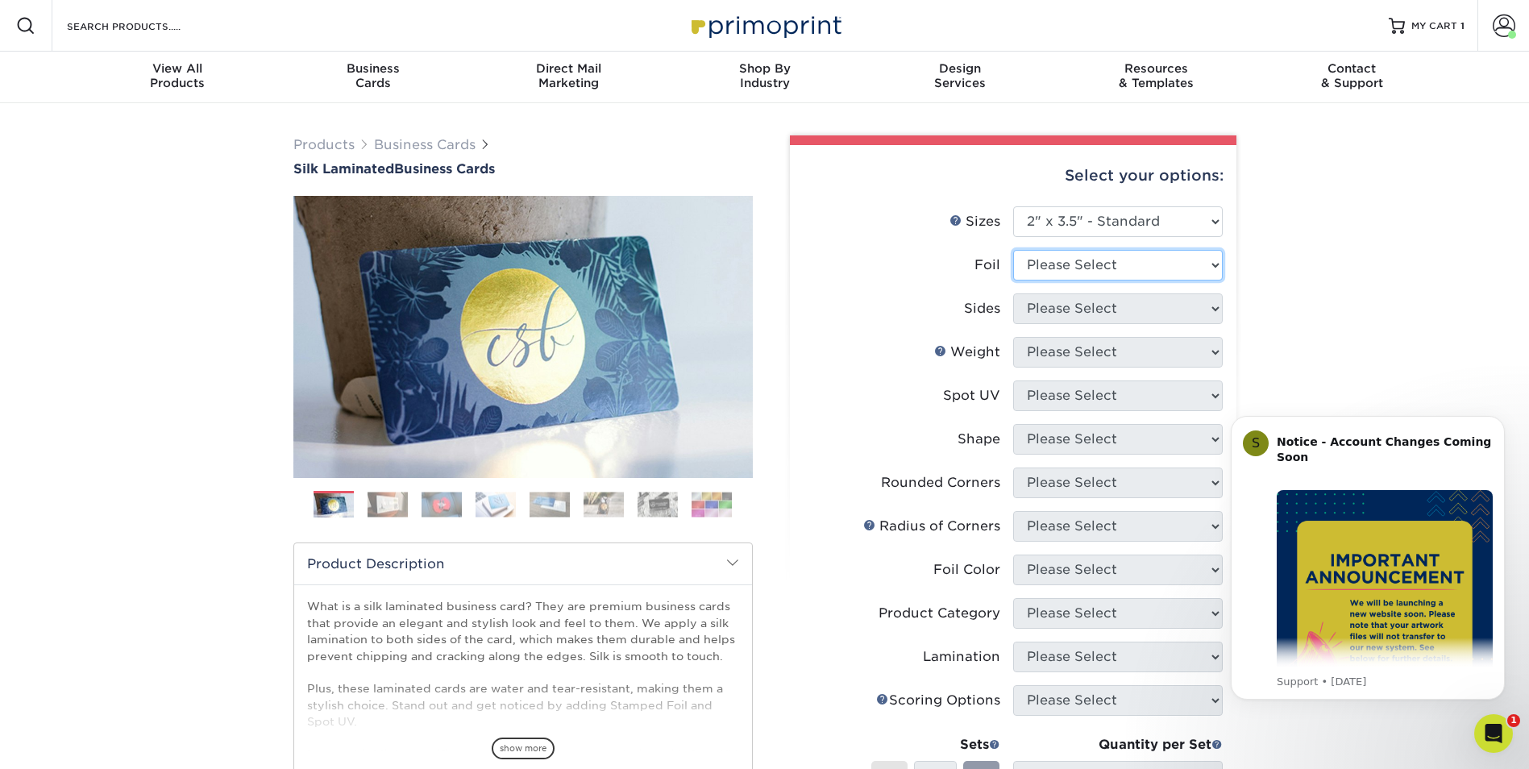
click at [1080, 268] on select "Please Select Yes No" at bounding box center [1118, 265] width 210 height 31
select select "0"
click at [1013, 250] on select "Please Select Yes No" at bounding box center [1118, 265] width 210 height 31
click at [1076, 303] on select "Please Select Print Both Sides Print Front Only" at bounding box center [1118, 308] width 210 height 31
select select "13abbda7-1d64-4f25-8bb2-c179b224825d"
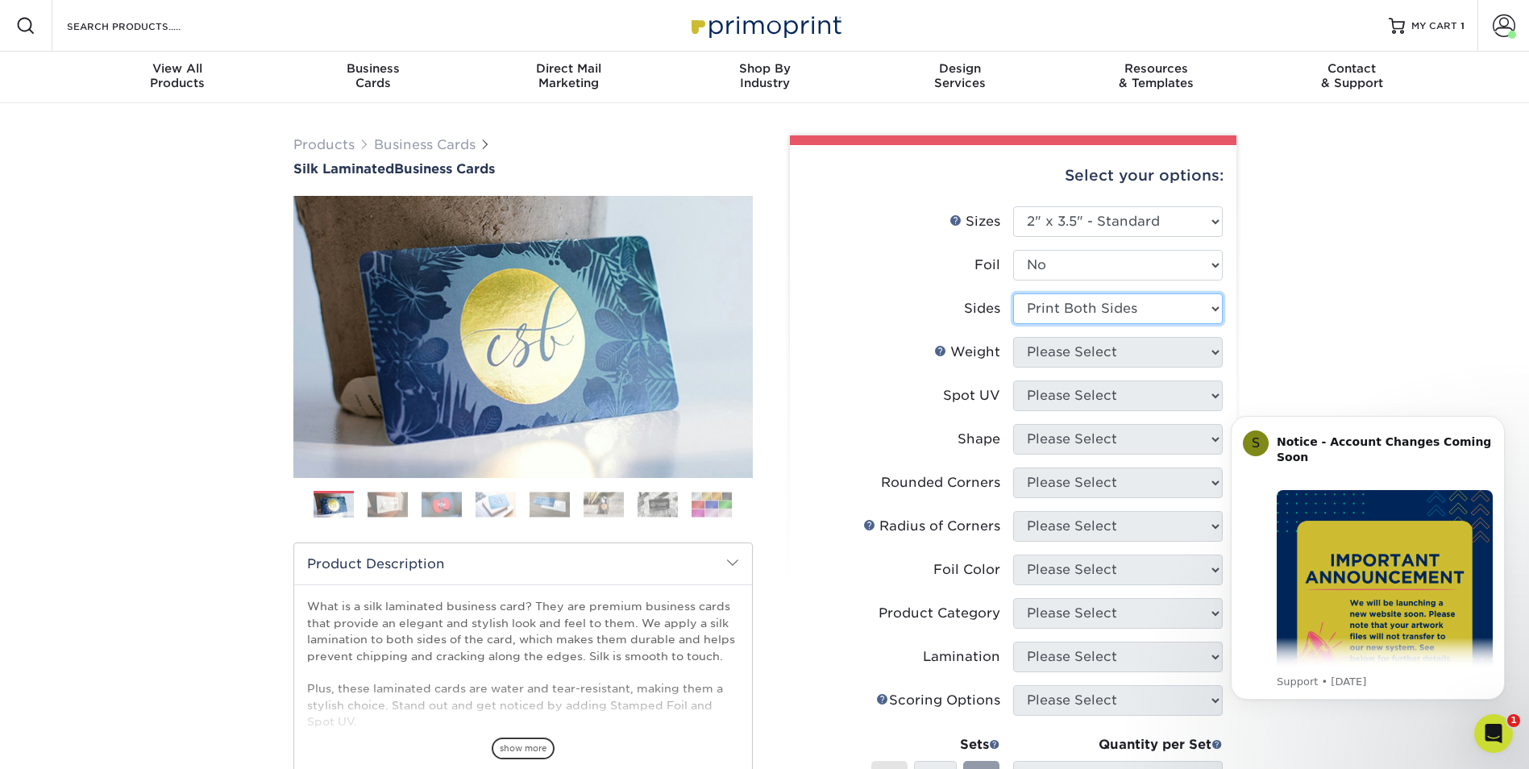
click at [1013, 293] on select "Please Select Print Both Sides Print Front Only" at bounding box center [1118, 308] width 210 height 31
click at [1084, 344] on select "Please Select 16PT" at bounding box center [1118, 352] width 210 height 31
select select "16PT"
click at [1013, 337] on select "Please Select 16PT" at bounding box center [1118, 352] width 210 height 31
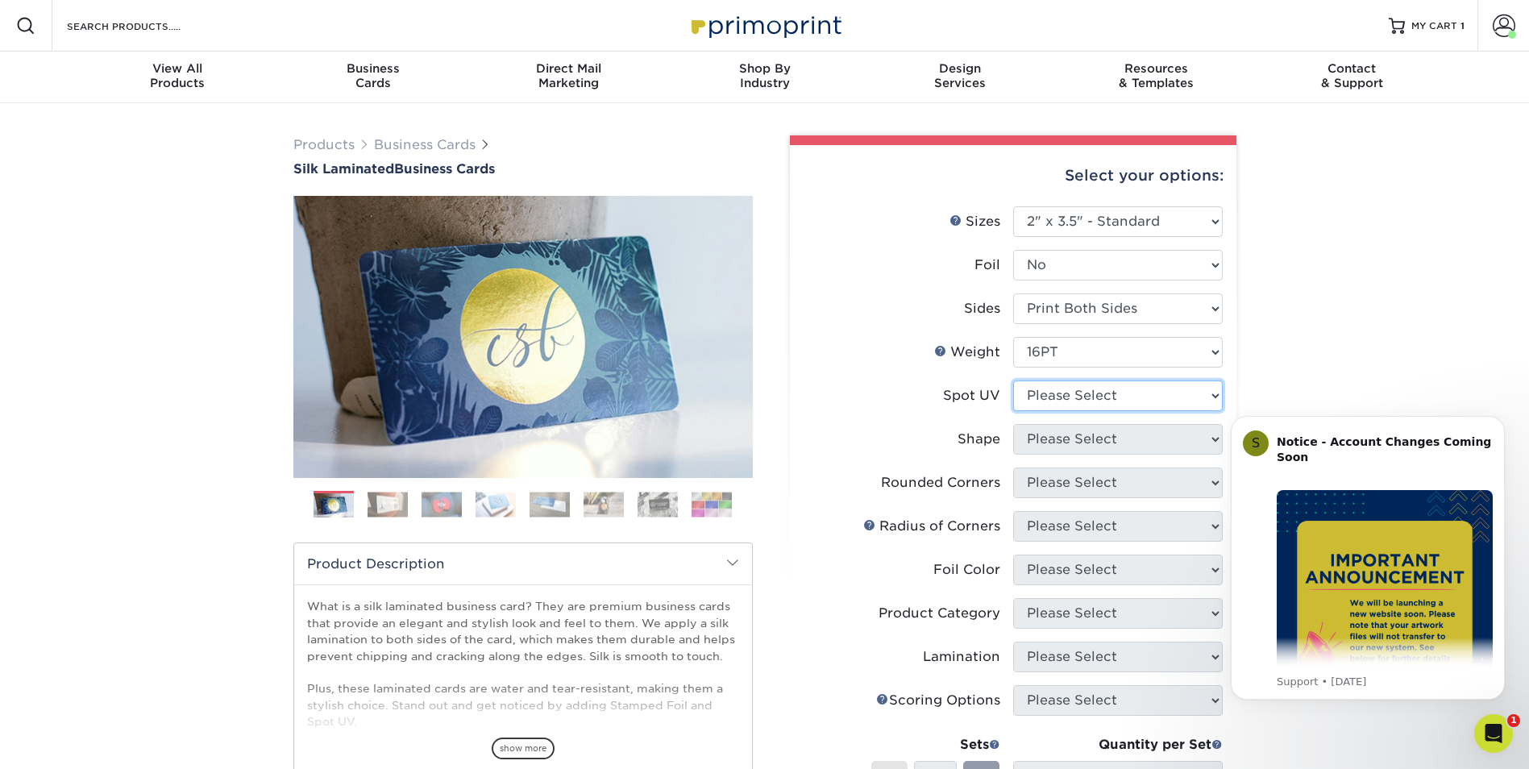
click at [1073, 385] on select "Please Select No Spot UV Front and Back (Both Sides) Front Only Back Only" at bounding box center [1118, 396] width 210 height 31
select select "3"
click at [1013, 381] on select "Please Select No Spot UV Front and Back (Both Sides) Front Only Back Only" at bounding box center [1118, 396] width 210 height 31
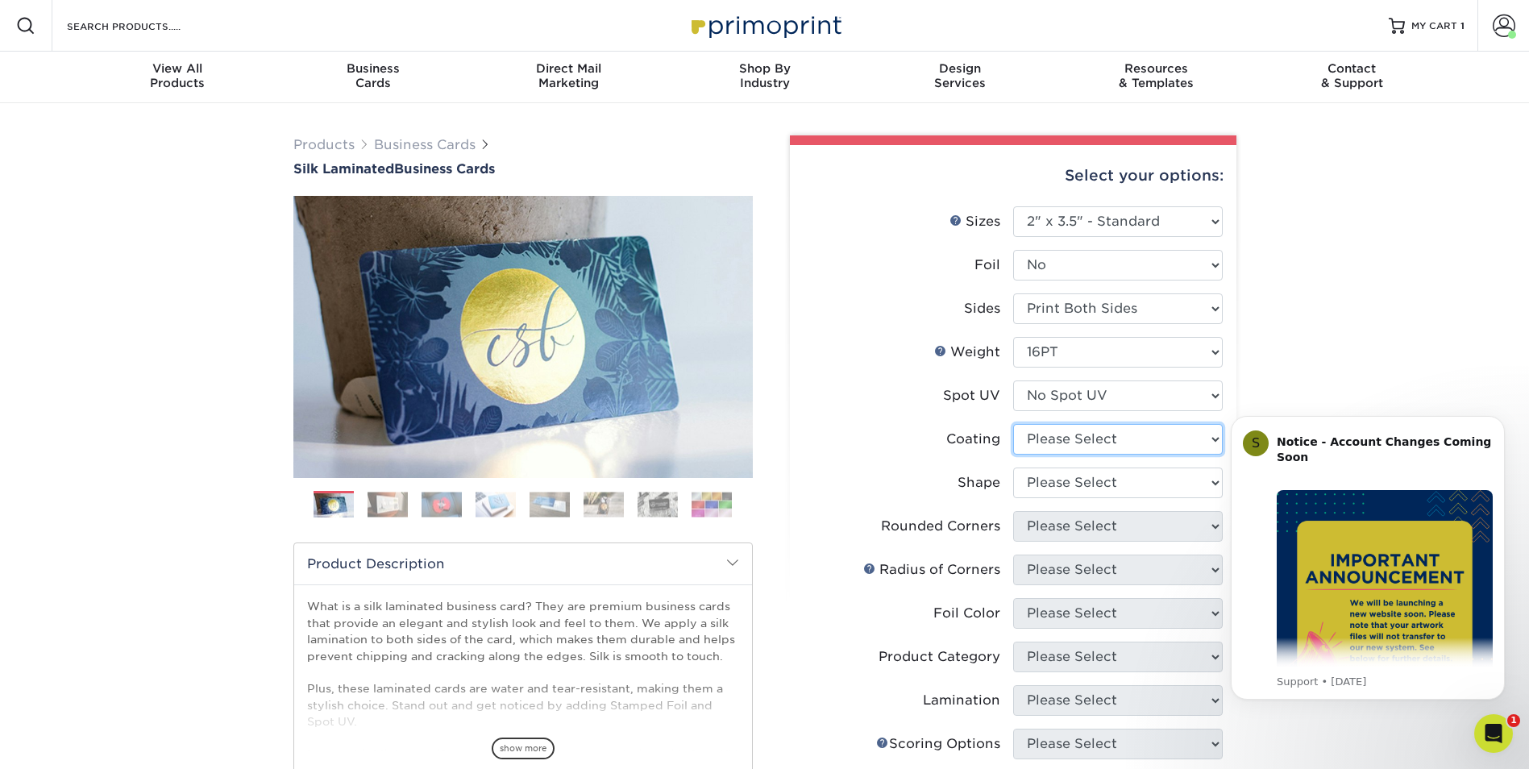
click at [1063, 433] on select at bounding box center [1118, 439] width 210 height 31
select select "3e7618de-abca-4bda-9f97-8b9129e913d8"
click at [1013, 424] on select at bounding box center [1118, 439] width 210 height 31
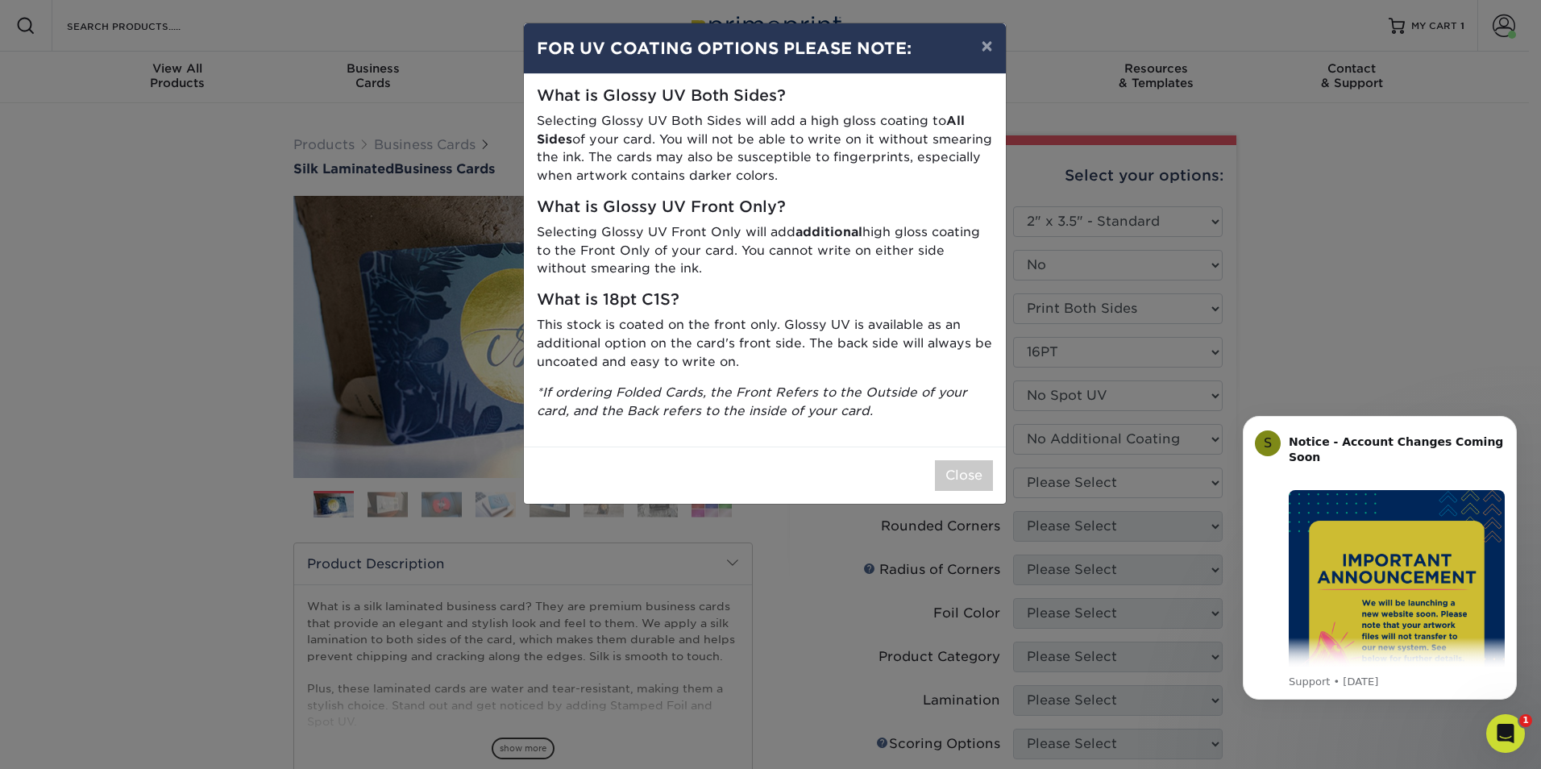
click at [1086, 477] on div "× FOR UV COATING OPTIONS PLEASE NOTE: What is Glossy UV Both Sides? Selecting G…" at bounding box center [770, 384] width 1541 height 769
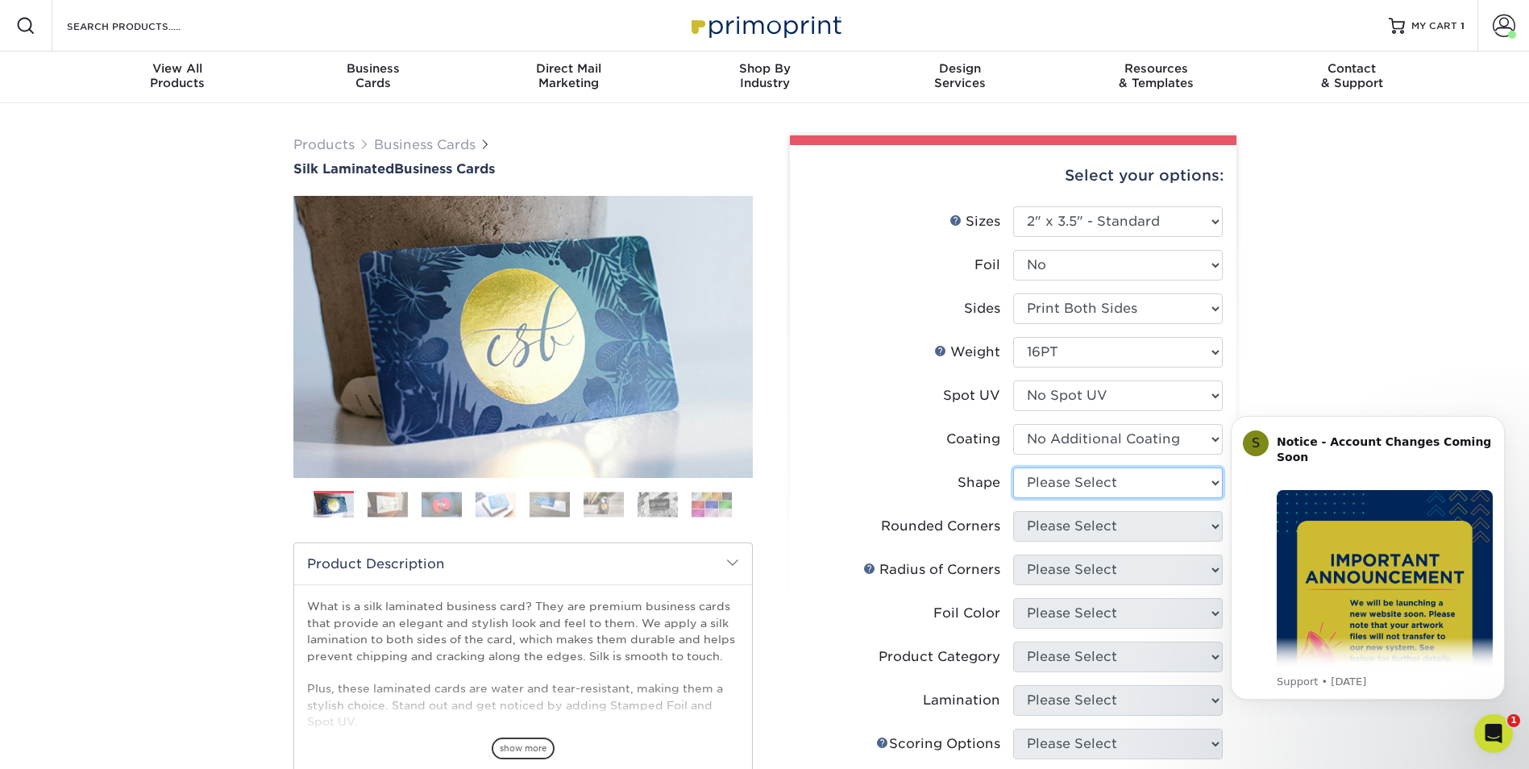
click at [1076, 476] on select "Please Select Standard Oval" at bounding box center [1118, 483] width 210 height 31
select select "standard"
click at [1013, 468] on select "Please Select Standard Oval" at bounding box center [1118, 483] width 210 height 31
click at [1171, 516] on select "Please Select Yes - Round 2 Corners Yes - Round 4 Corners No" at bounding box center [1118, 526] width 210 height 31
select select "0"
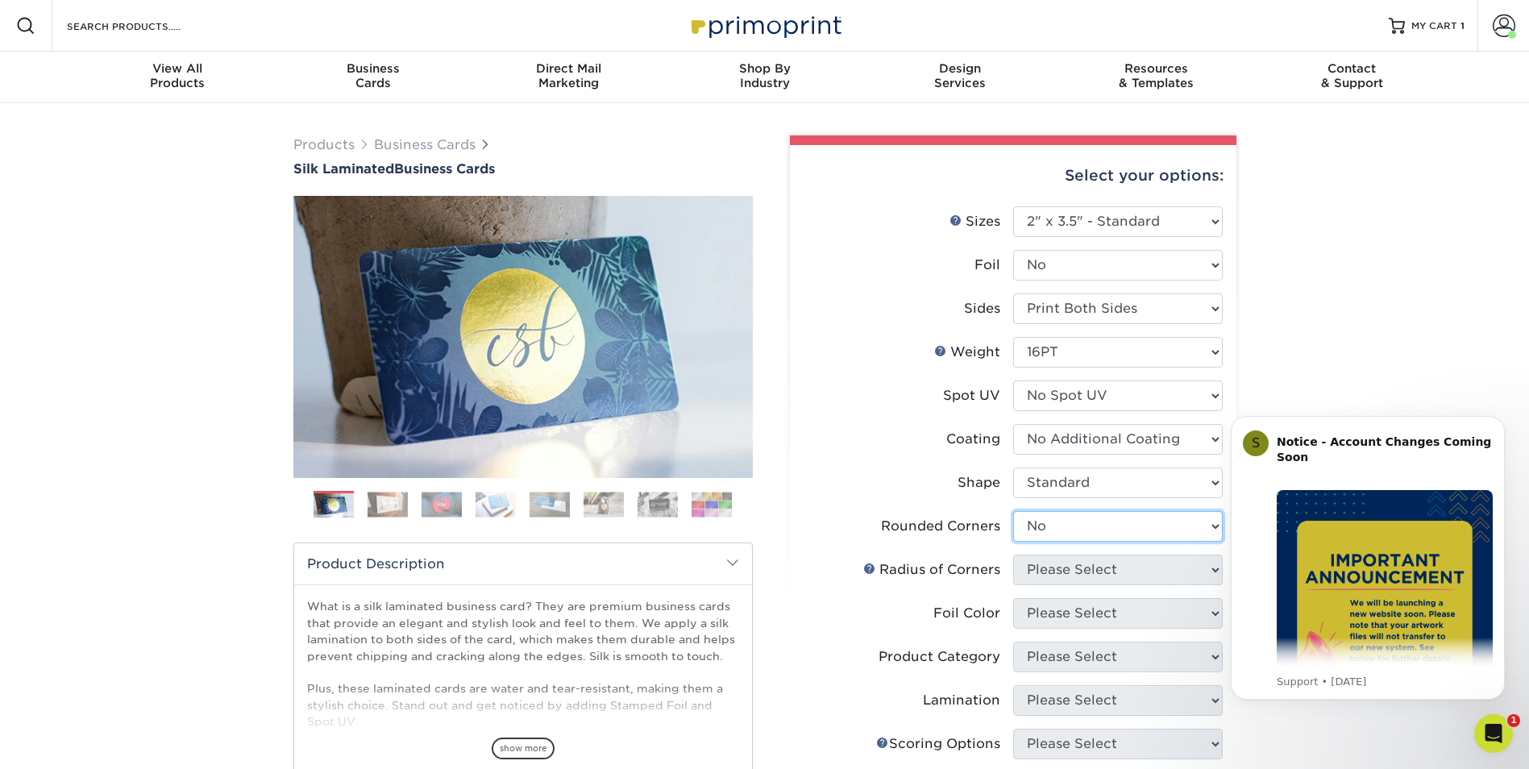
click at [1013, 511] on select "Please Select Yes - Round 2 Corners Yes - Round 4 Corners No" at bounding box center [1118, 526] width 210 height 31
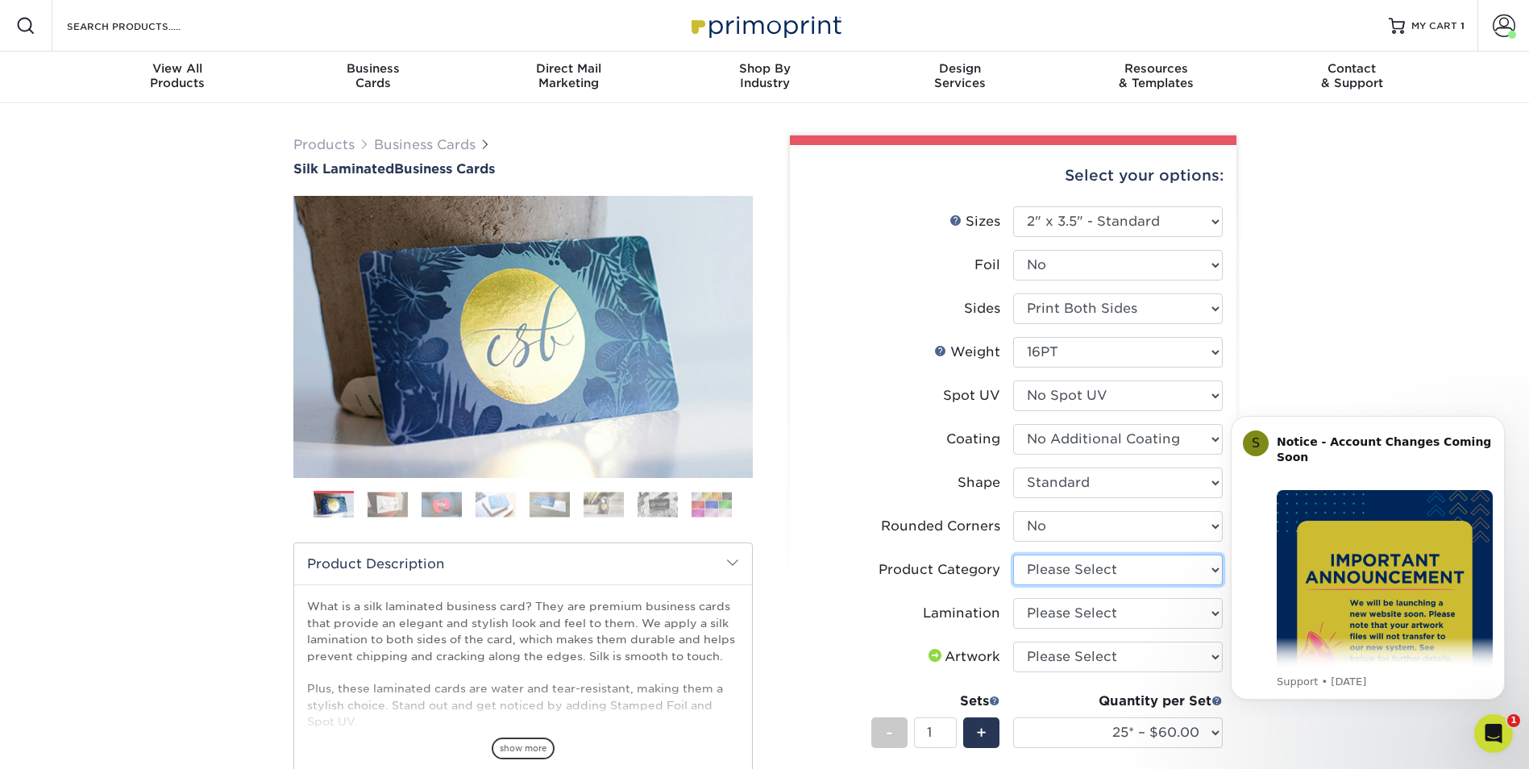
click at [1045, 575] on select "Please Select Business Cards" at bounding box center [1118, 570] width 210 height 31
select select "3b5148f1-0588-4f88-a218-97bcfdce65c1"
click at [1013, 555] on select "Please Select Business Cards" at bounding box center [1118, 570] width 210 height 31
click at [1078, 601] on select "Please Select Silk" at bounding box center [1118, 613] width 210 height 31
select select "ccacb42f-45f7-42d3-bbd3-7c8421cf37f0"
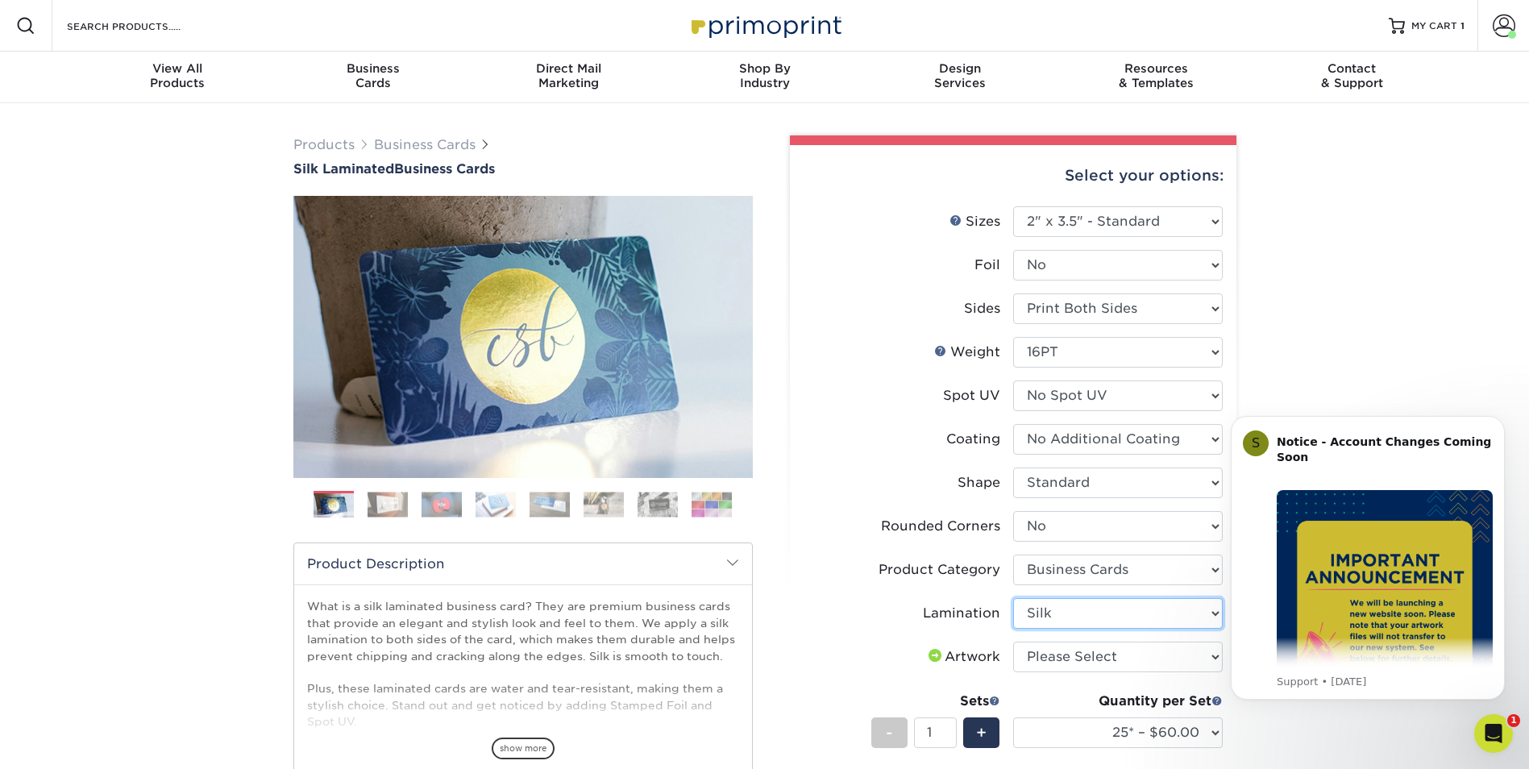
click at [1013, 598] on select "Please Select Silk" at bounding box center [1118, 613] width 210 height 31
click at [1082, 650] on select "Please Select I will upload files I need a design - $100" at bounding box center [1118, 657] width 210 height 31
select select "upload"
click at [1013, 642] on select "Please Select I will upload files I need a design - $100" at bounding box center [1118, 657] width 210 height 31
click at [1132, 729] on select "25* – $60.00 50* – $68.00 75* – $76.00 100* – $84.00 250* – $92.00 500 – $96.00…" at bounding box center [1118, 733] width 210 height 31
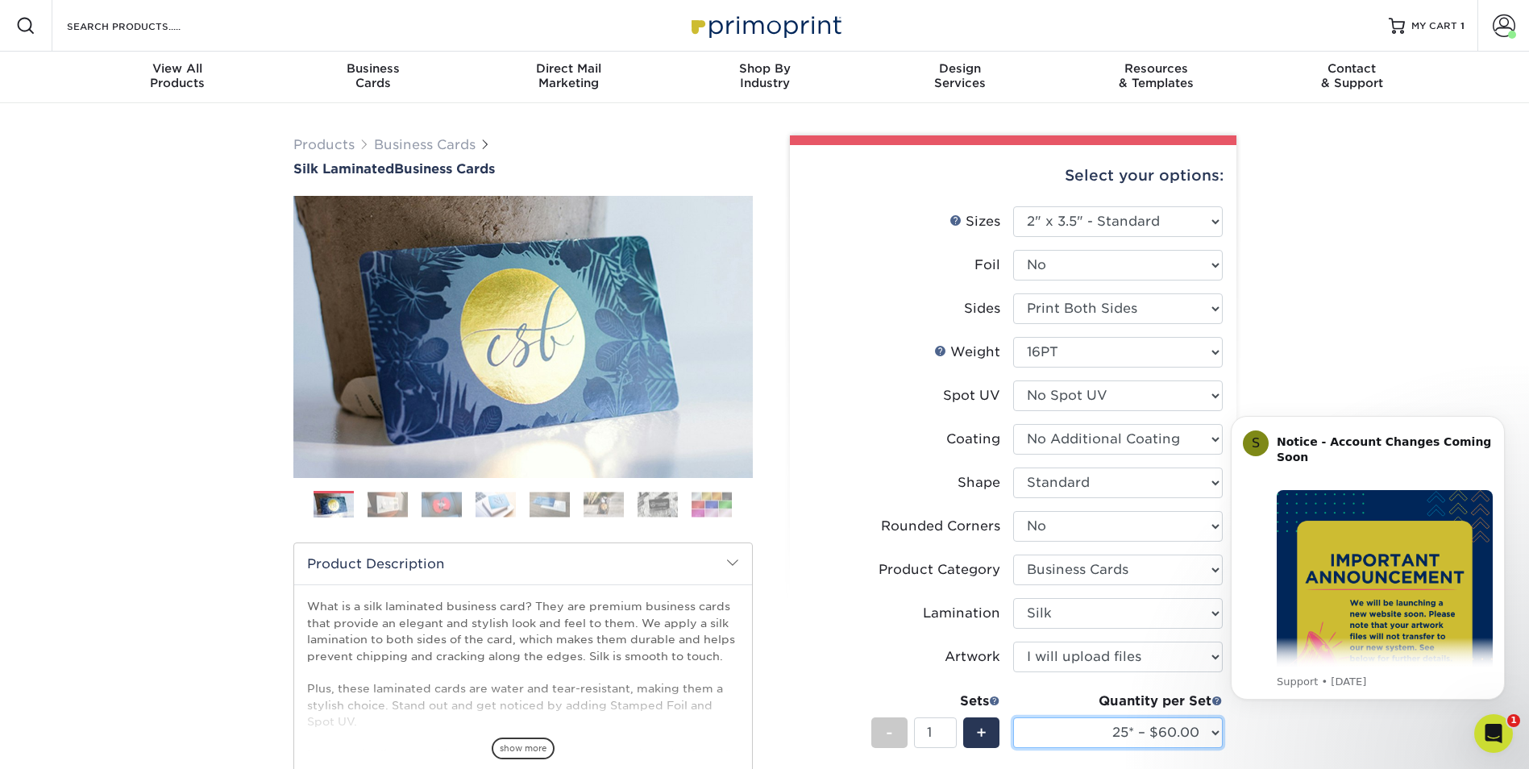
select select "1000 – $128.00"
click at [1013, 718] on select "25* – $60.00 50* – $68.00 75* – $76.00 100* – $84.00 250* – $92.00 500 – $96.00…" at bounding box center [1118, 733] width 210 height 31
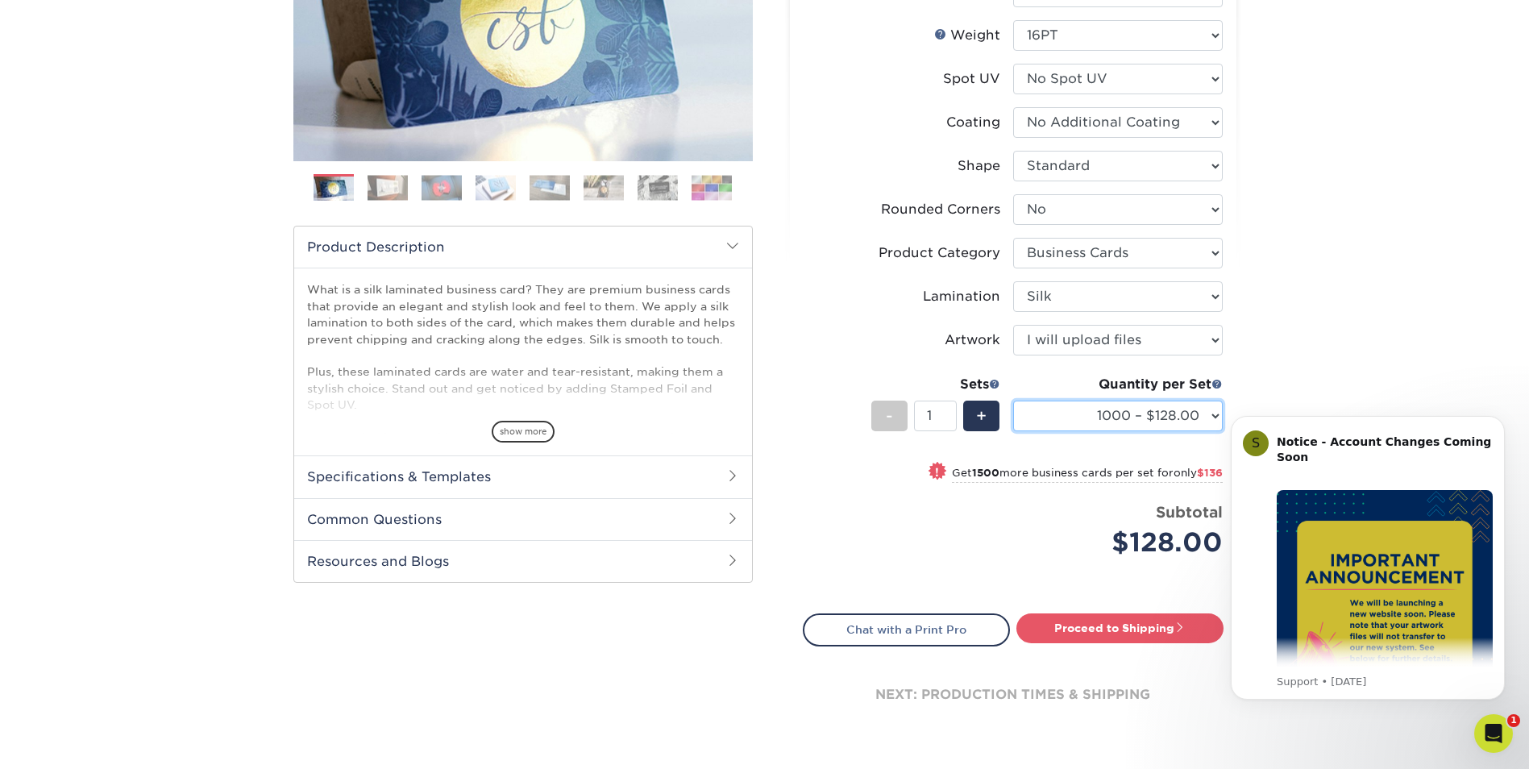
scroll to position [322, 0]
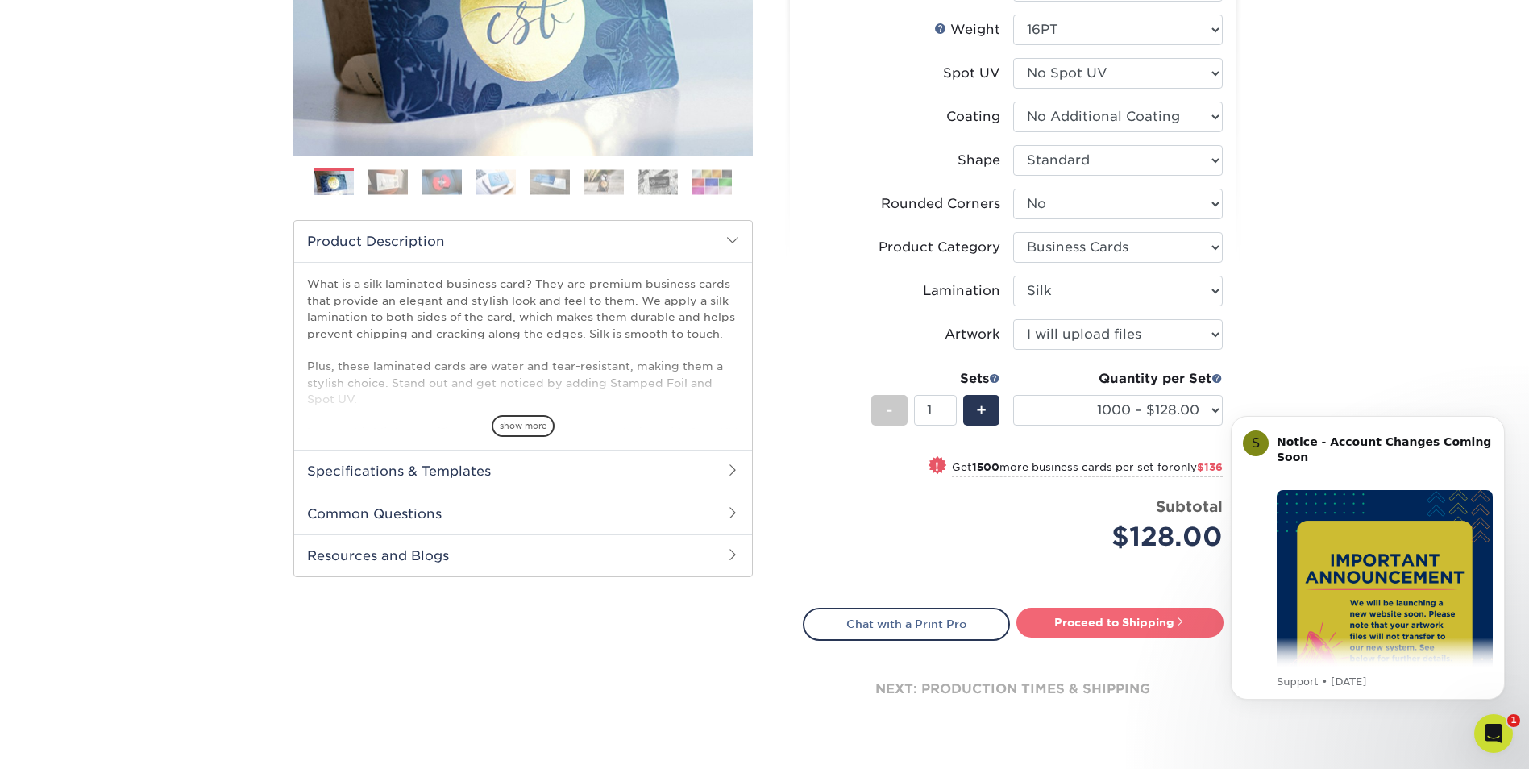
click at [1109, 622] on link "Proceed to Shipping" at bounding box center [1120, 622] width 207 height 29
type input "Set 1"
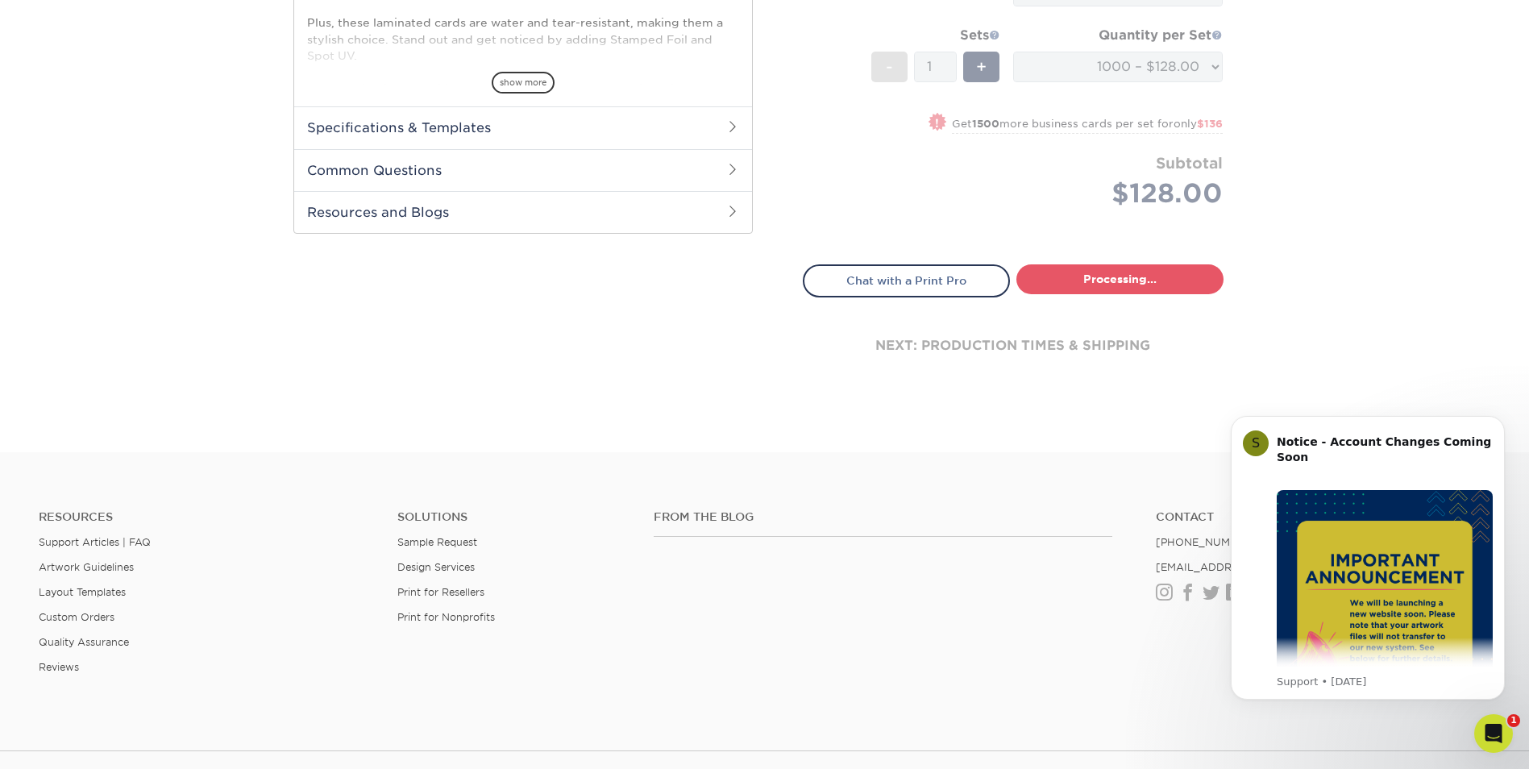
select select "cb0105d6-89c4-49d0-a7da-6075946ad4a6"
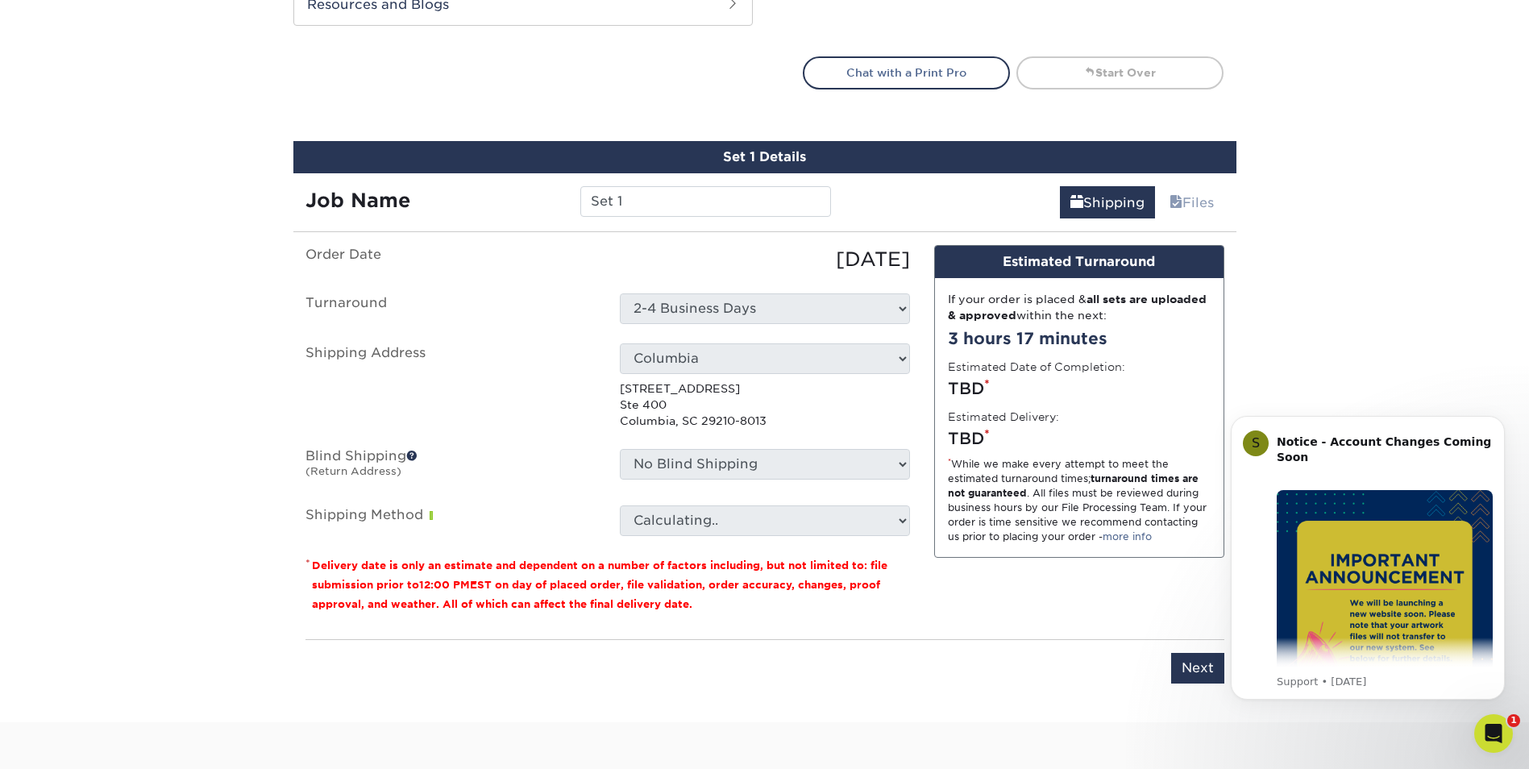
scroll to position [975, 0]
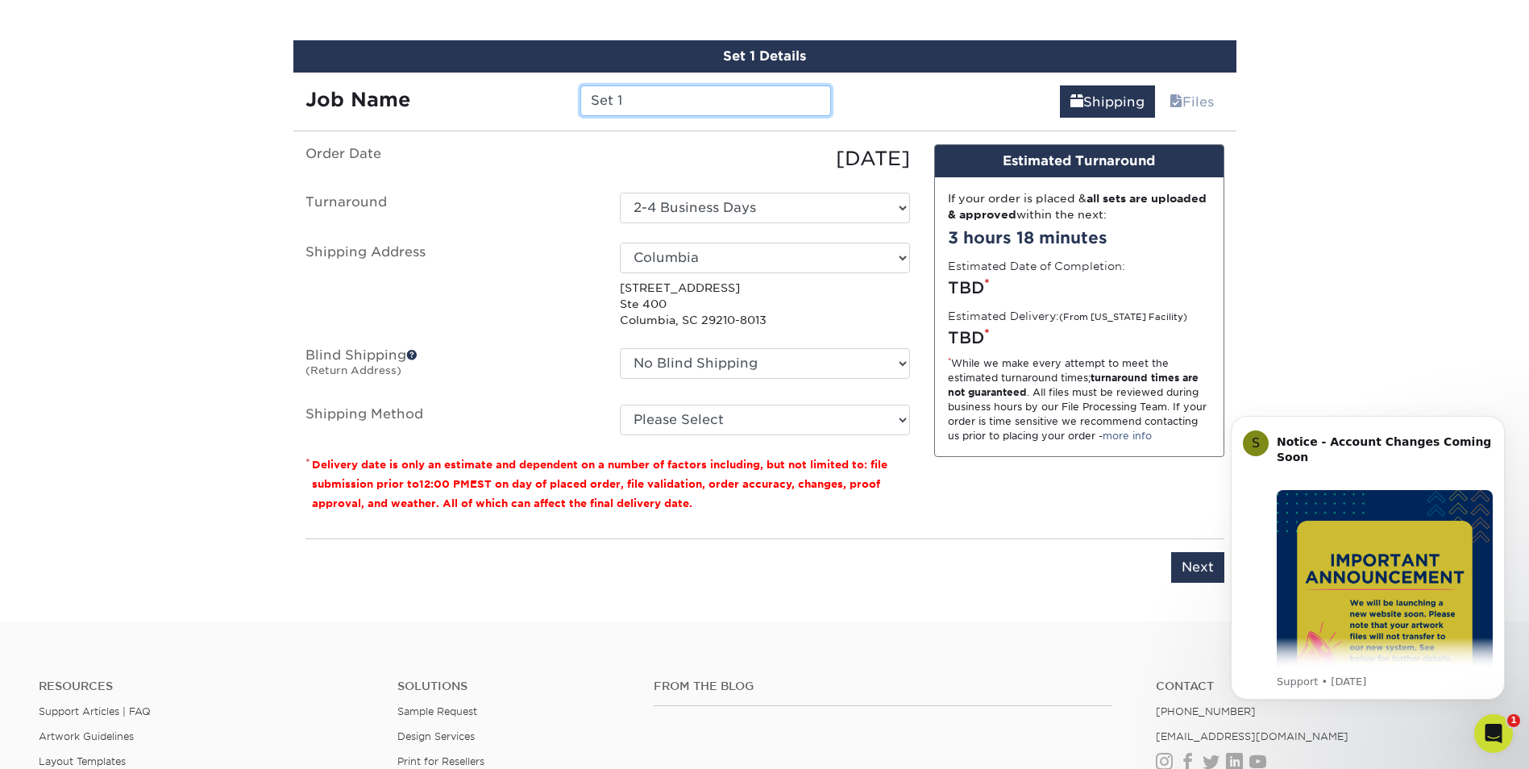
click at [619, 106] on input "Set 1" at bounding box center [705, 100] width 251 height 31
type input "S"
type input "[PERSON_NAME]"
click at [813, 268] on select "Select [GEOGRAPHIC_DATA] [GEOGRAPHIC_DATA] [GEOGRAPHIC_DATA] [PERSON_NAME][GEOG…" at bounding box center [765, 258] width 290 height 31
select select "135042"
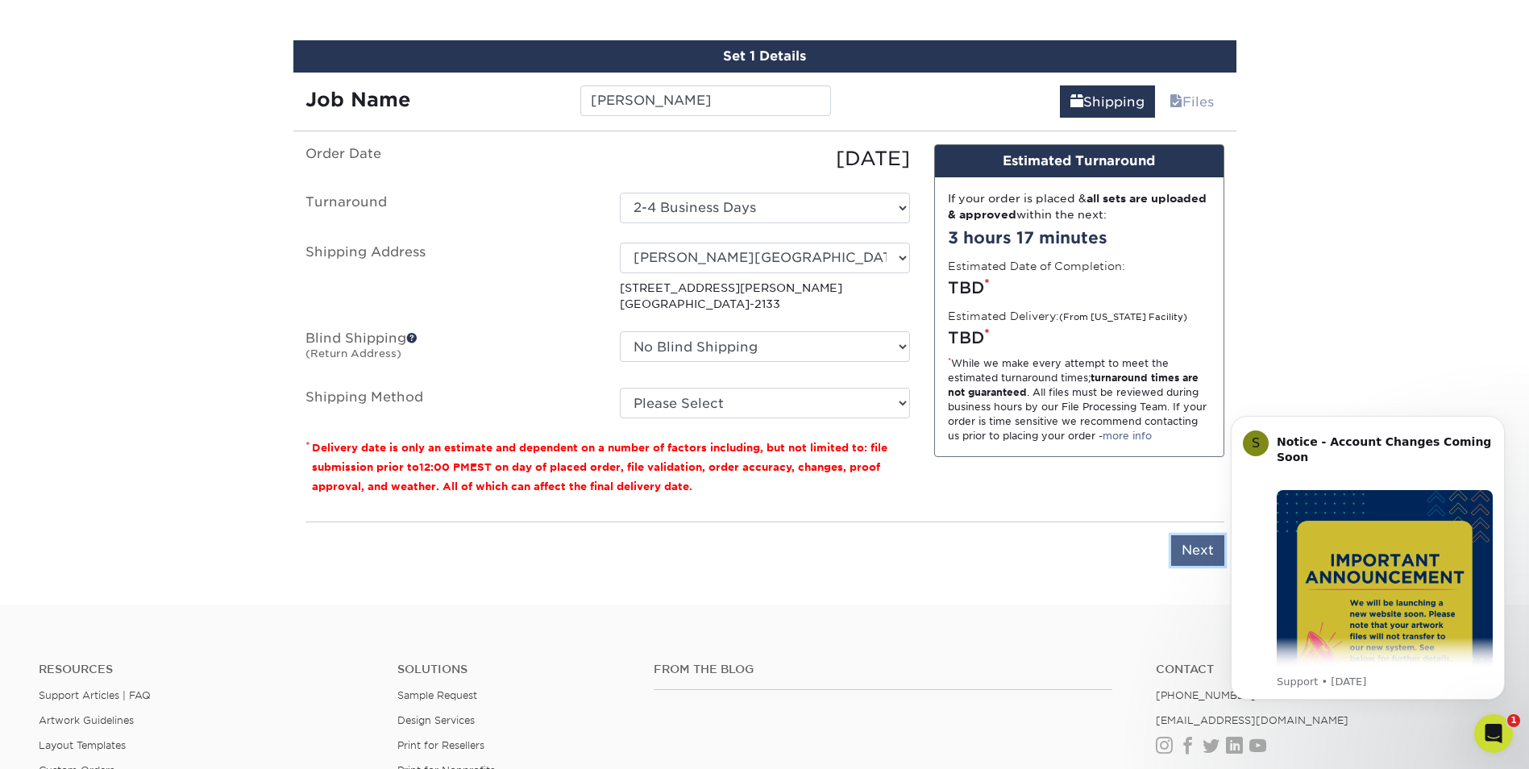
click at [1184, 545] on input "Next" at bounding box center [1197, 550] width 53 height 31
type input "Next"
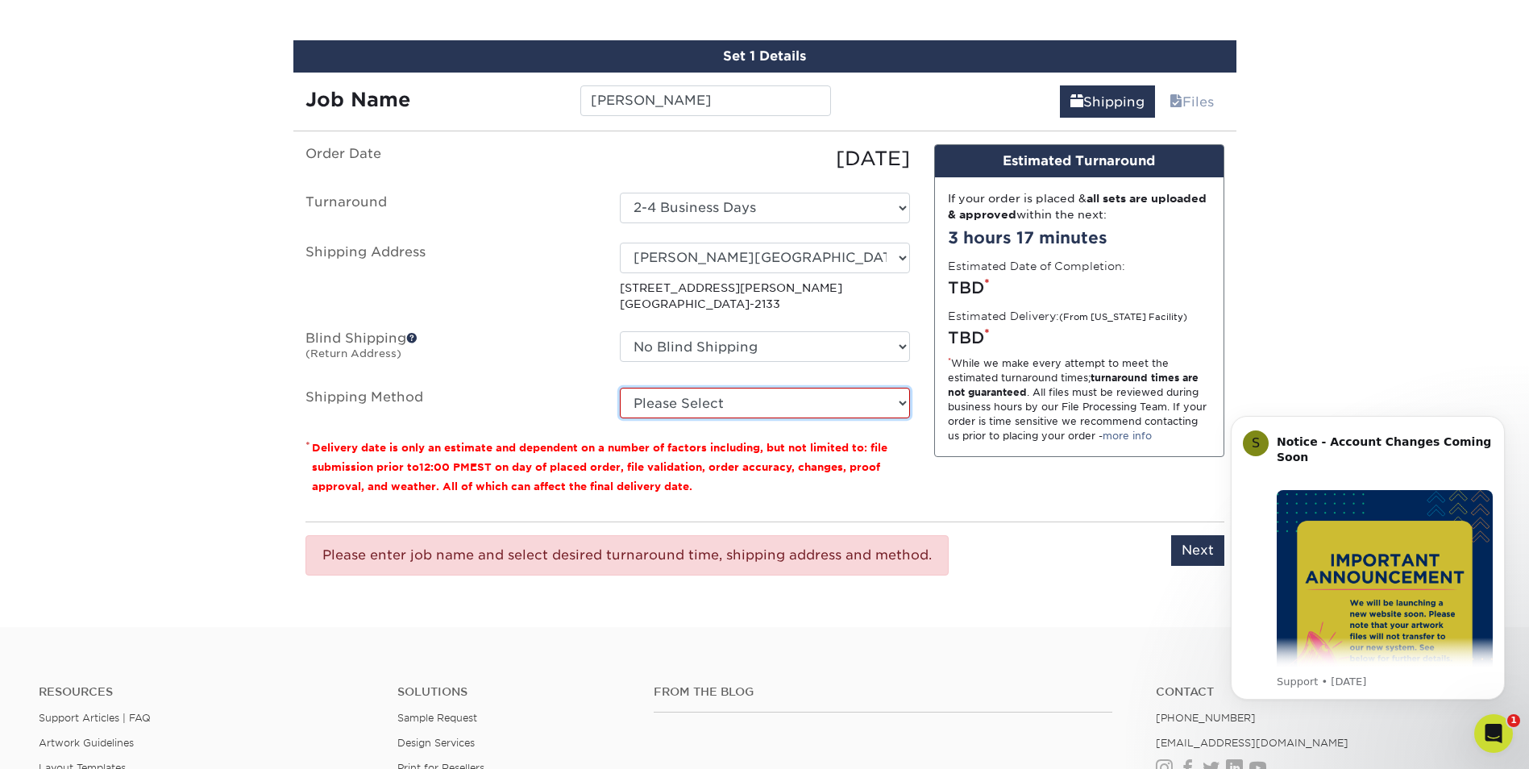
click at [789, 393] on select "Please Select Ground Shipping (+$8.96) 3 Day Shipping Service (+$16.59) 2 Day A…" at bounding box center [765, 403] width 290 height 31
select select "03"
click at [620, 388] on select "Please Select Ground Shipping (+$8.96) 3 Day Shipping Service (+$16.59) 2 Day A…" at bounding box center [765, 403] width 290 height 31
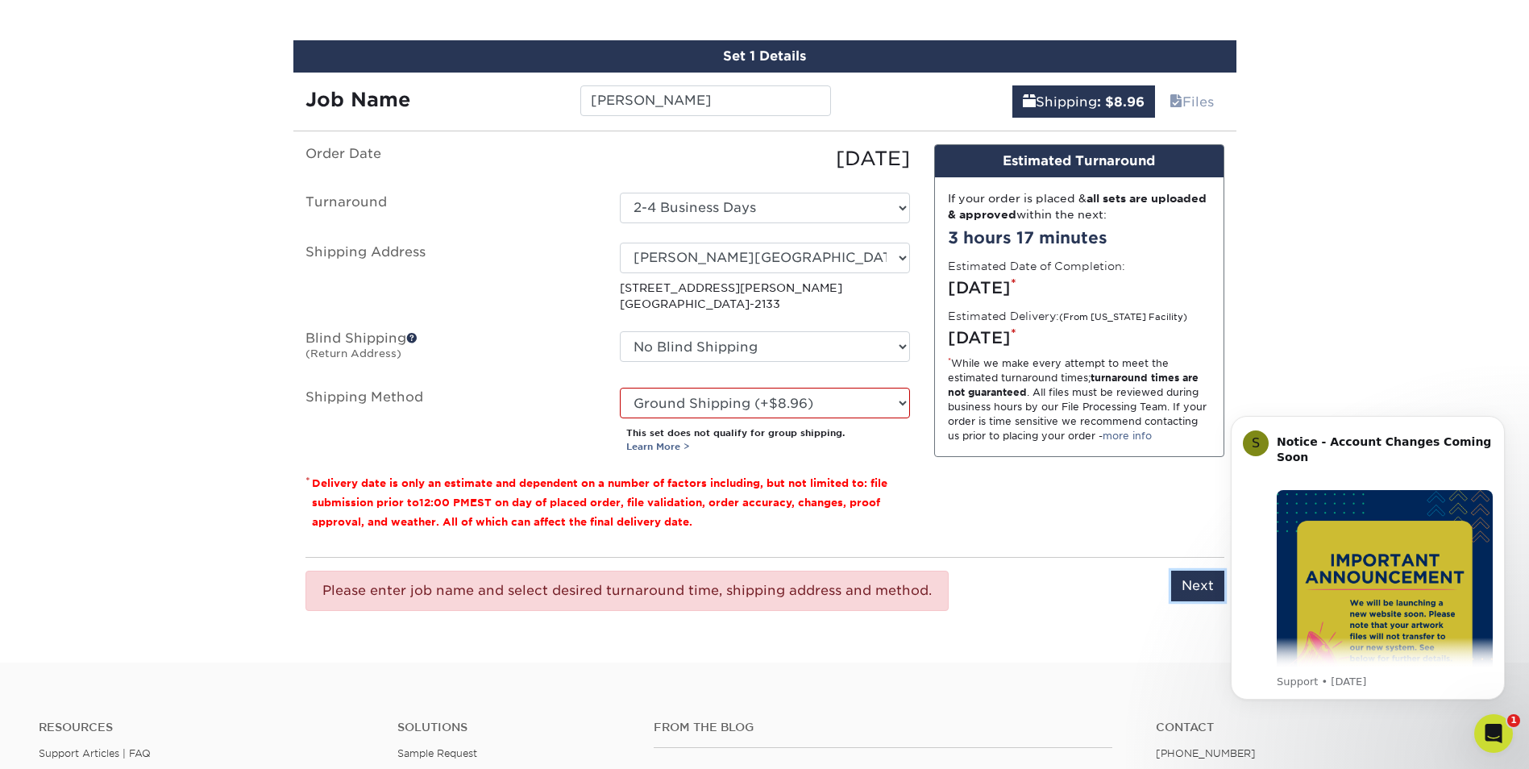
click at [1188, 591] on input "Next" at bounding box center [1197, 586] width 53 height 31
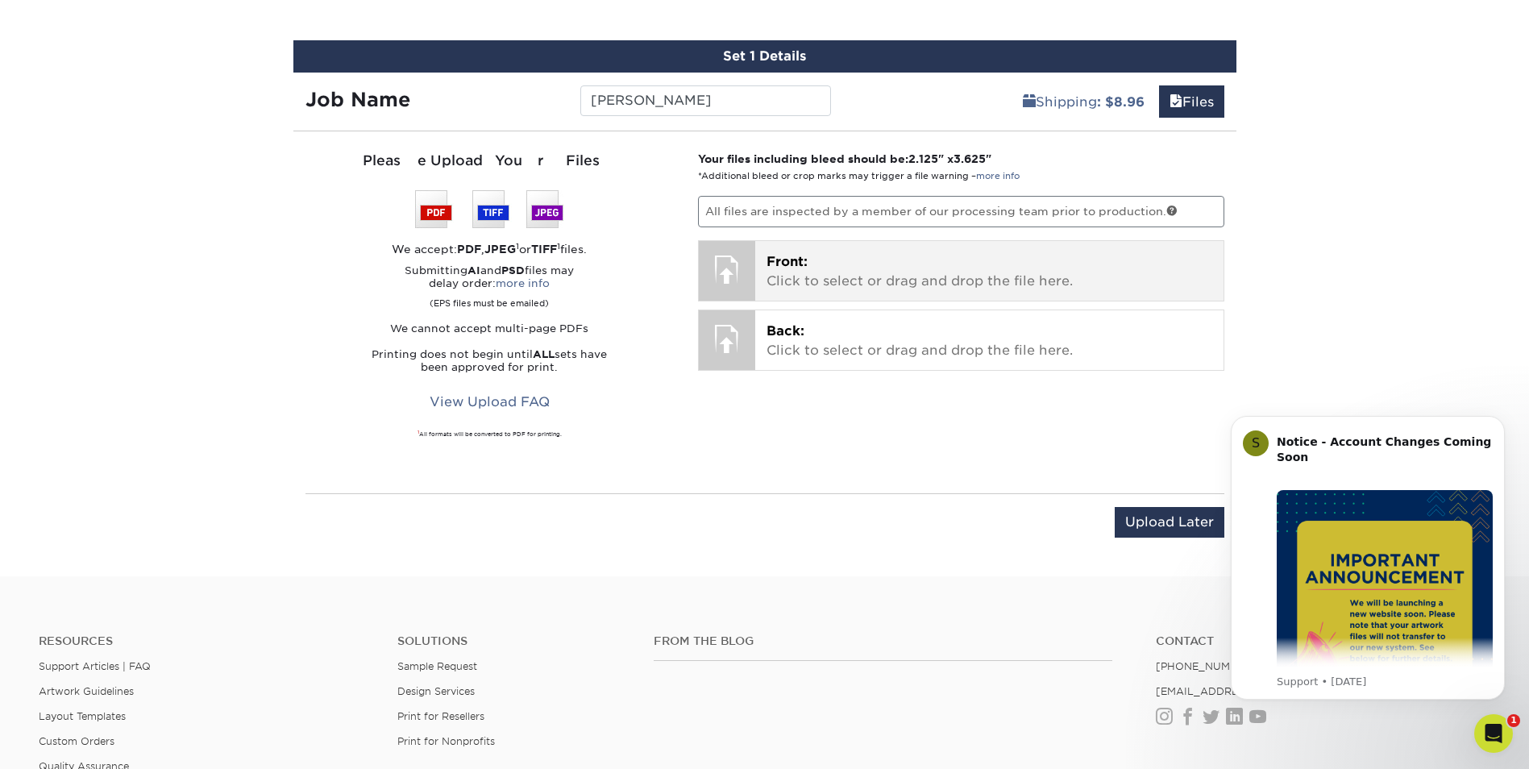
click at [794, 272] on p "Front: Click to select or drag and drop the file here." at bounding box center [990, 271] width 446 height 39
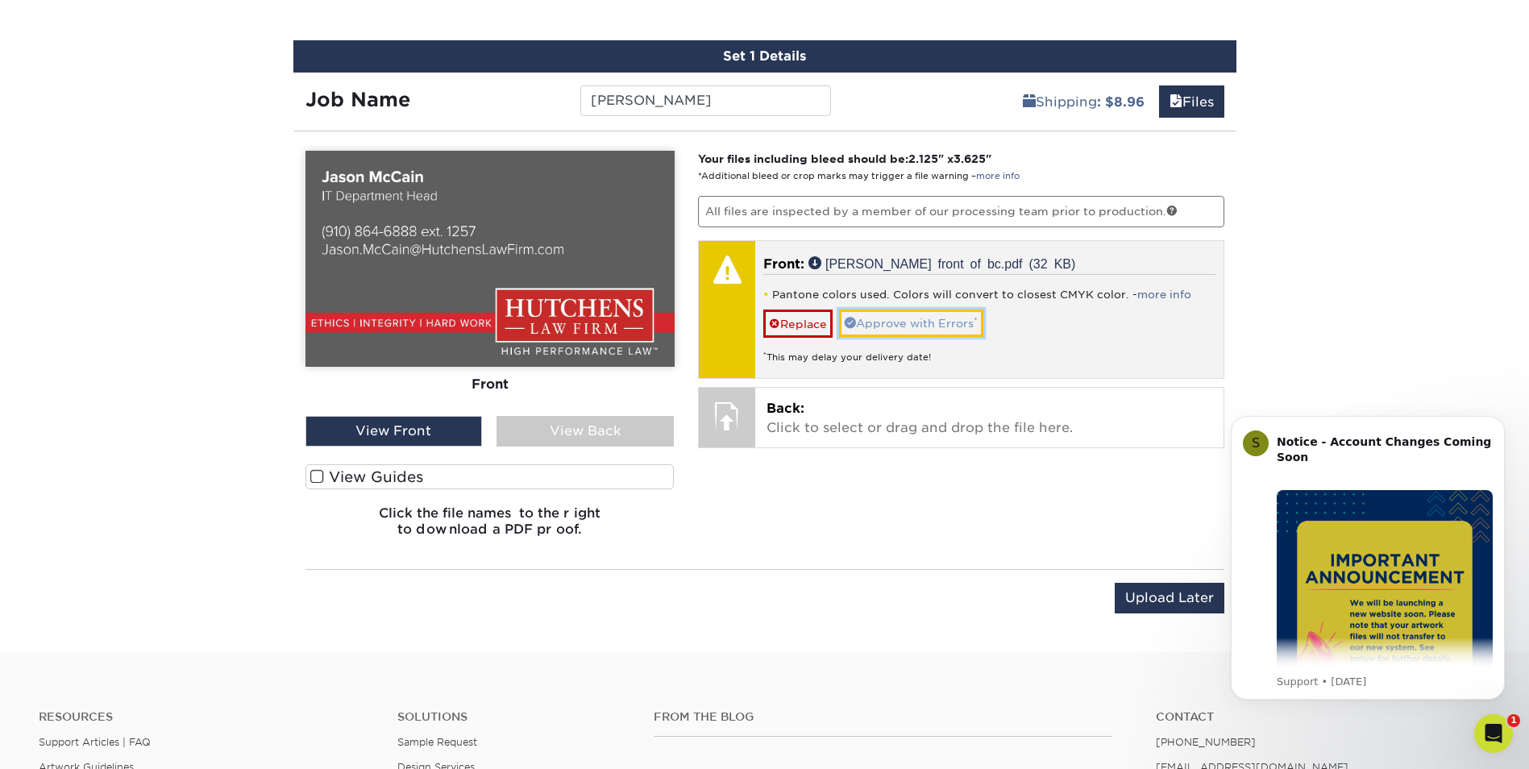
click at [903, 322] on link "Approve with Errors *" at bounding box center [911, 323] width 144 height 27
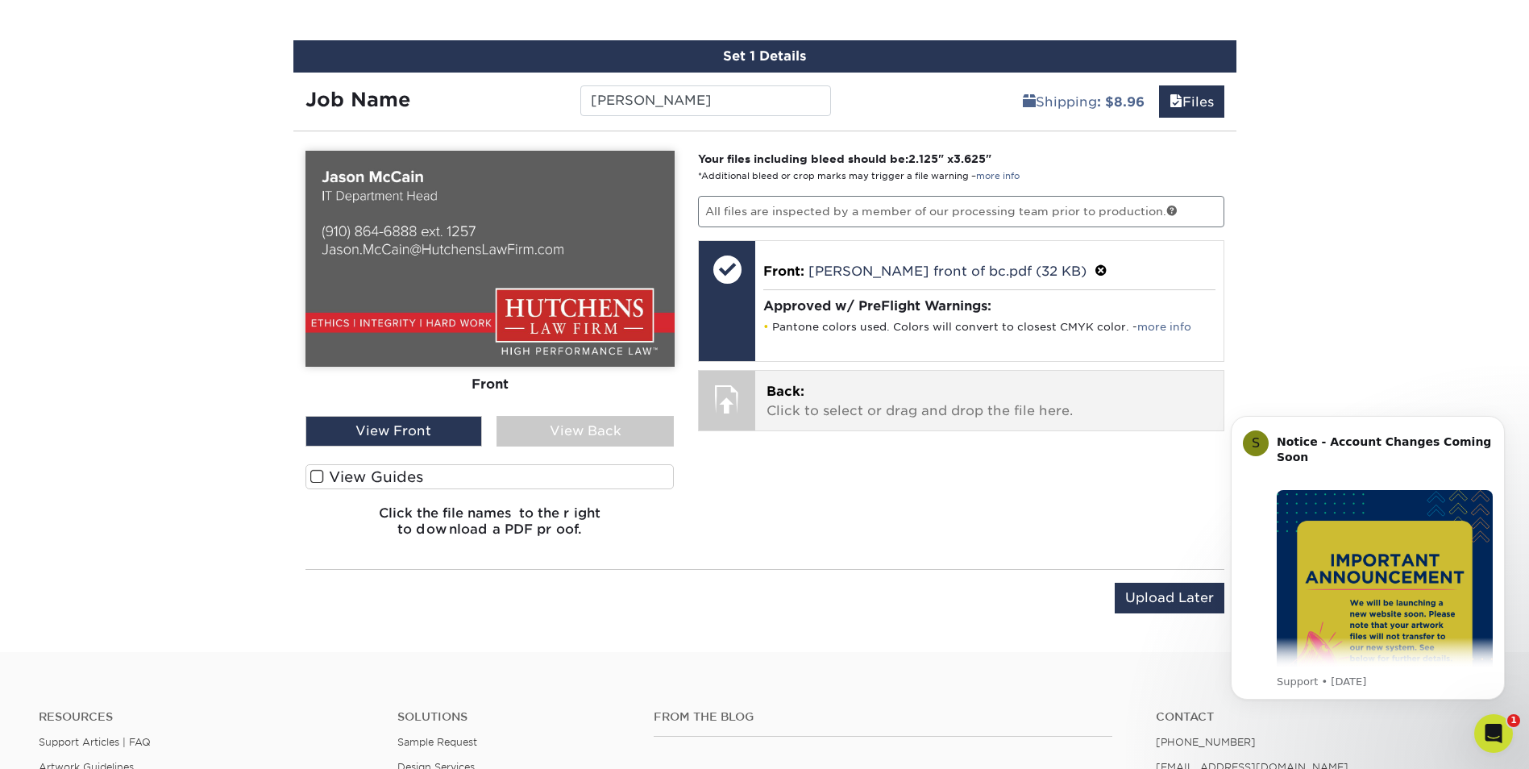
click at [849, 403] on p "Back: Click to select or drag and drop the file here." at bounding box center [990, 401] width 446 height 39
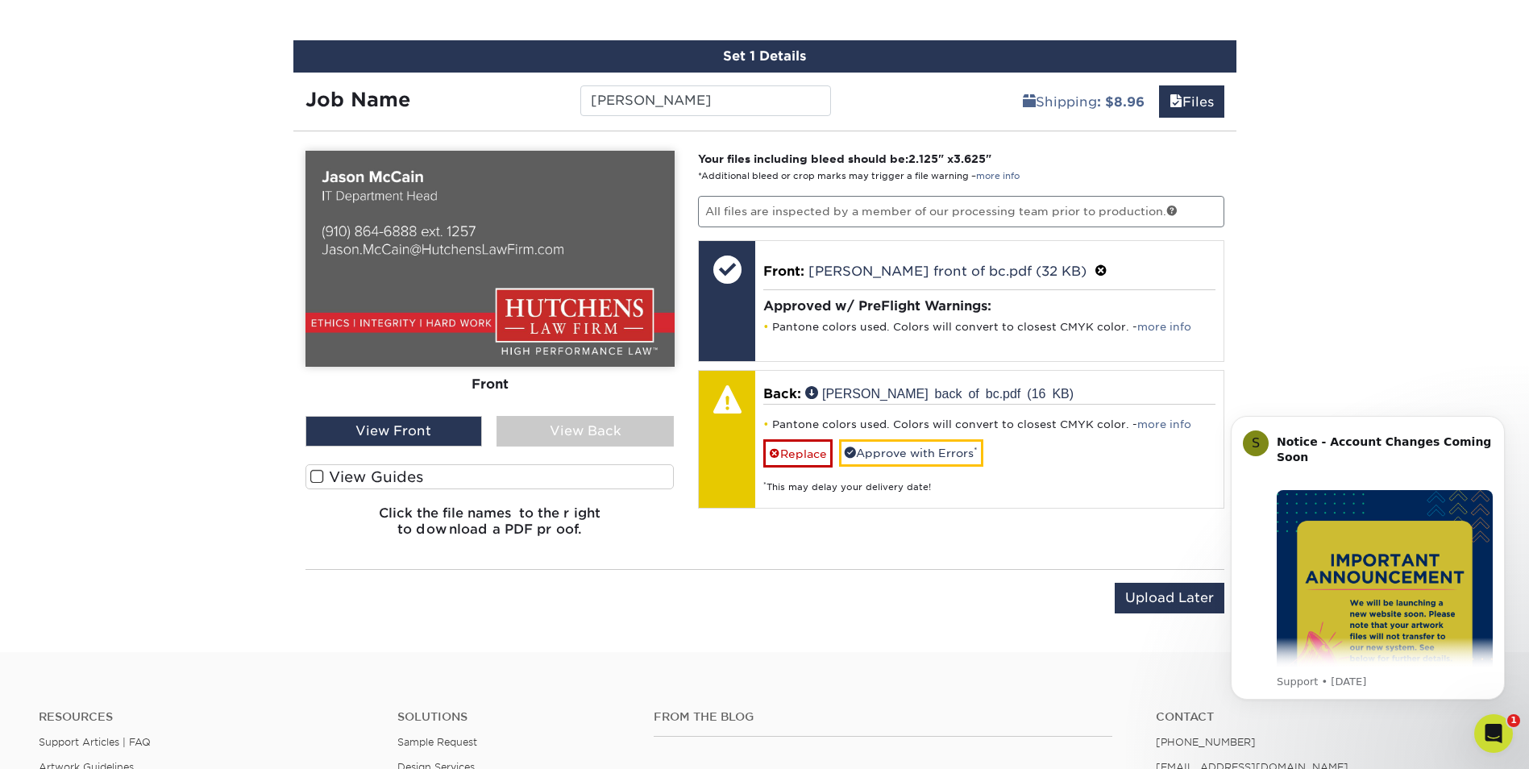
click at [599, 433] on div "View Back" at bounding box center [585, 431] width 177 height 31
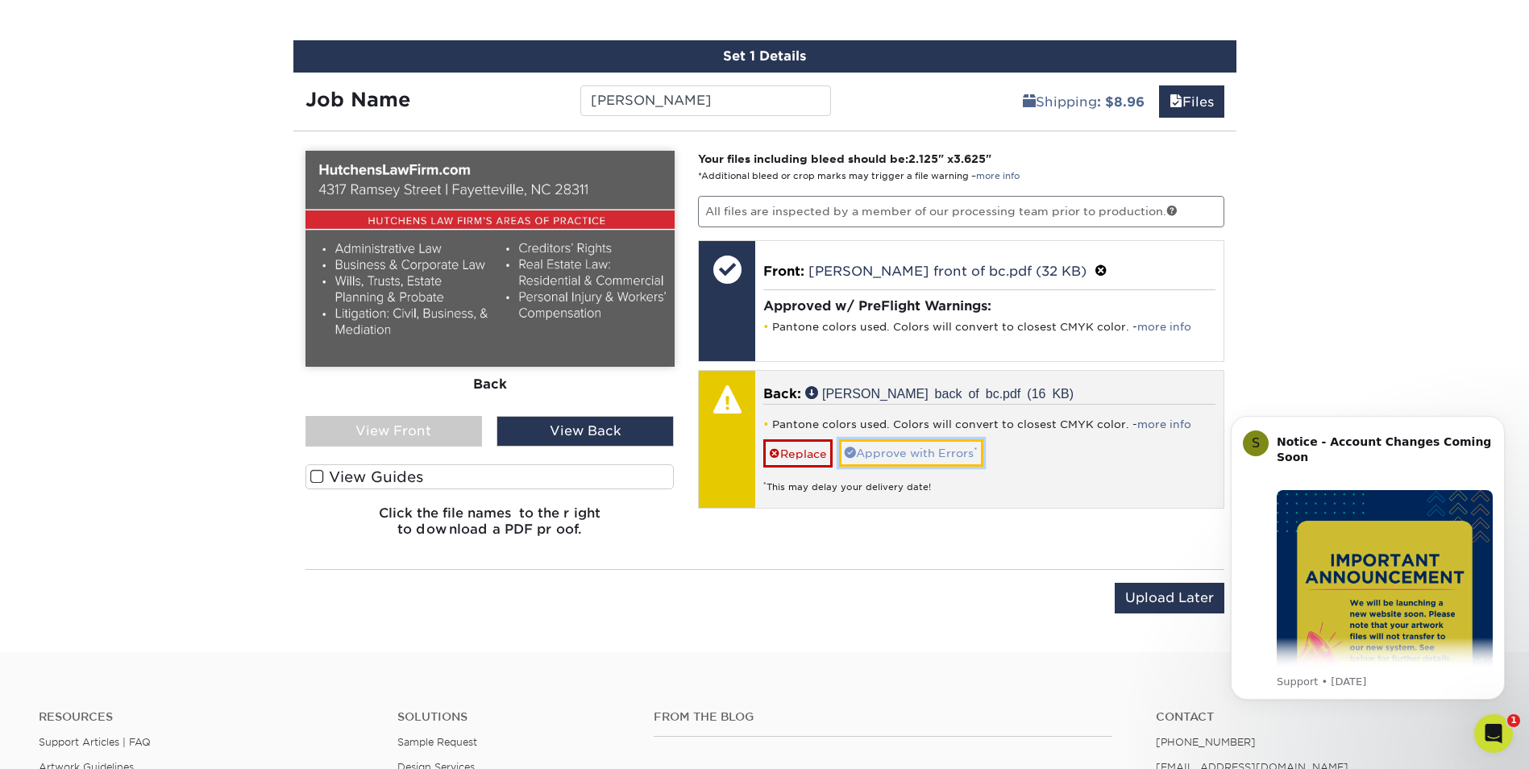
click at [900, 449] on link "Approve with Errors *" at bounding box center [911, 452] width 144 height 27
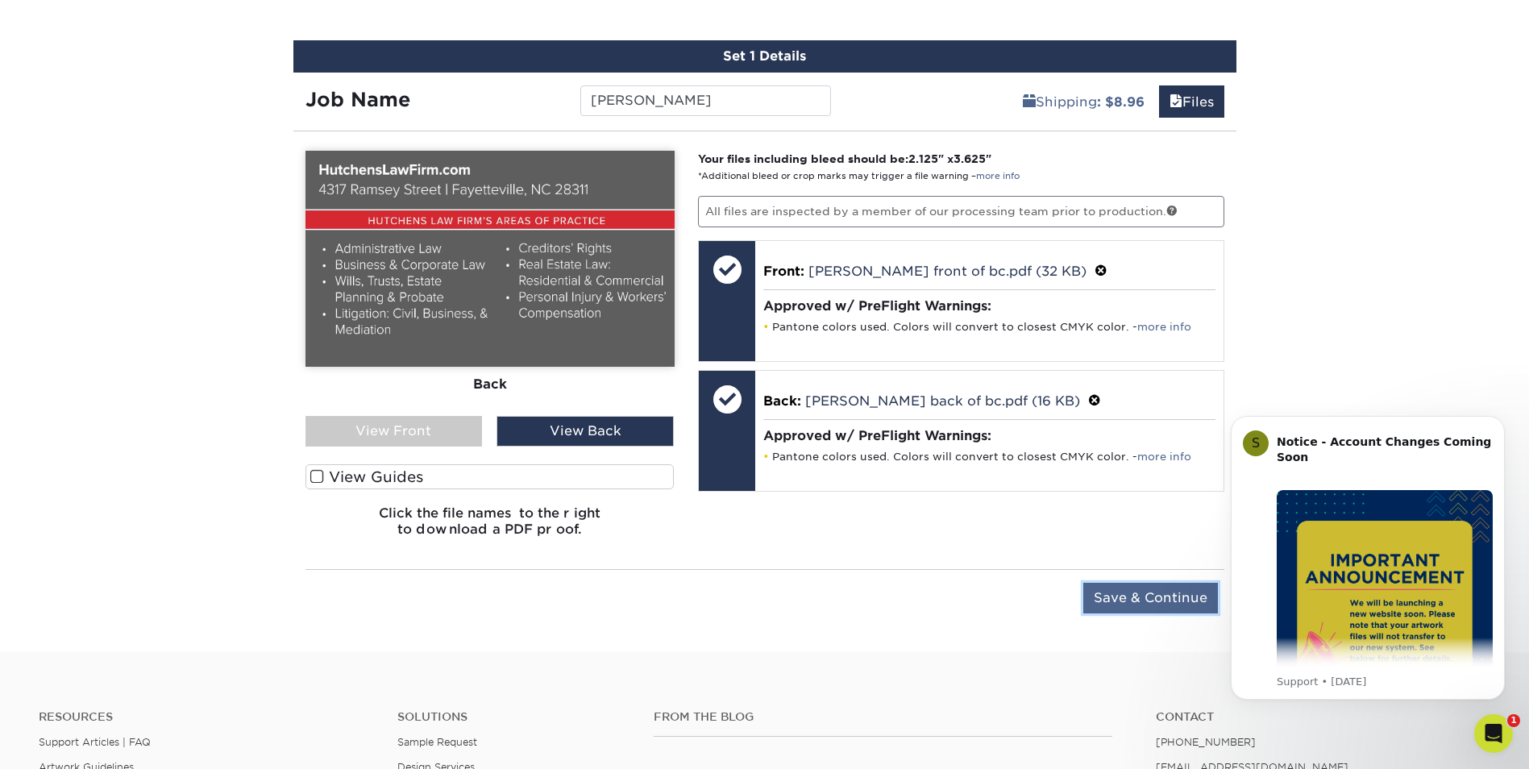
click at [1166, 591] on input "Save & Continue" at bounding box center [1151, 598] width 135 height 31
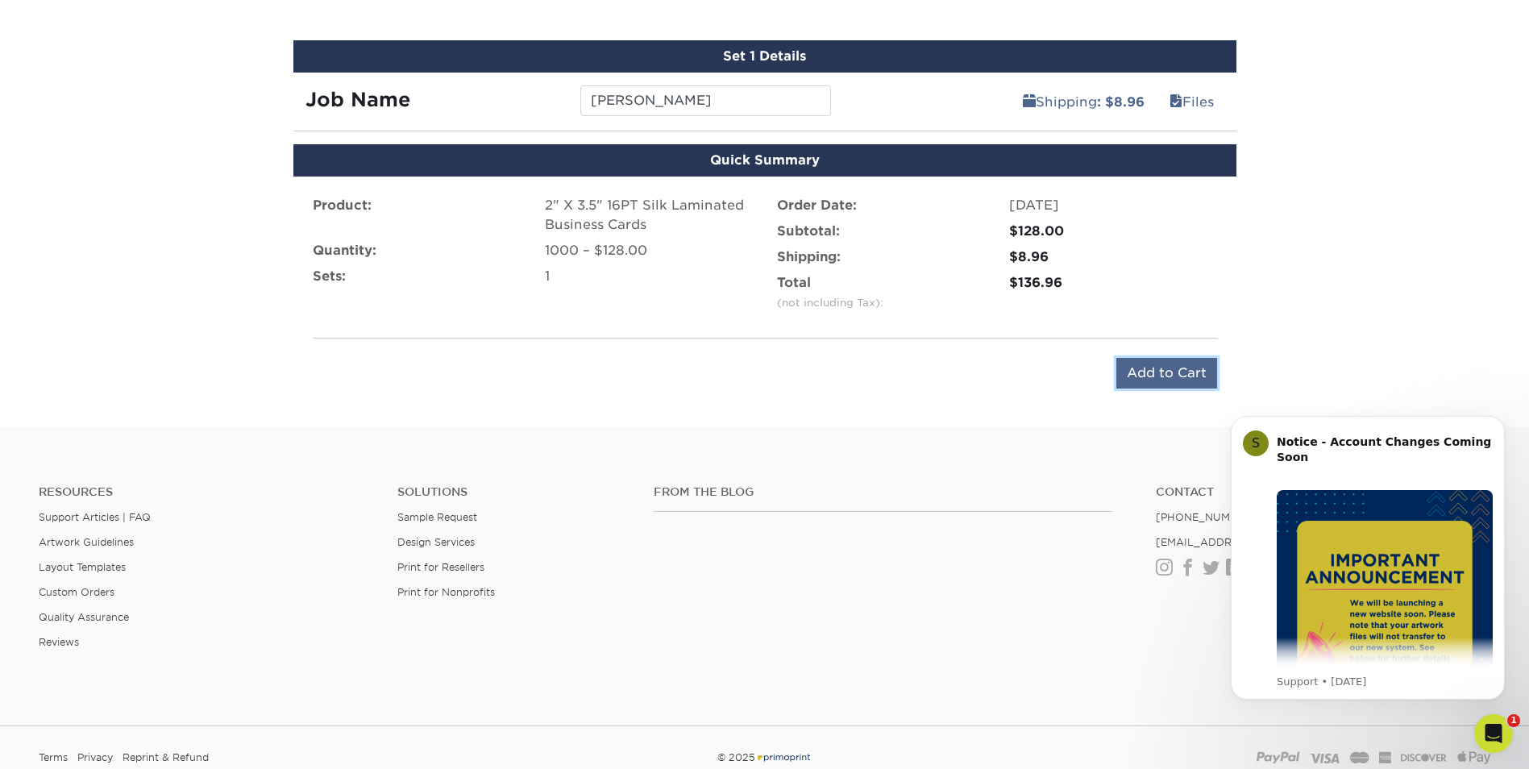
click at [1144, 368] on input "Add to Cart" at bounding box center [1167, 373] width 101 height 31
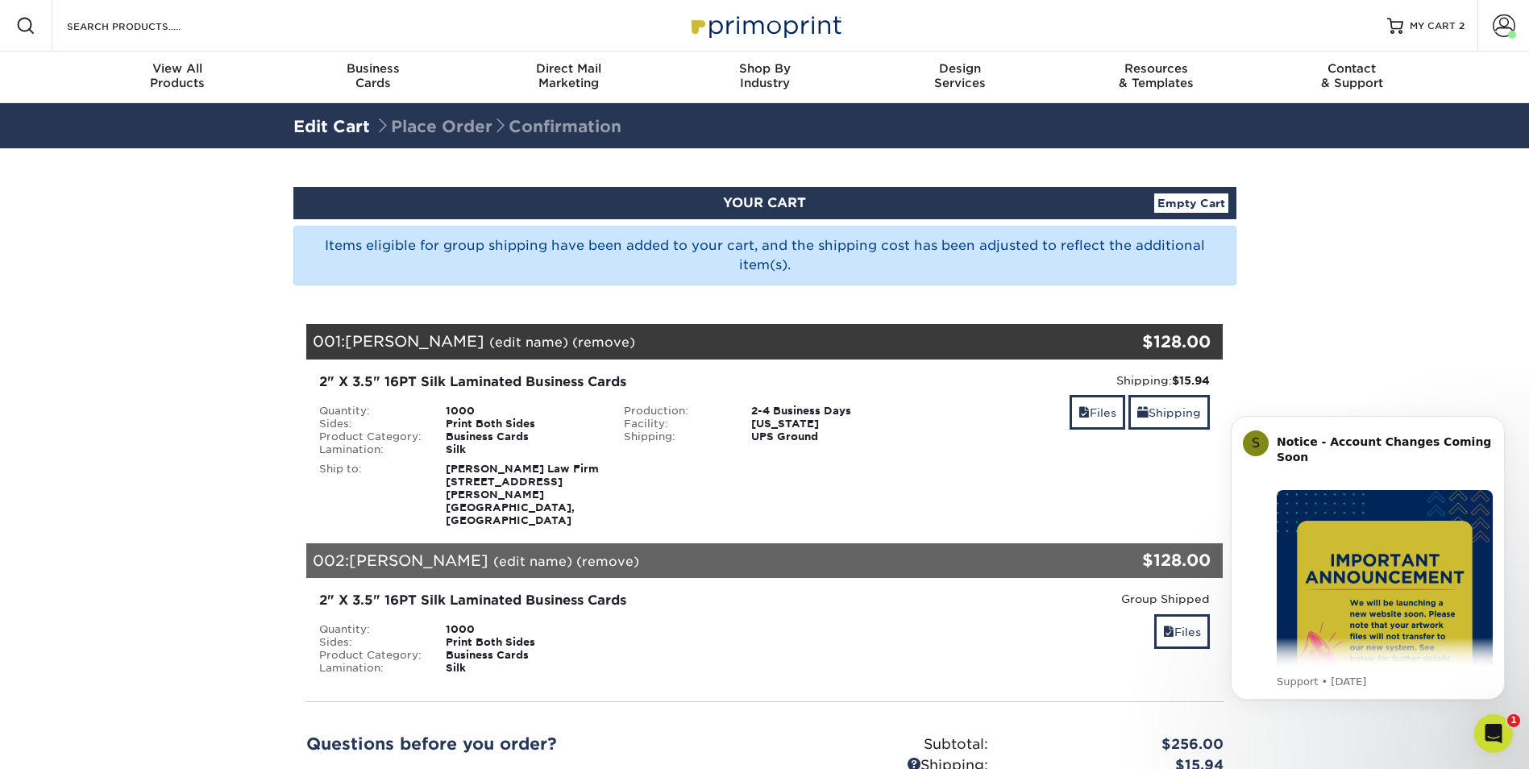
click at [1038, 643] on div "Group Shipped Discount: - $0.00 Files" at bounding box center [1070, 633] width 306 height 85
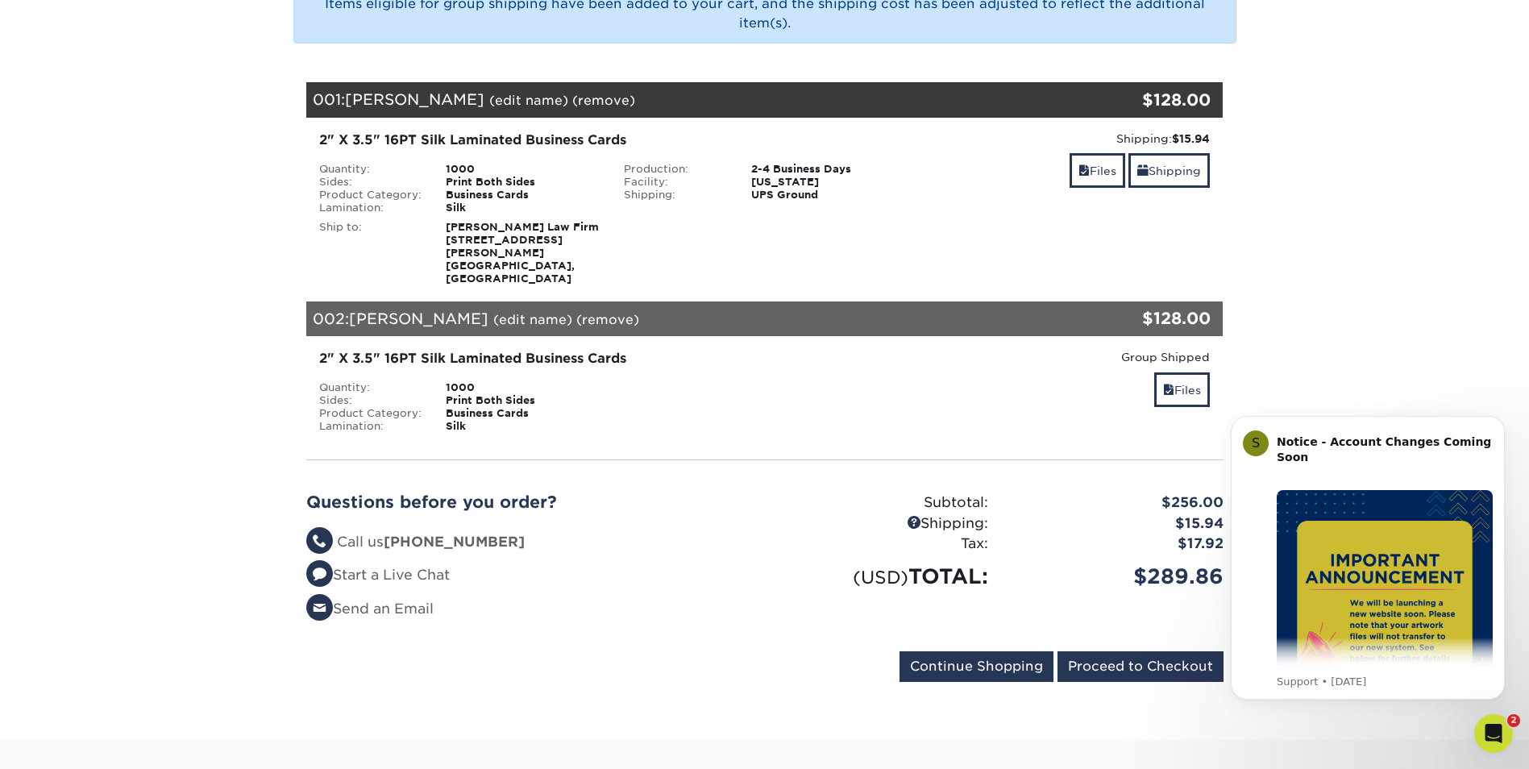
scroll to position [322, 0]
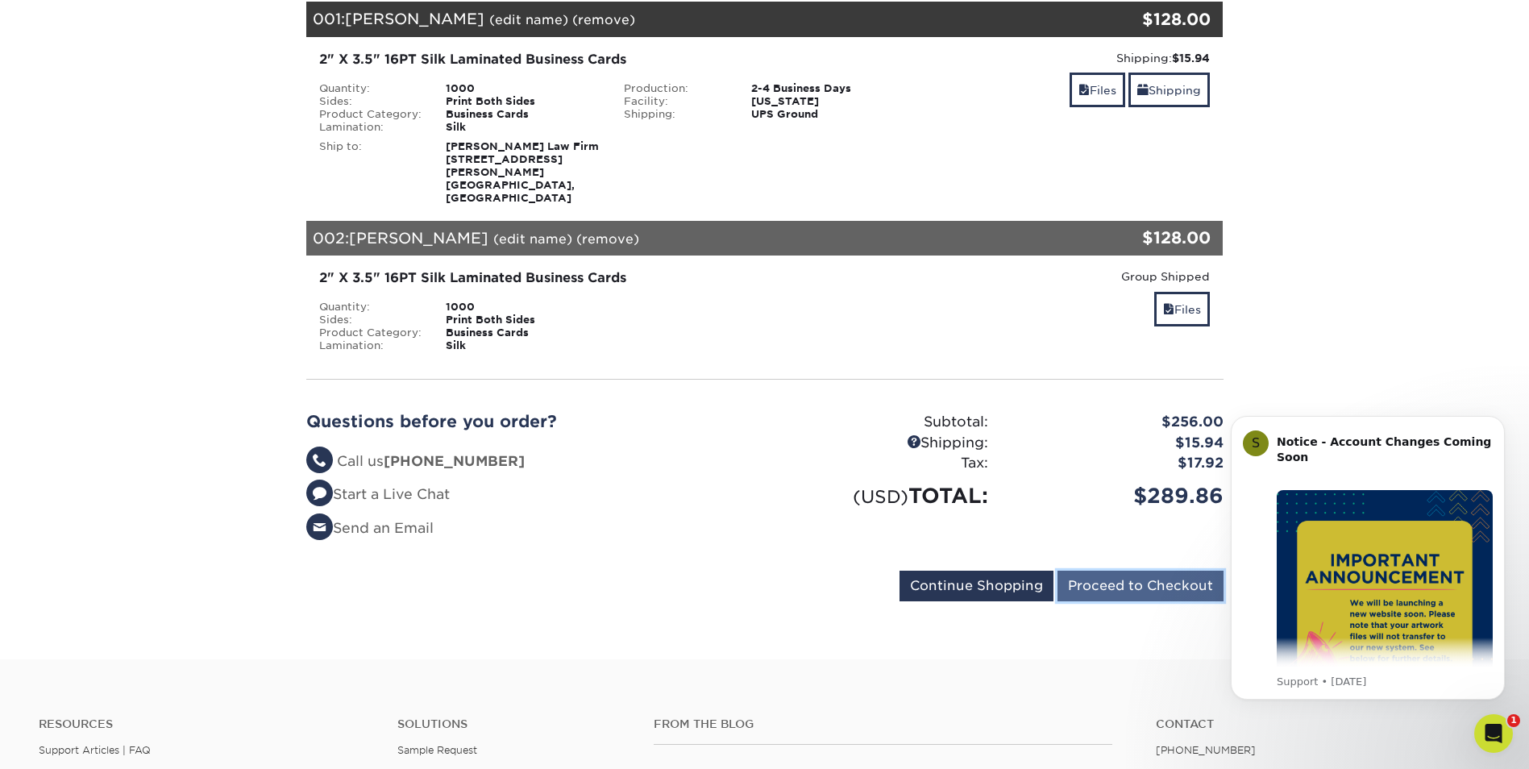
click at [1140, 571] on input "Proceed to Checkout" at bounding box center [1141, 586] width 166 height 31
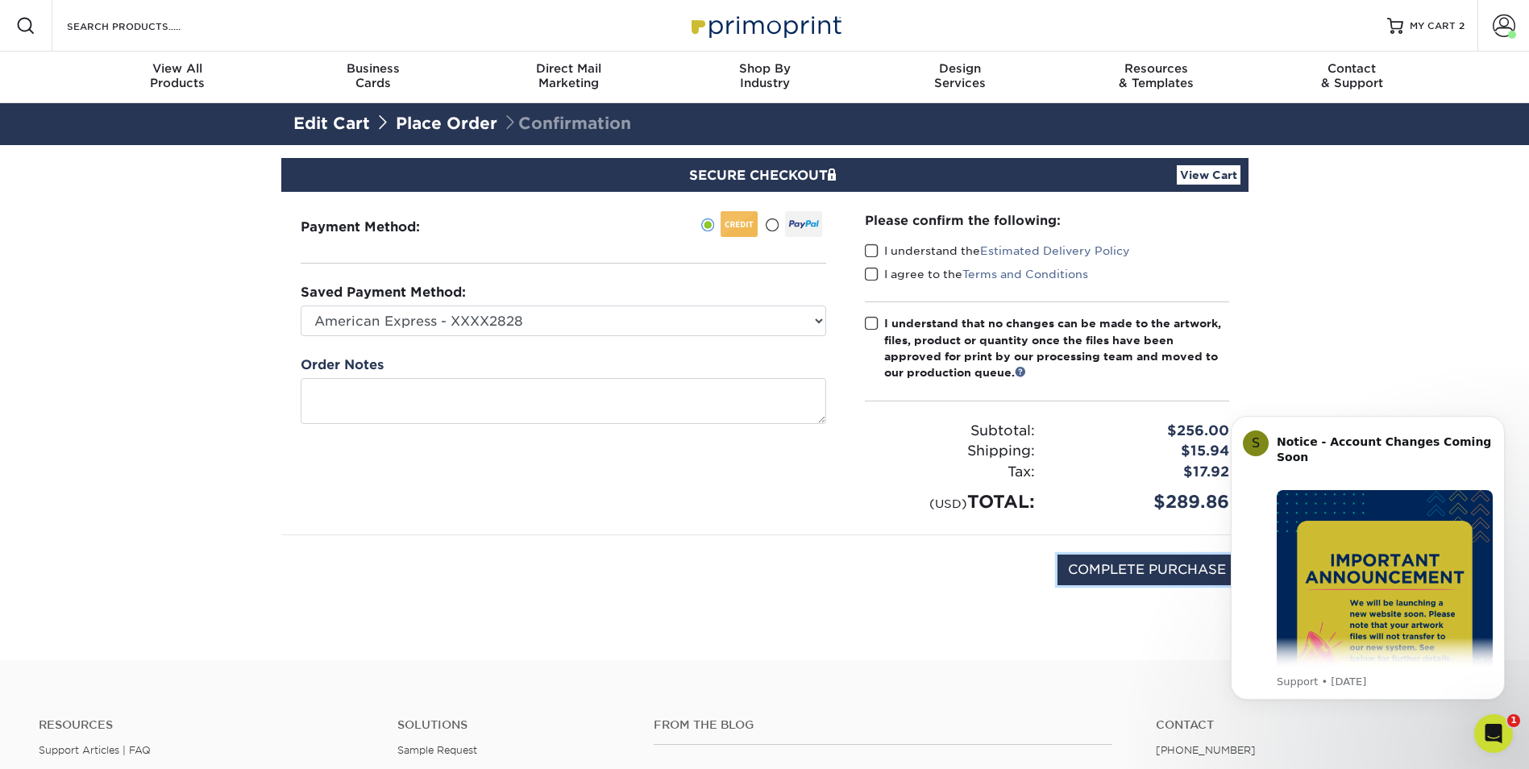
drag, startPoint x: 1129, startPoint y: 561, endPoint x: 916, endPoint y: 371, distance: 285.5
click at [938, 395] on div "Payment Method: CVV: PO Number" at bounding box center [764, 407] width 943 height 430
click at [872, 252] on span at bounding box center [872, 250] width 14 height 15
click at [0, 0] on input "I understand the Estimated Delivery Policy" at bounding box center [0, 0] width 0 height 0
click at [871, 273] on span at bounding box center [872, 274] width 14 height 15
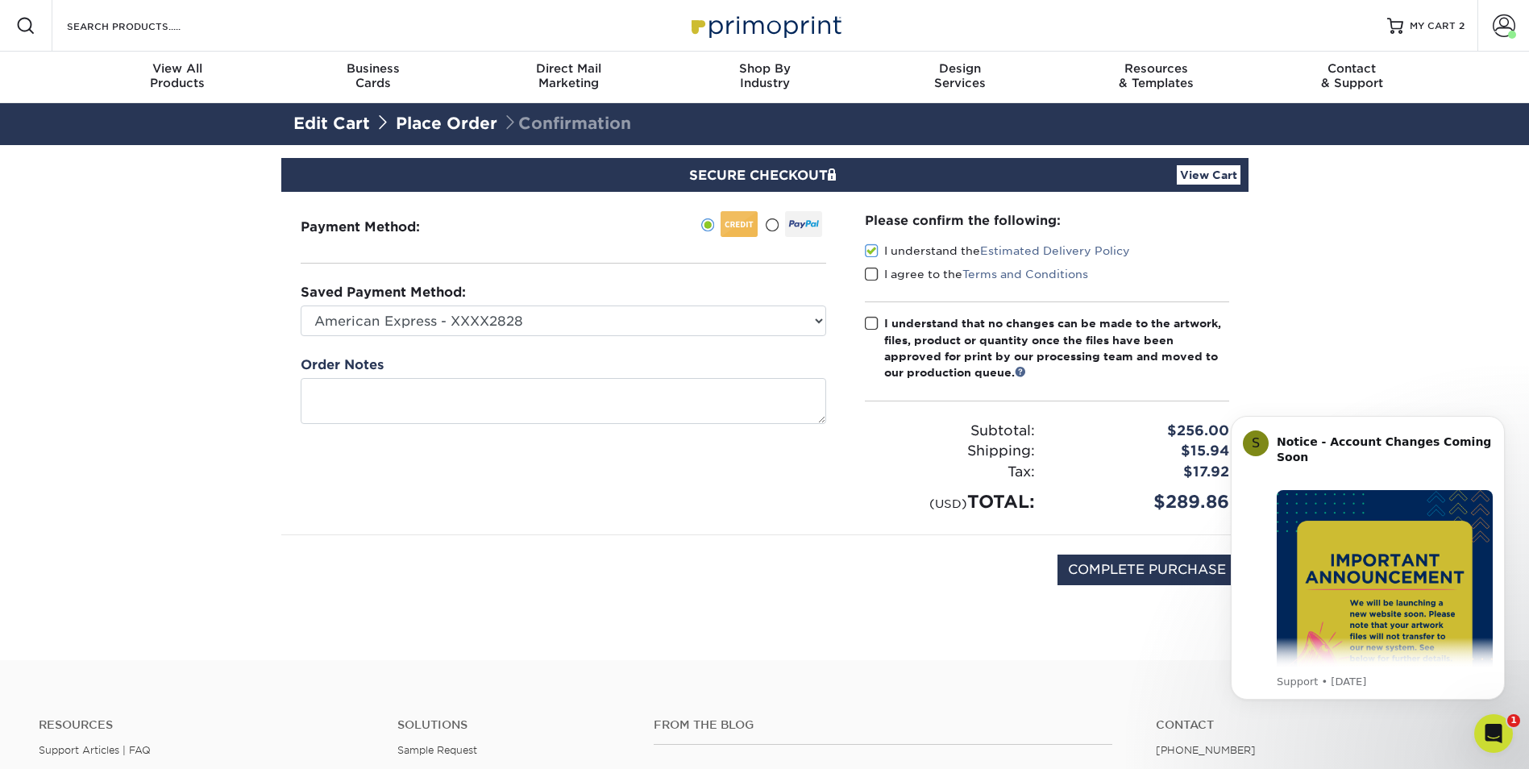
click at [0, 0] on input "I agree to the Terms and Conditions" at bounding box center [0, 0] width 0 height 0
click at [865, 322] on span at bounding box center [872, 323] width 14 height 15
click at [0, 0] on input "I understand that no changes can be made to the artwork, files, product or quan…" at bounding box center [0, 0] width 0 height 0
click at [1157, 570] on input "COMPLETE PURCHASE" at bounding box center [1147, 570] width 179 height 31
click at [1133, 565] on input "COMPLETE PURCHASE" at bounding box center [1147, 570] width 179 height 31
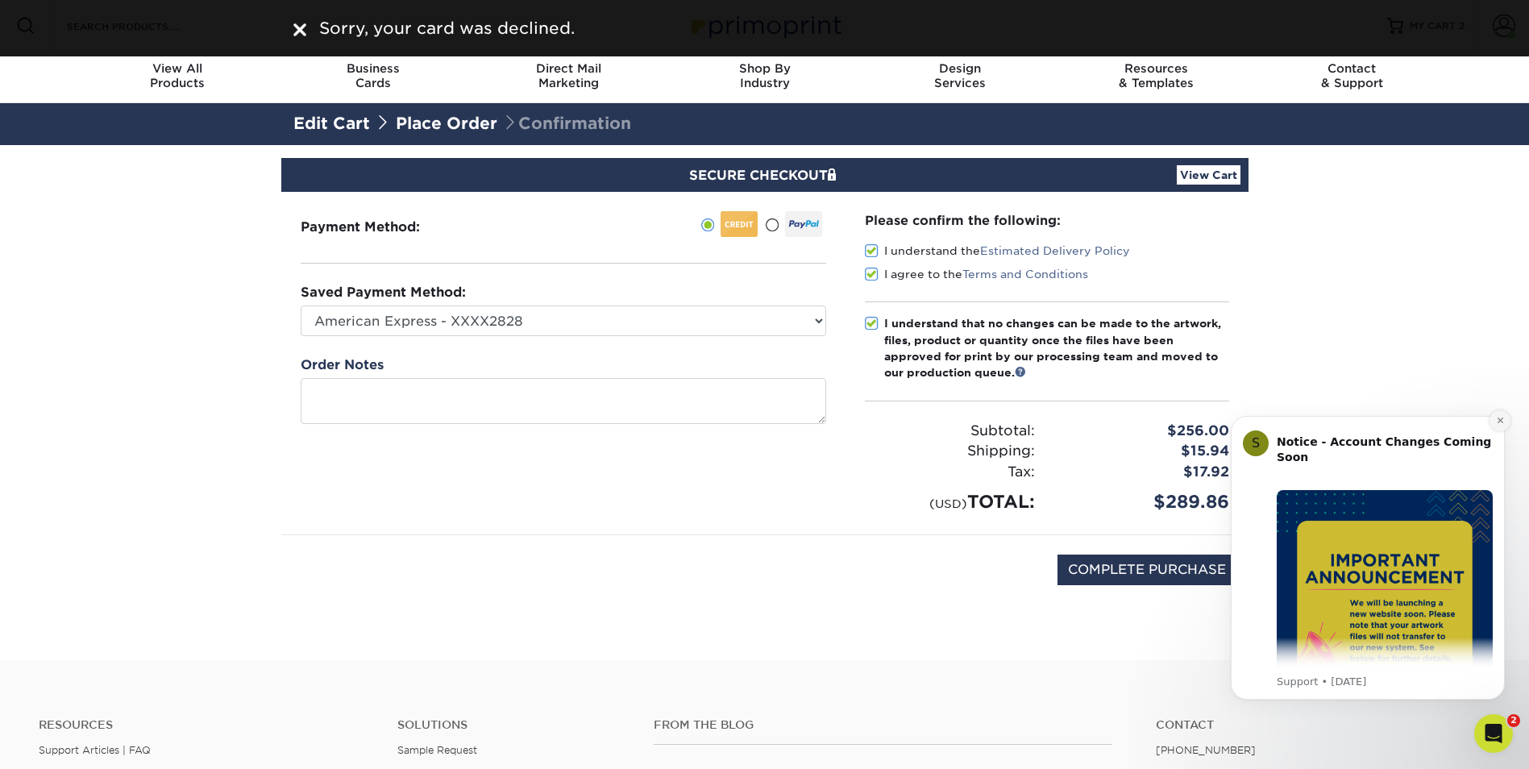
drag, startPoint x: 1496, startPoint y: 421, endPoint x: 2711, endPoint y: 817, distance: 1278.6
click at [1496, 421] on icon "Dismiss notification" at bounding box center [1500, 420] width 9 height 9
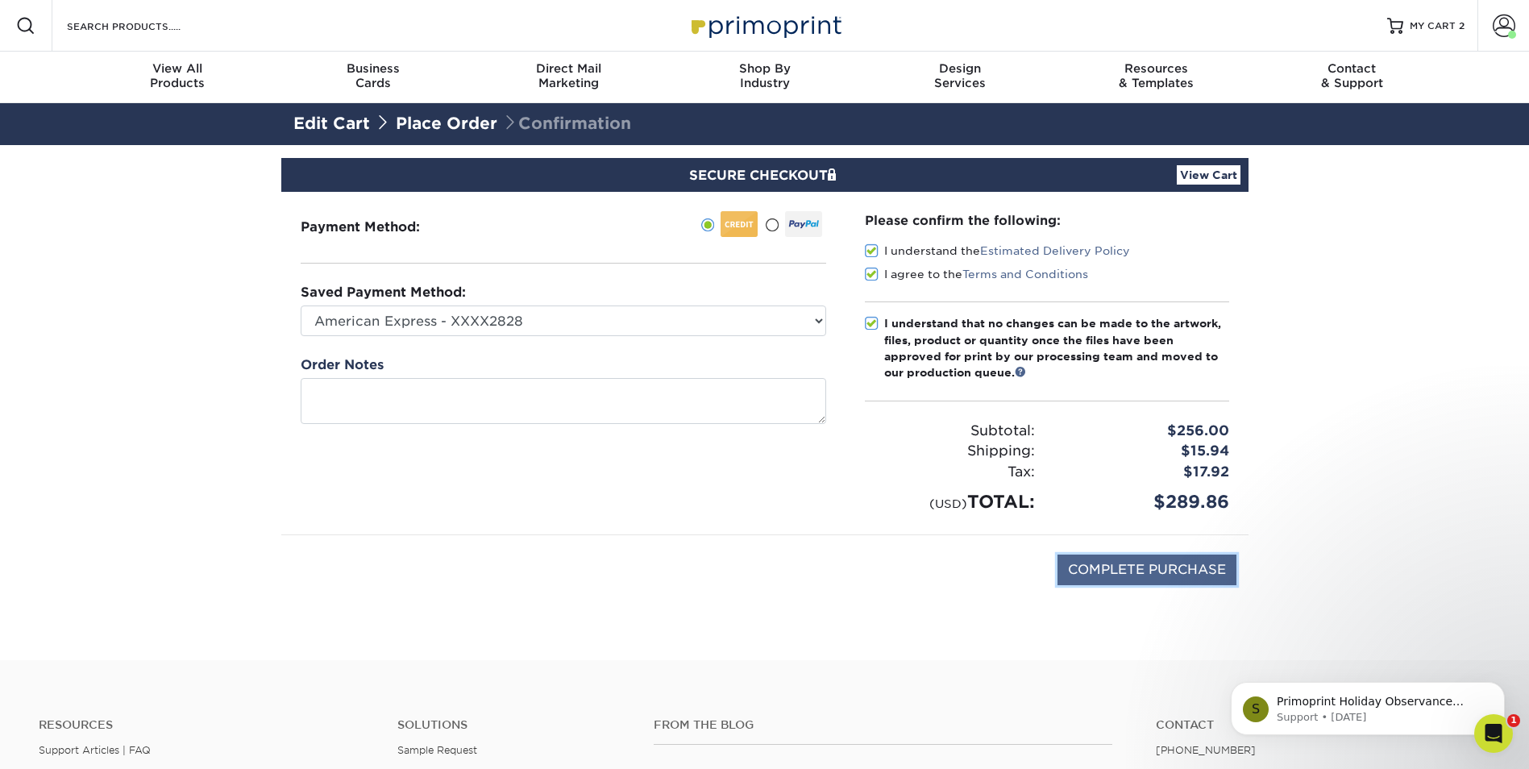
click at [1129, 565] on input "COMPLETE PURCHASE" at bounding box center [1147, 570] width 179 height 31
type input "COMPLETE PURCHASE"
click at [531, 322] on select "American Express - XXXX2828 American Express - XXXX2436 New Credit Card" at bounding box center [564, 321] width 526 height 31
select select "72832"
click at [301, 306] on select "American Express - XXXX2828 American Express - XXXX2436 New Credit Card" at bounding box center [564, 321] width 526 height 31
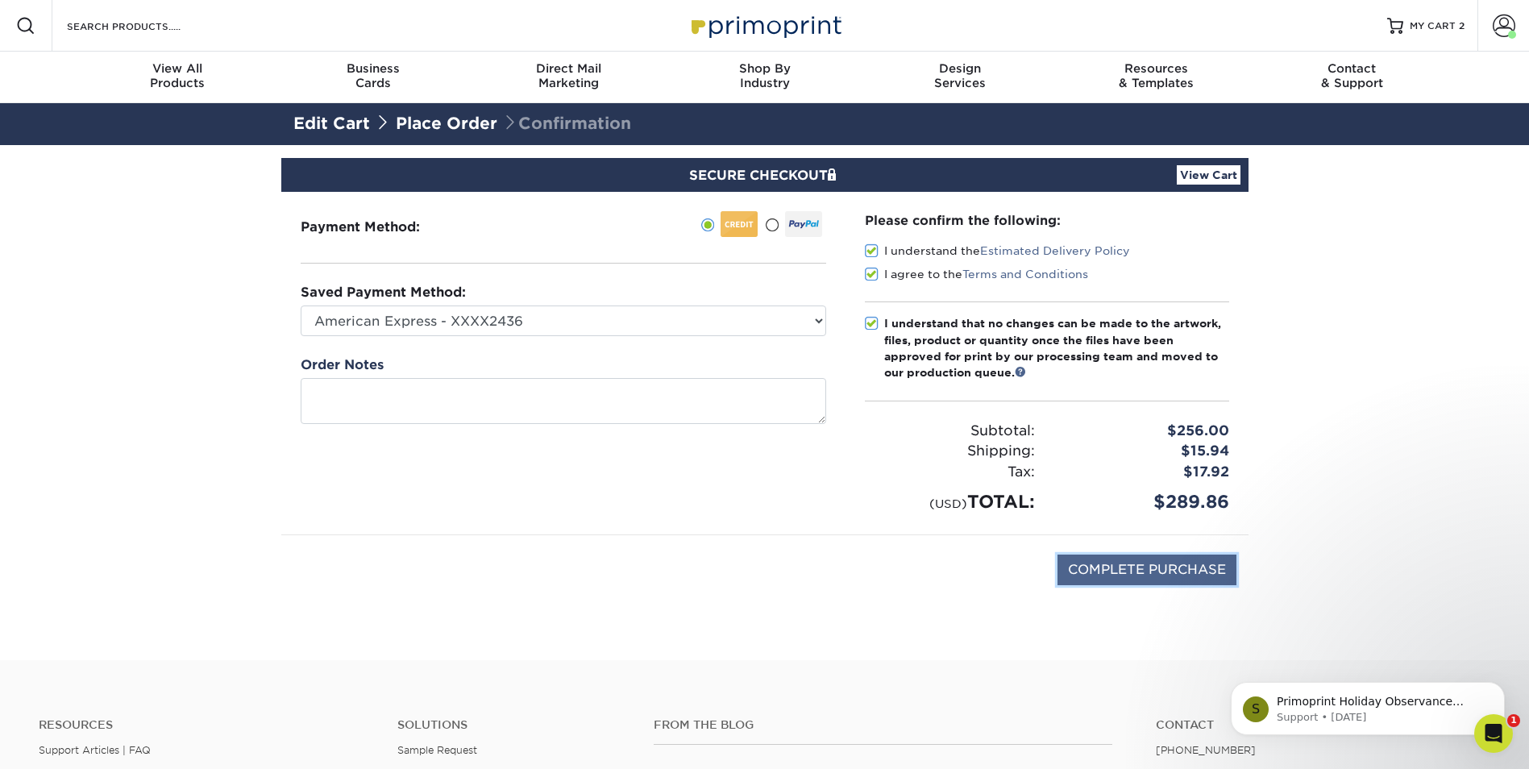
click at [1133, 567] on input "COMPLETE PURCHASE" at bounding box center [1147, 570] width 179 height 31
type input "PROCESSING, PLEASE WAIT..."
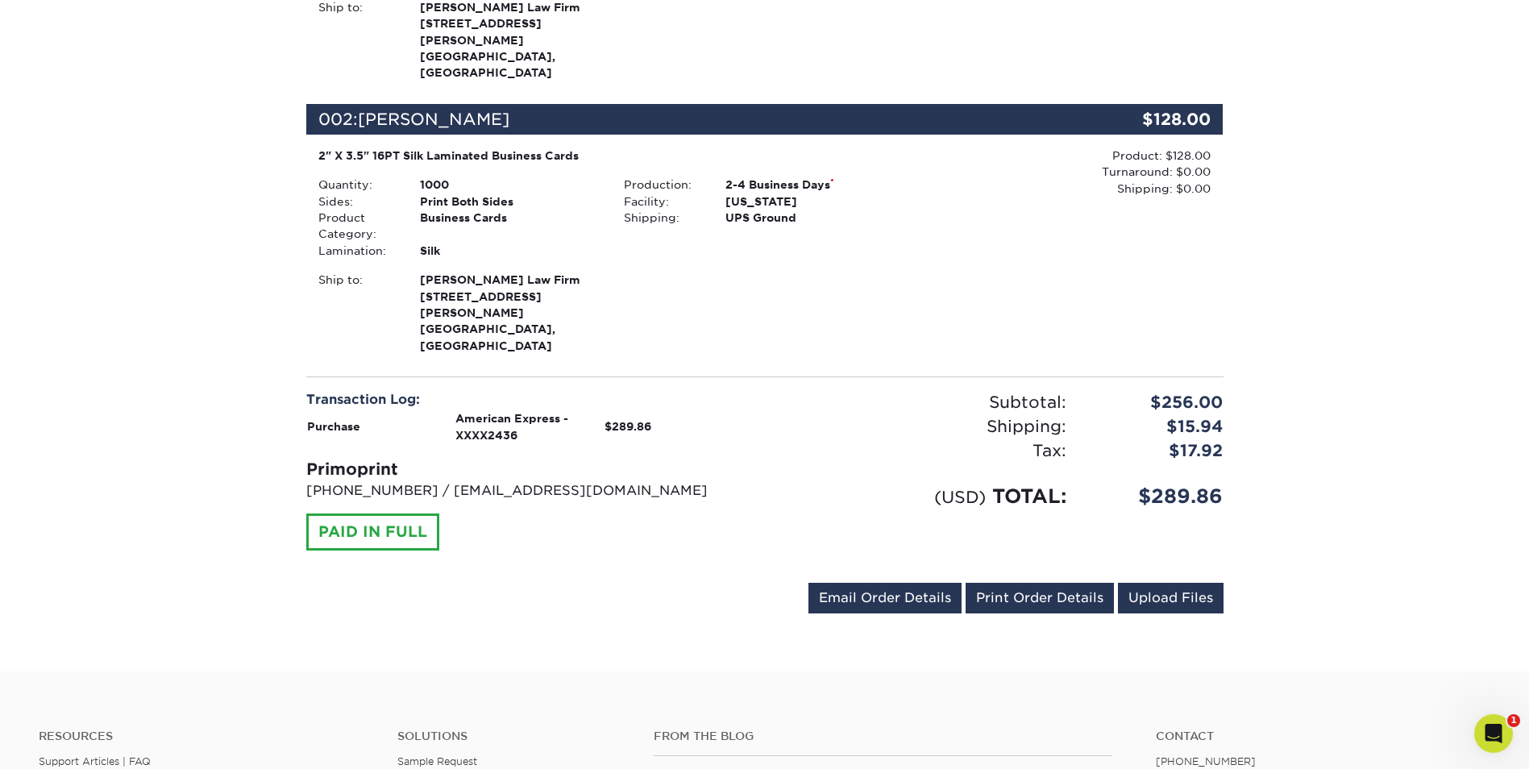
scroll to position [645, 0]
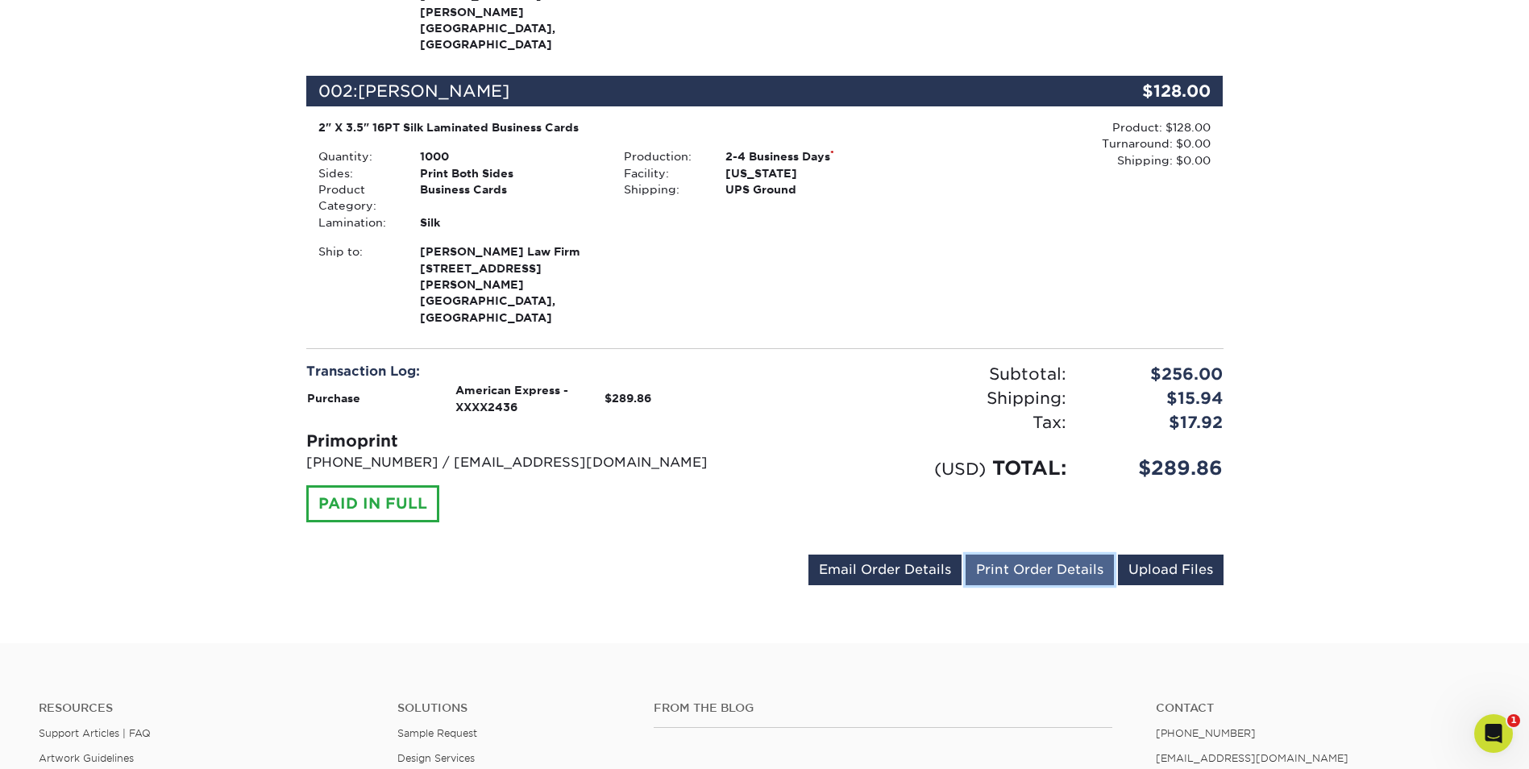
click at [1044, 555] on link "Print Order Details" at bounding box center [1040, 570] width 148 height 31
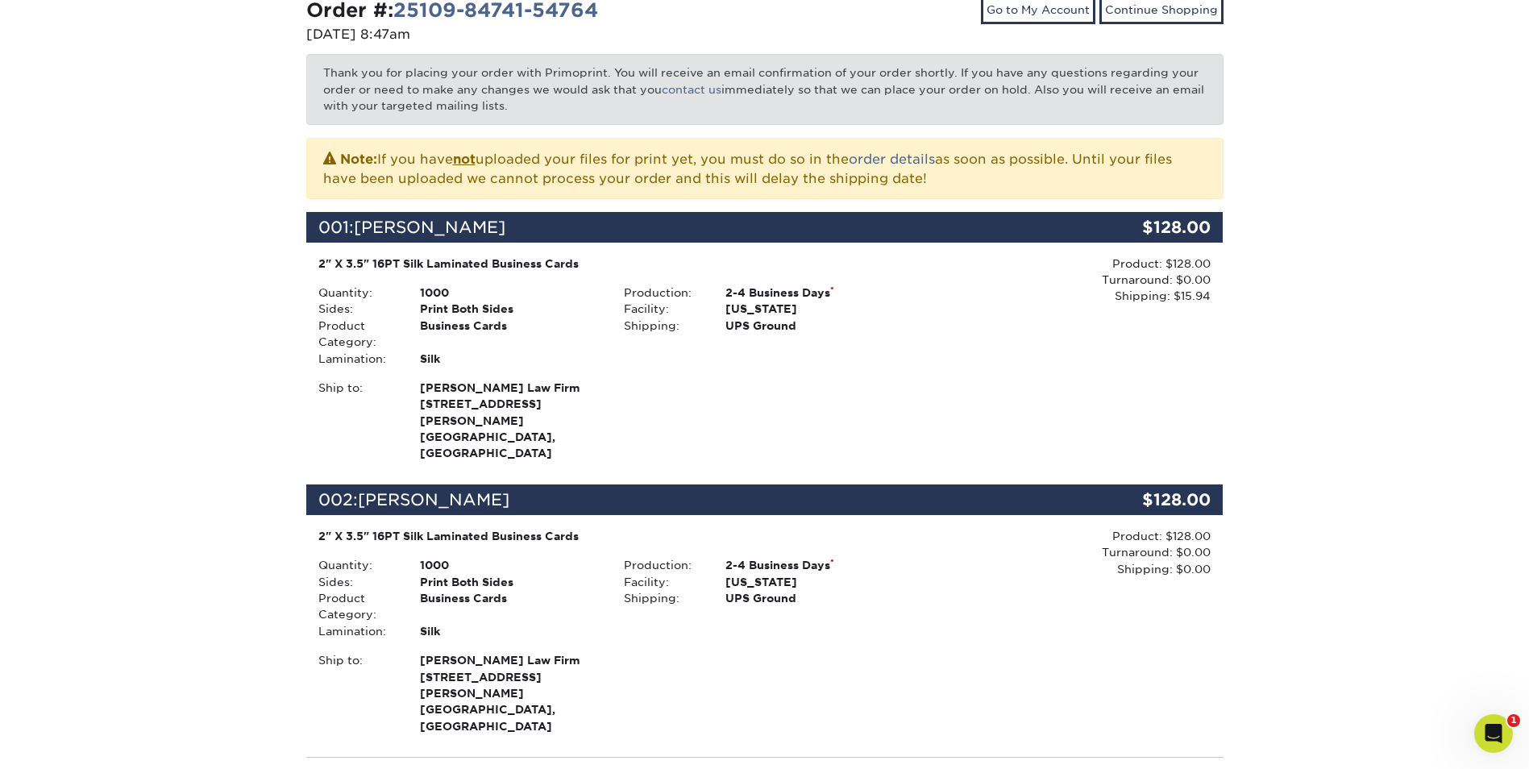
scroll to position [0, 0]
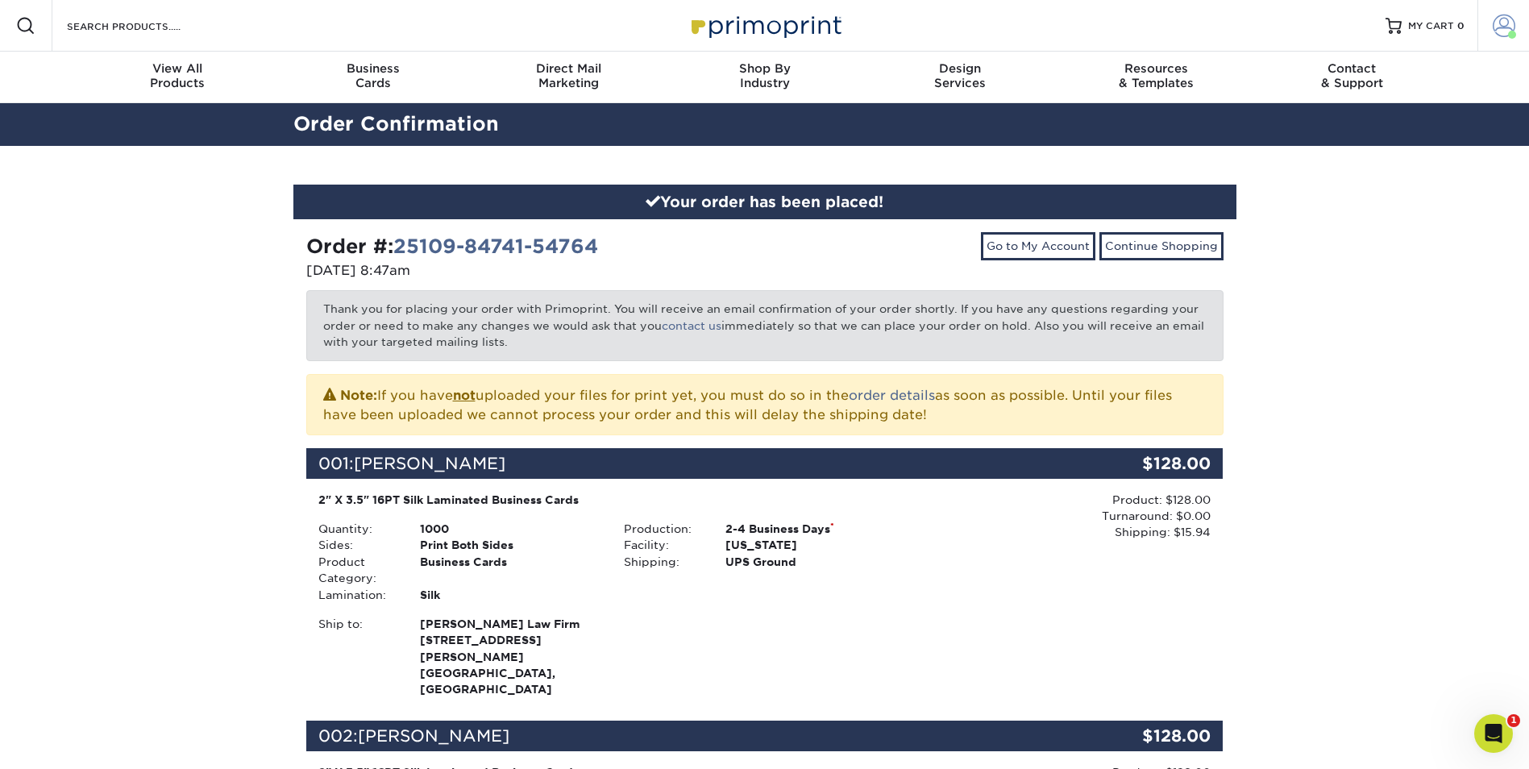
click at [1504, 29] on span at bounding box center [1504, 26] width 23 height 23
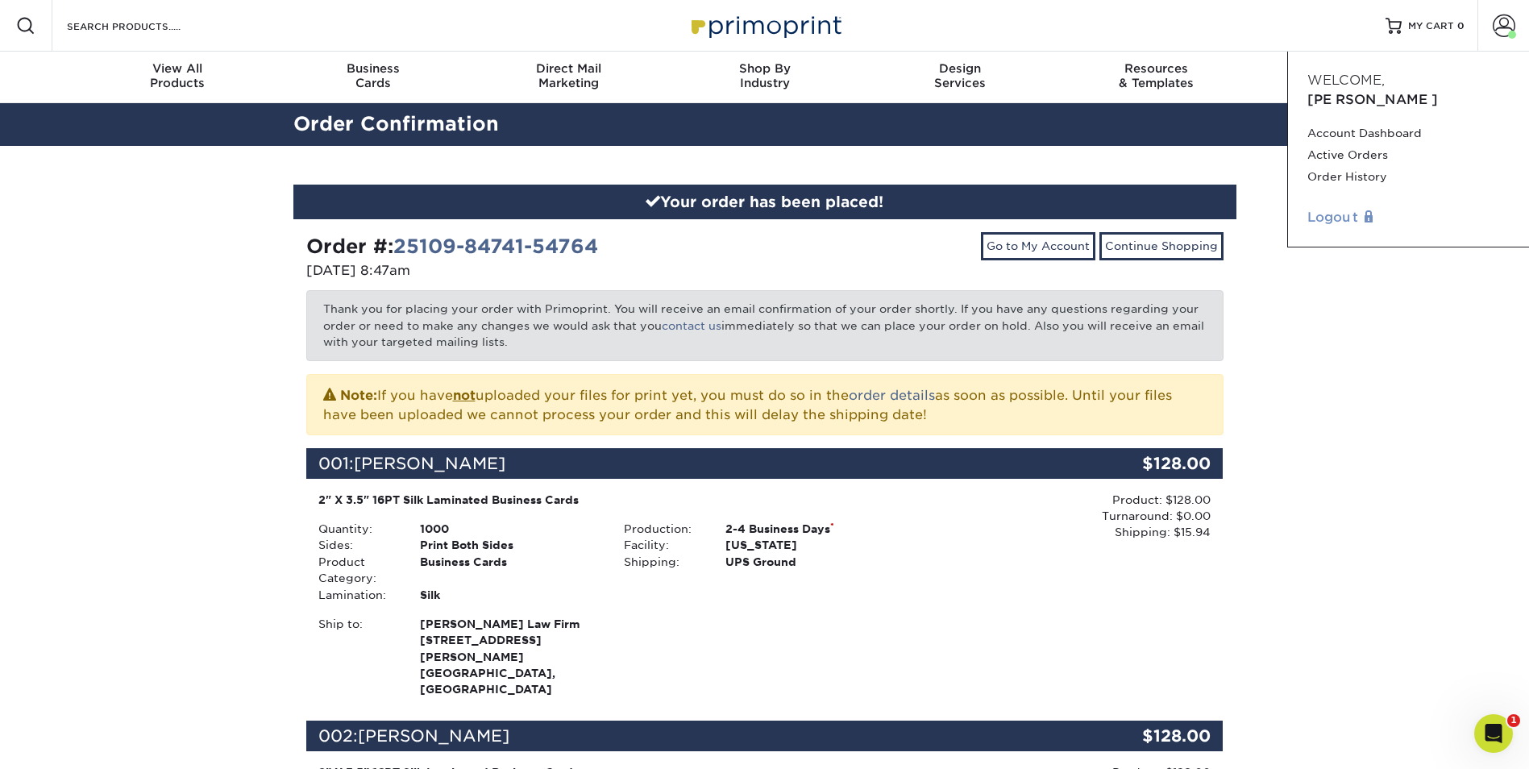
click at [1340, 208] on link "Logout" at bounding box center [1409, 217] width 202 height 19
